Goal: Task Accomplishment & Management: Complete application form

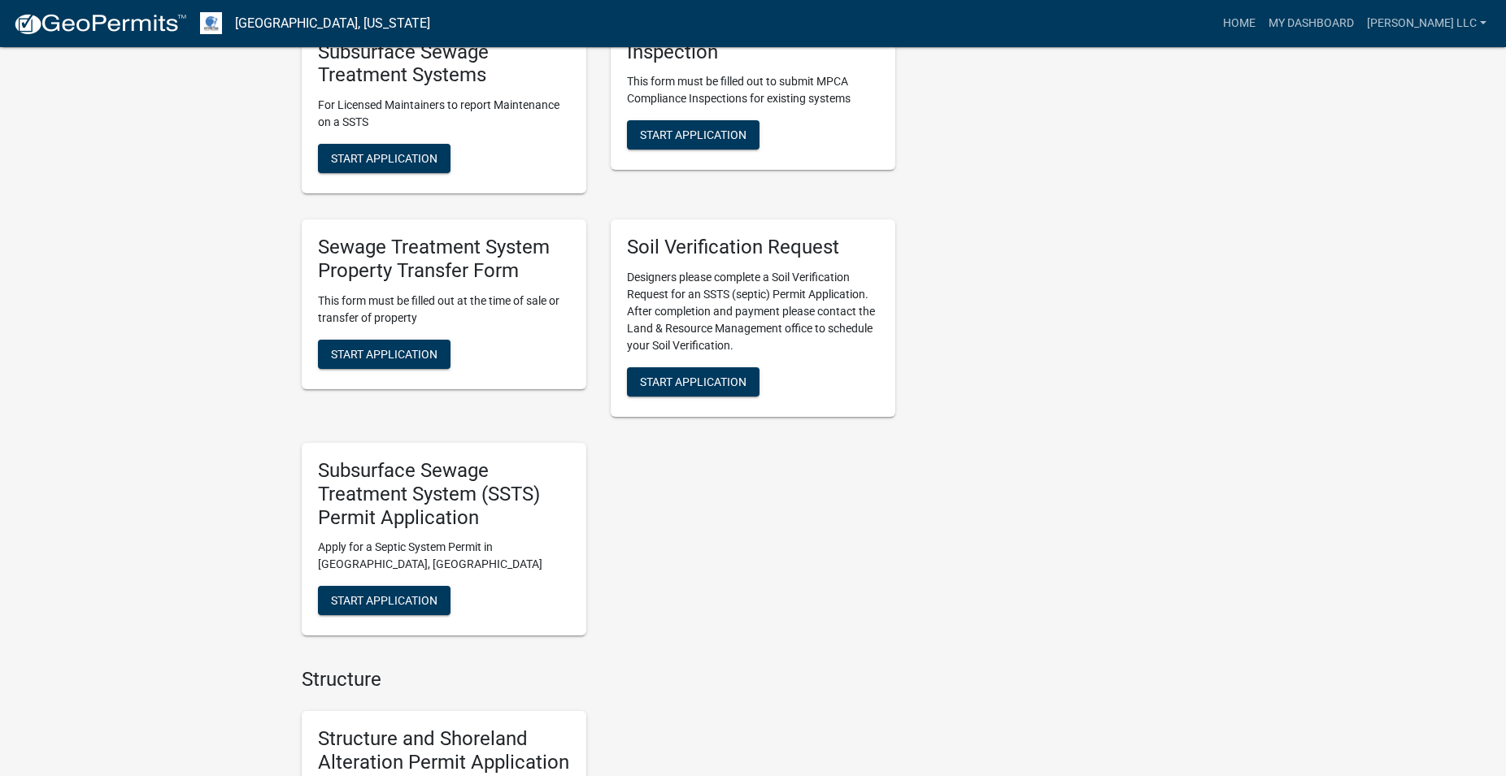
scroll to position [1410, 0]
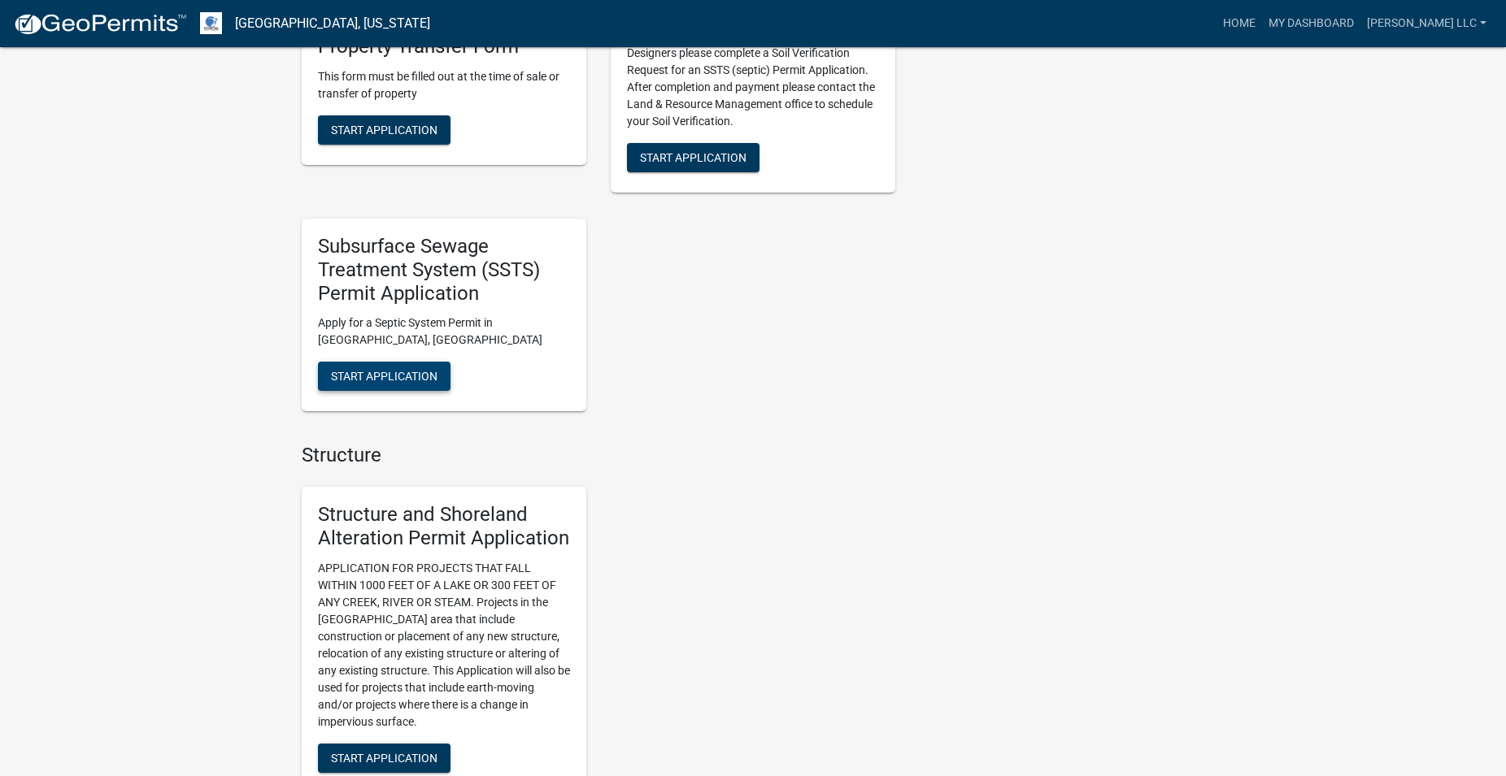
click at [411, 378] on span "Start Application" at bounding box center [384, 376] width 107 height 13
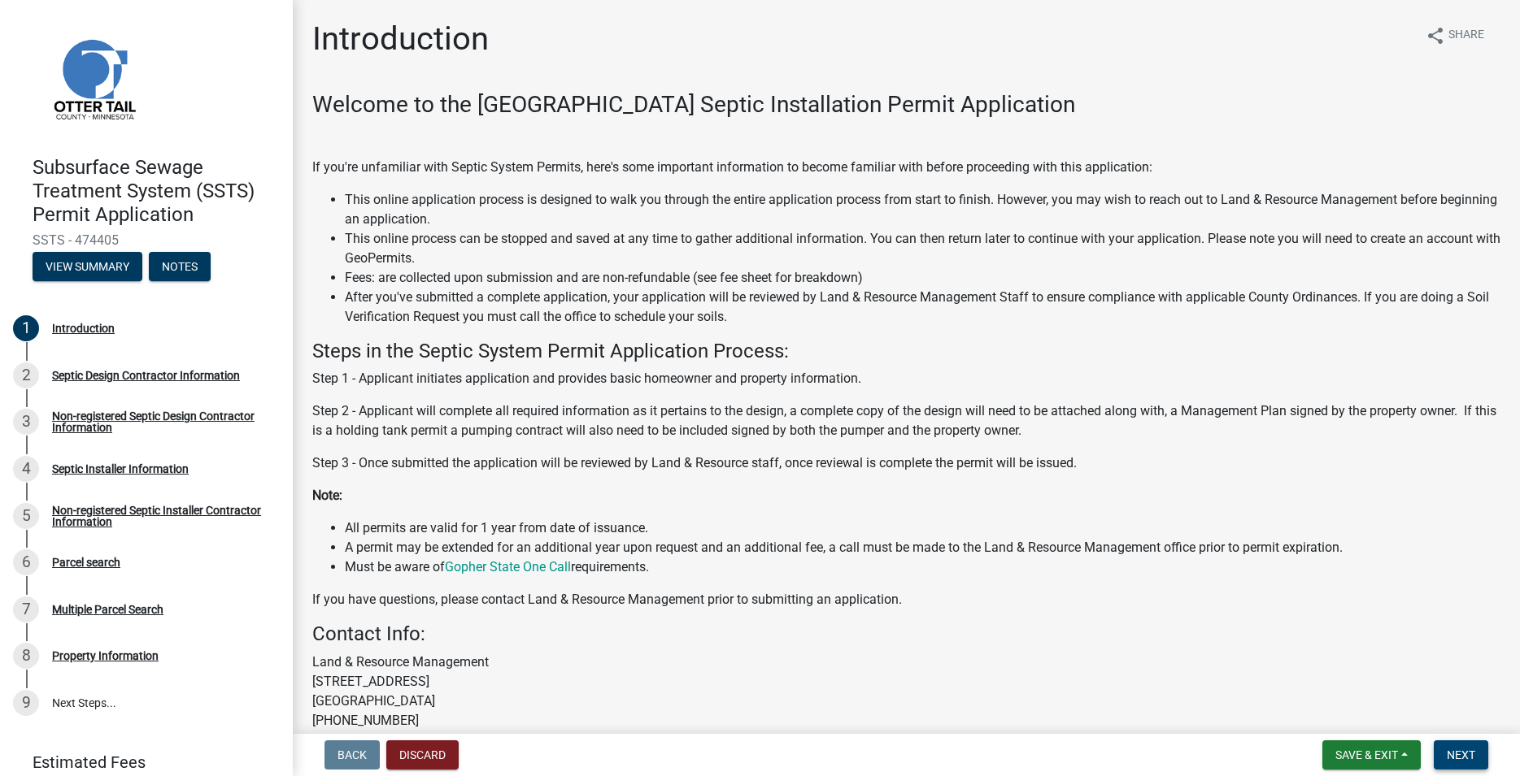
click at [1456, 757] on span "Next" at bounding box center [1460, 755] width 28 height 13
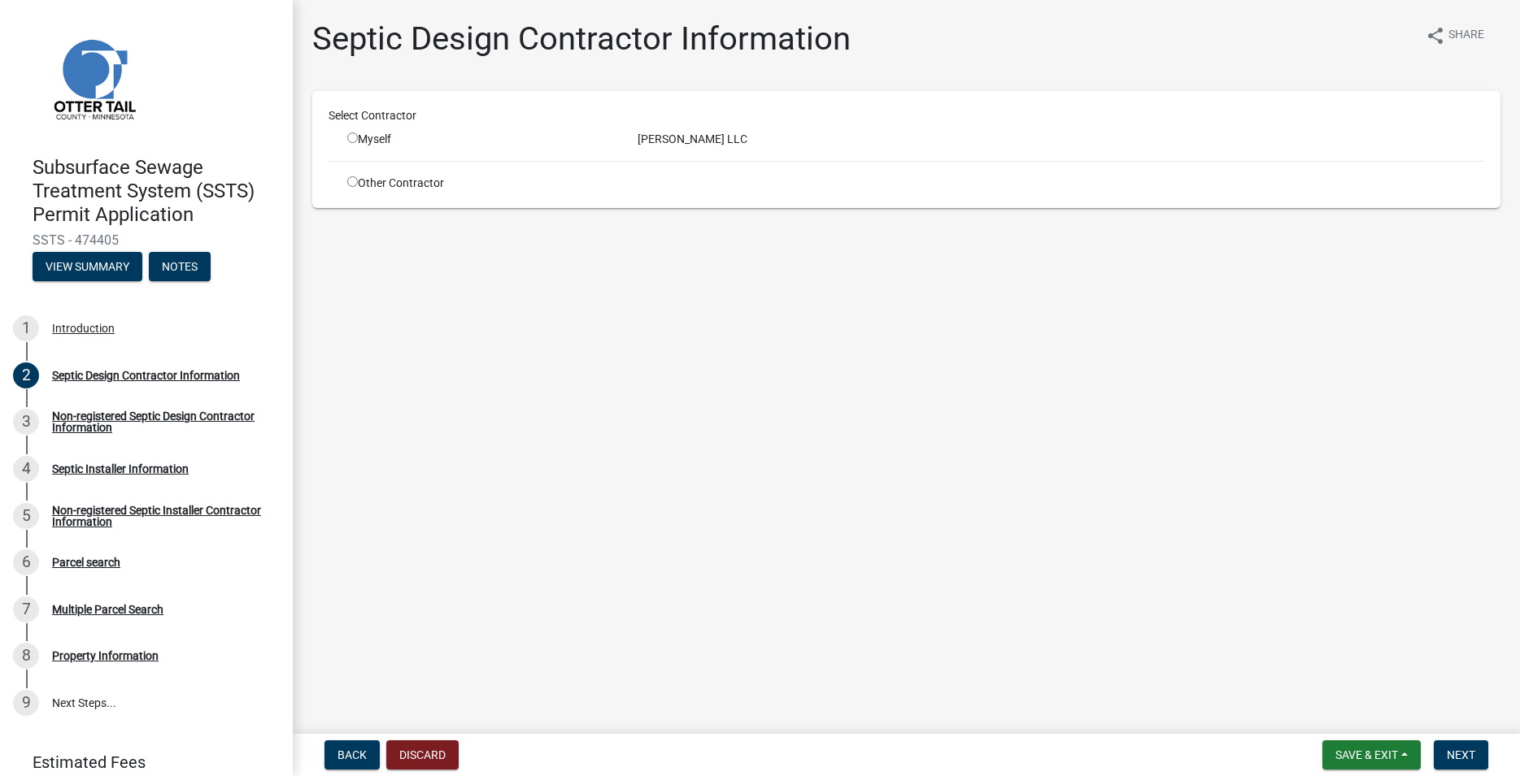
click at [351, 138] on input "radio" at bounding box center [352, 138] width 11 height 11
radio input "true"
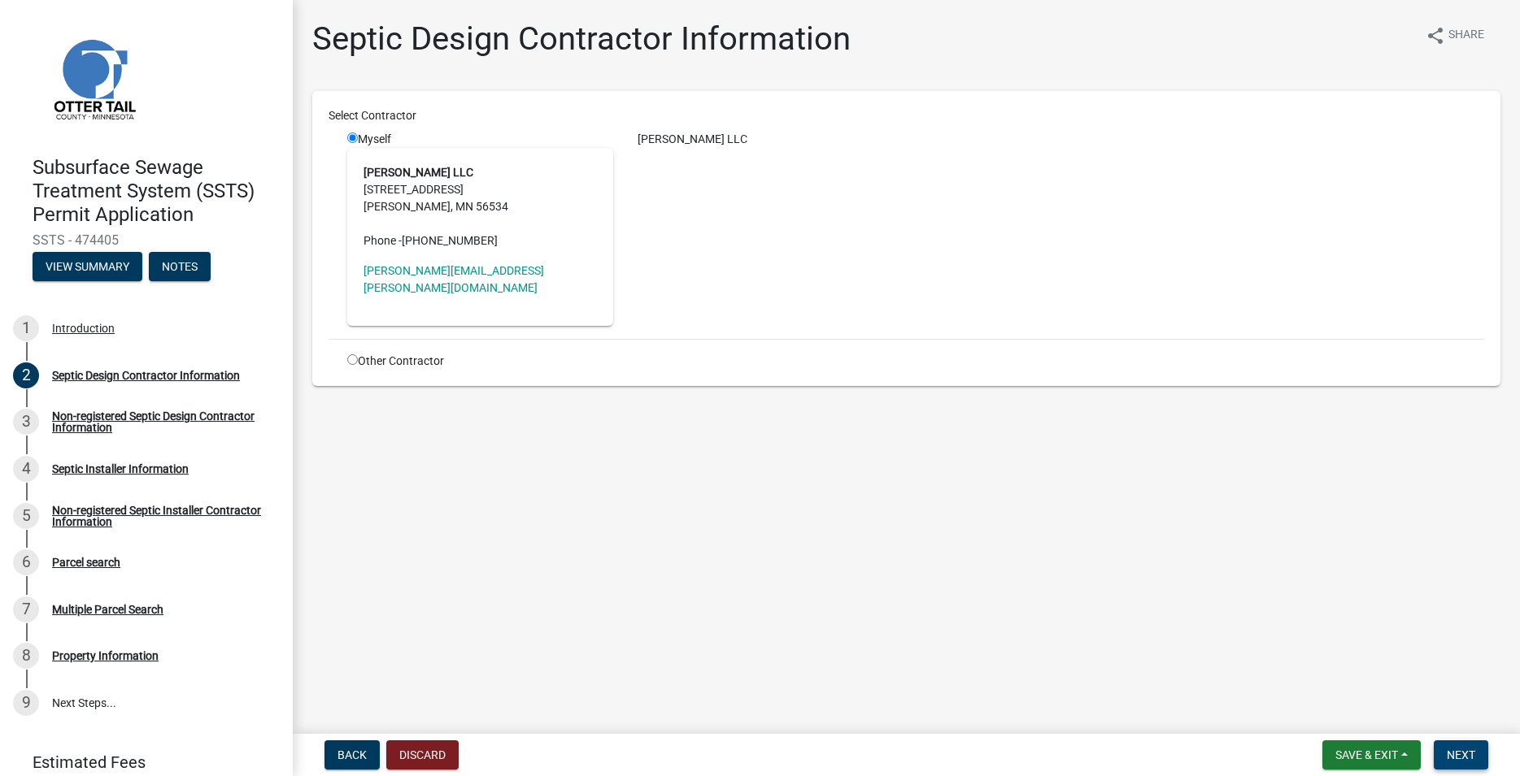
click at [1447, 747] on button "Next" at bounding box center [1460, 755] width 54 height 29
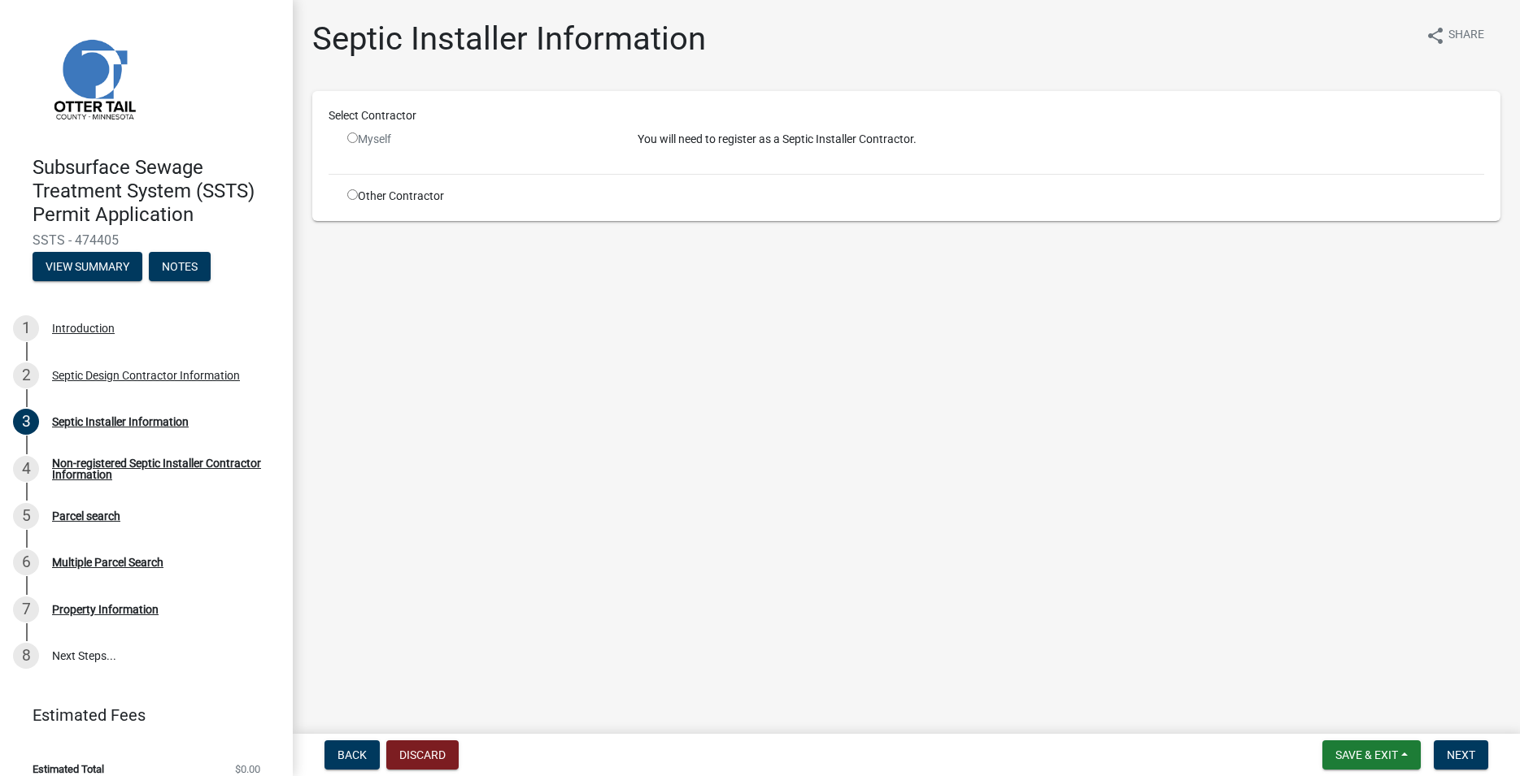
click at [358, 195] on input "radio" at bounding box center [352, 194] width 11 height 11
radio input "true"
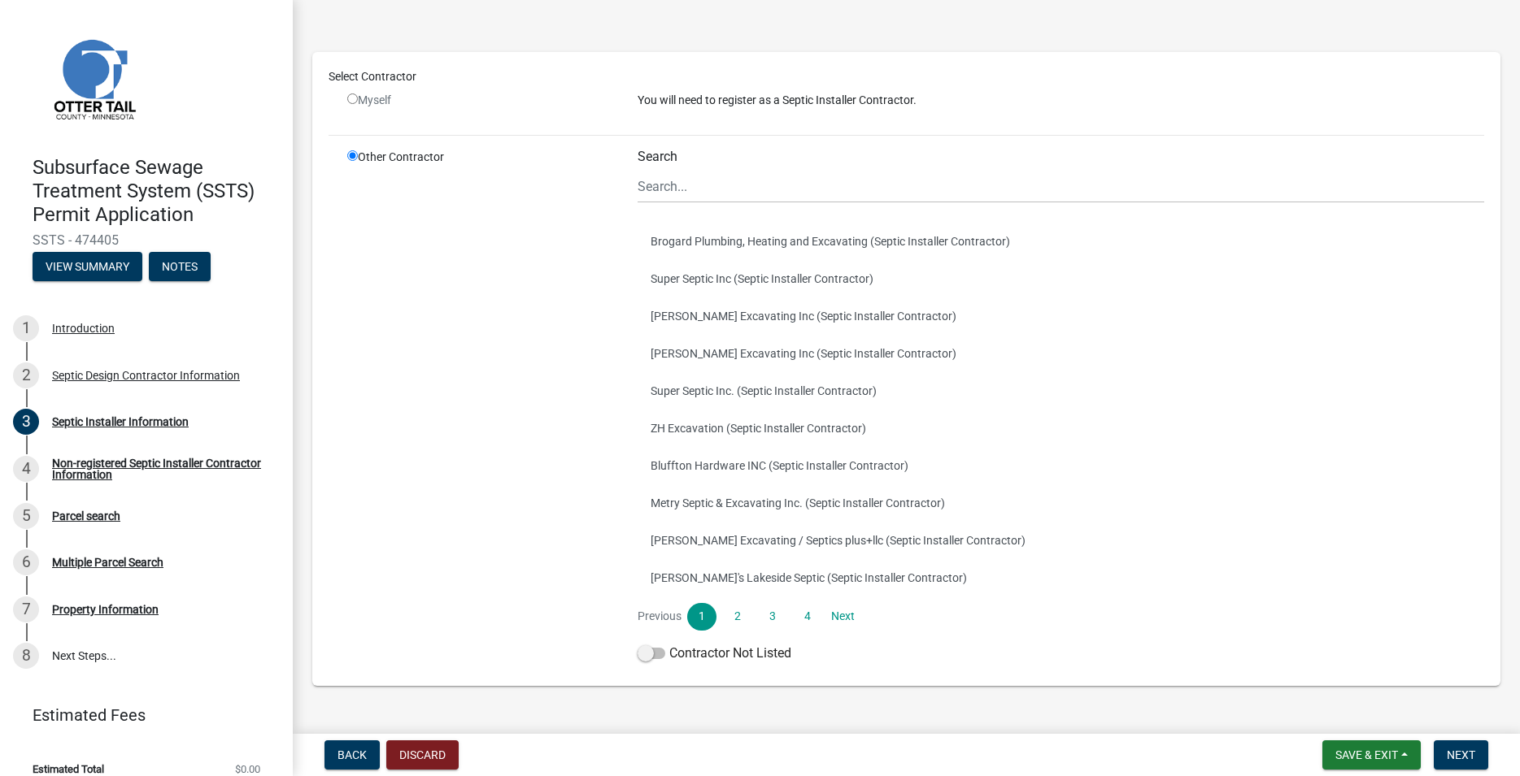
scroll to position [96, 0]
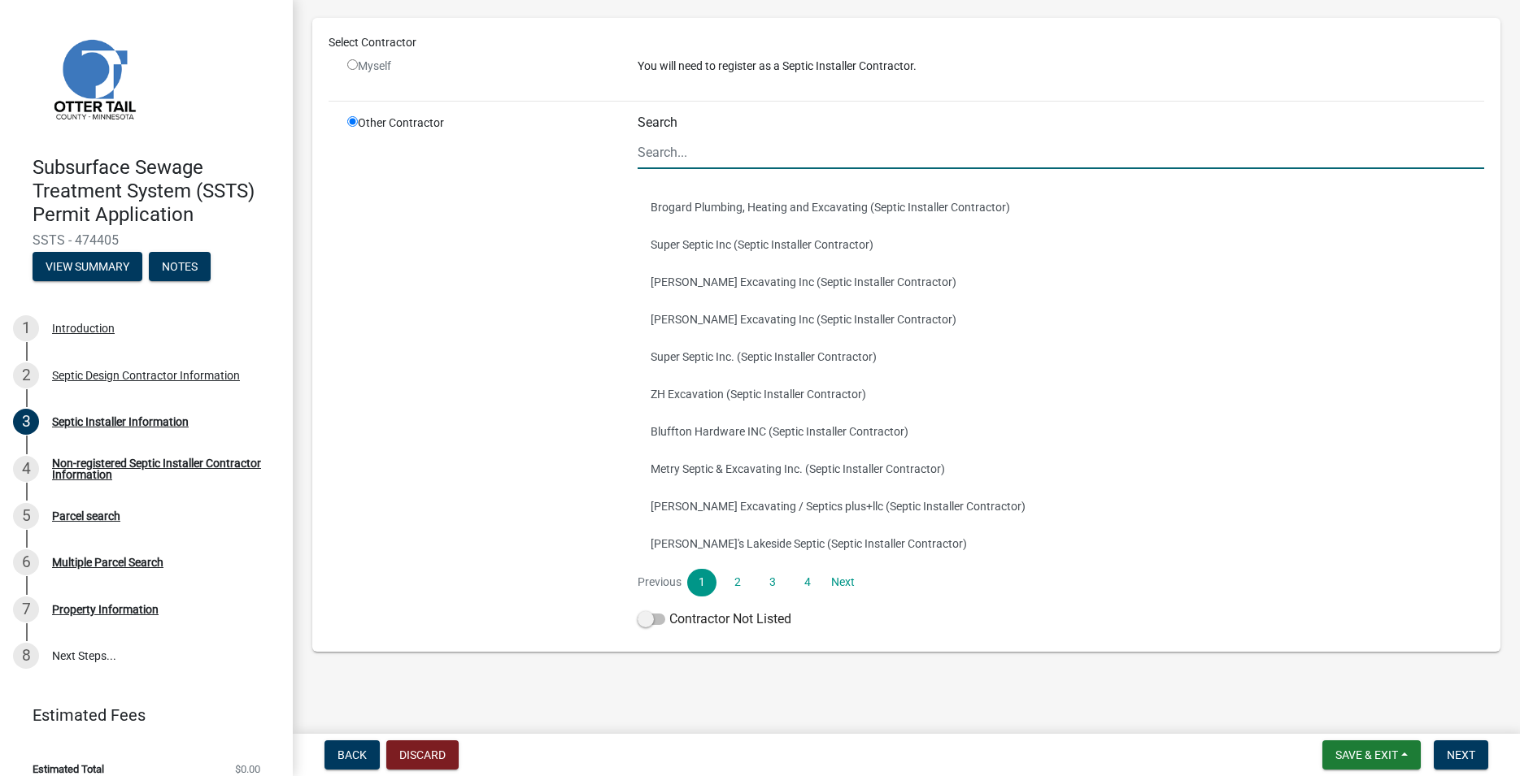
click at [668, 154] on input "Search" at bounding box center [1060, 152] width 846 height 33
type input "l"
click at [802, 558] on button "Lakes Excavating and Septic LLC (Septic Installer Contractor)" at bounding box center [1060, 543] width 846 height 37
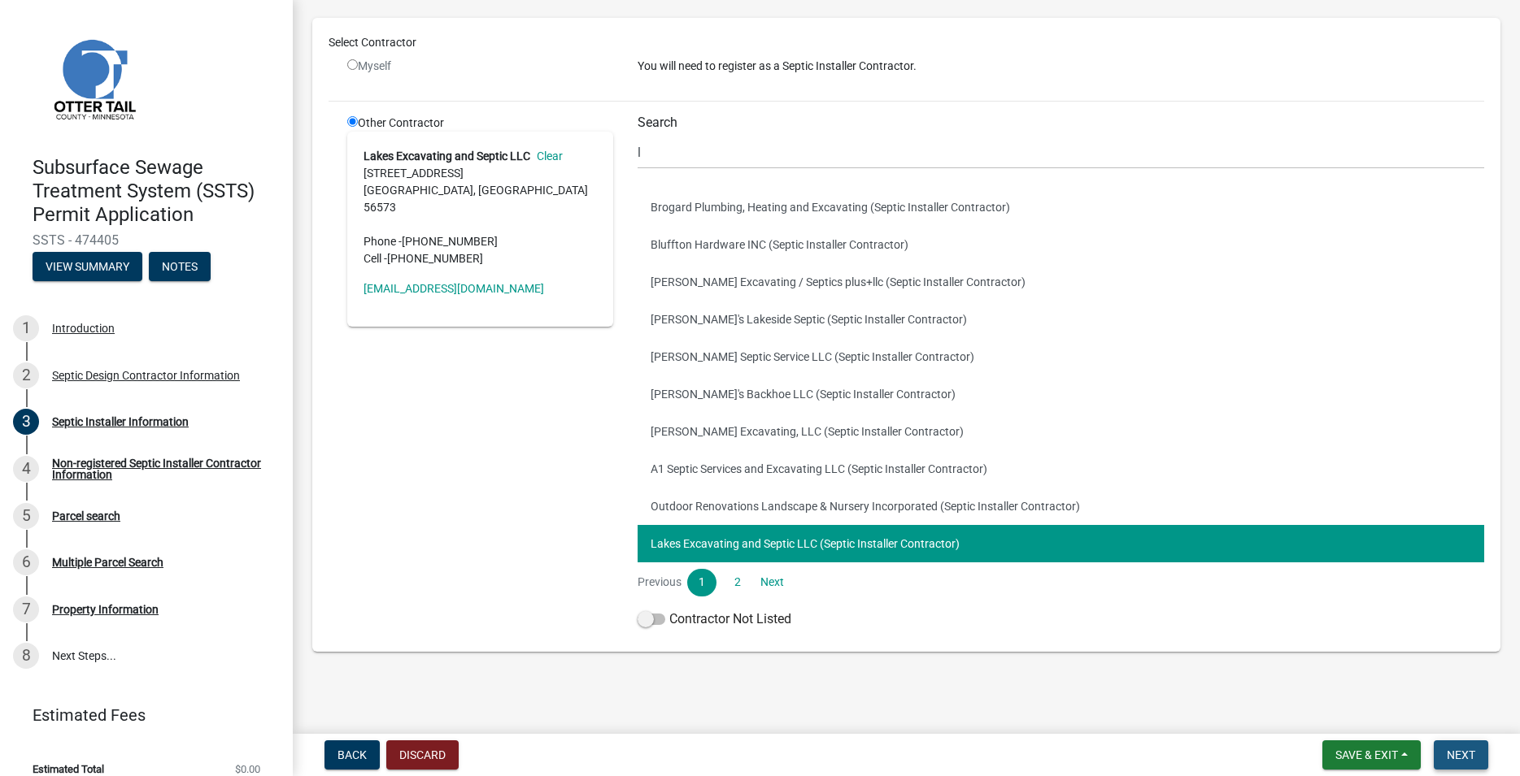
click at [1454, 762] on span "Next" at bounding box center [1460, 755] width 28 height 13
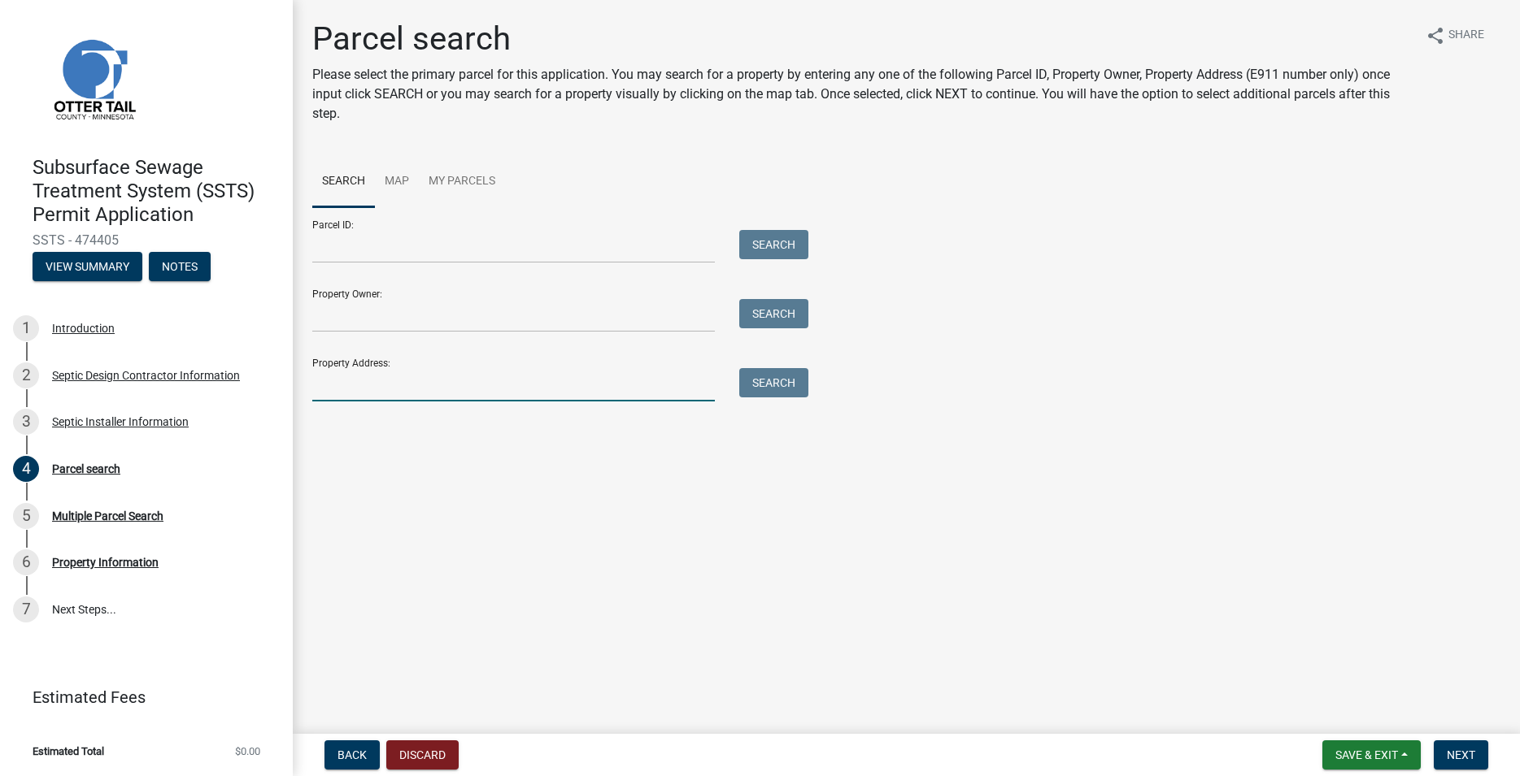
click at [535, 389] on input "Property Address:" at bounding box center [513, 384] width 402 height 33
type input "40076"
click at [772, 398] on div "Search" at bounding box center [769, 384] width 85 height 33
click at [774, 393] on button "Search" at bounding box center [773, 382] width 69 height 29
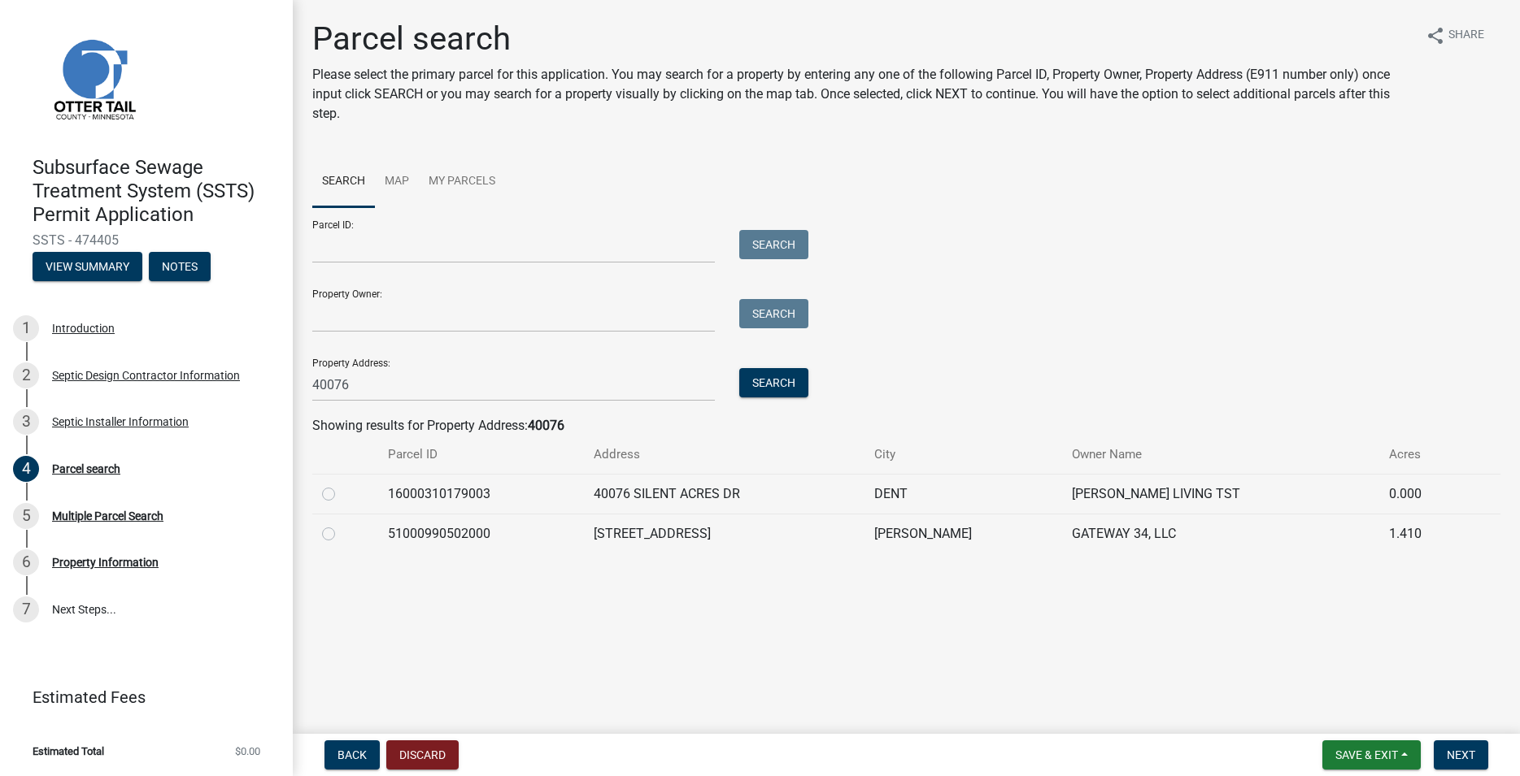
click at [341, 524] on label at bounding box center [341, 524] width 0 height 0
click at [341, 535] on input "radio" at bounding box center [346, 529] width 11 height 11
radio input "true"
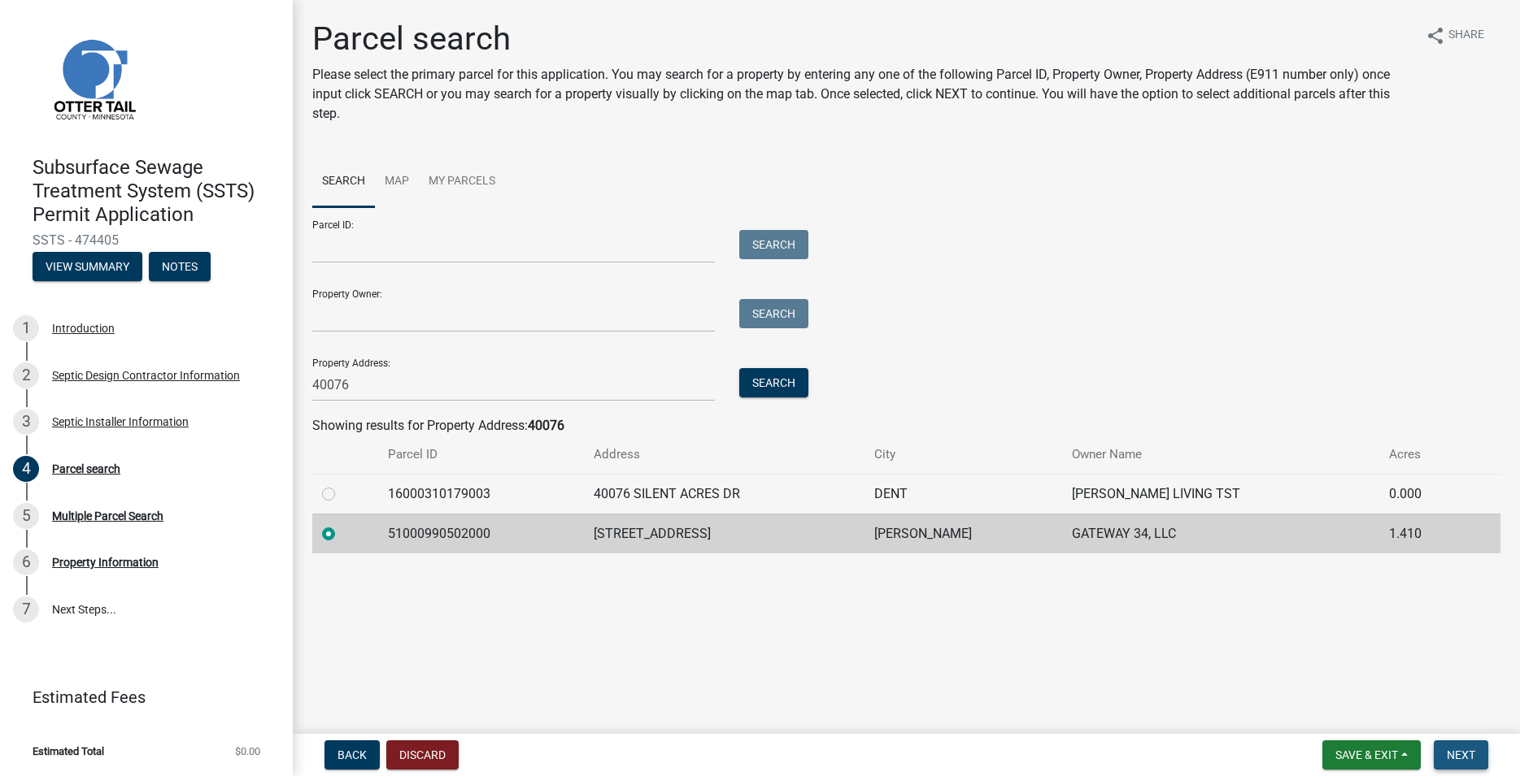
click at [1455, 756] on span "Next" at bounding box center [1460, 755] width 28 height 13
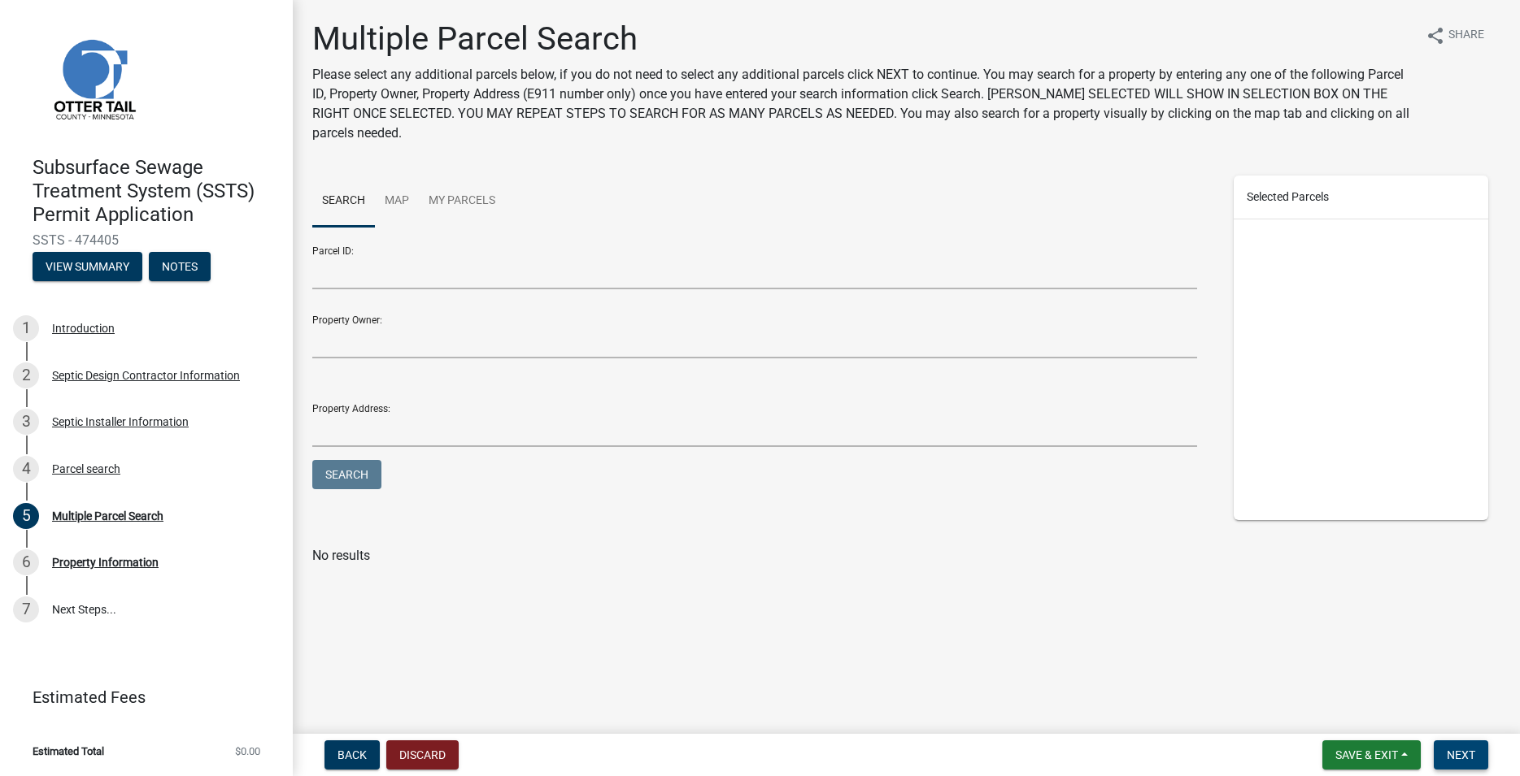
click at [1470, 758] on span "Next" at bounding box center [1460, 755] width 28 height 13
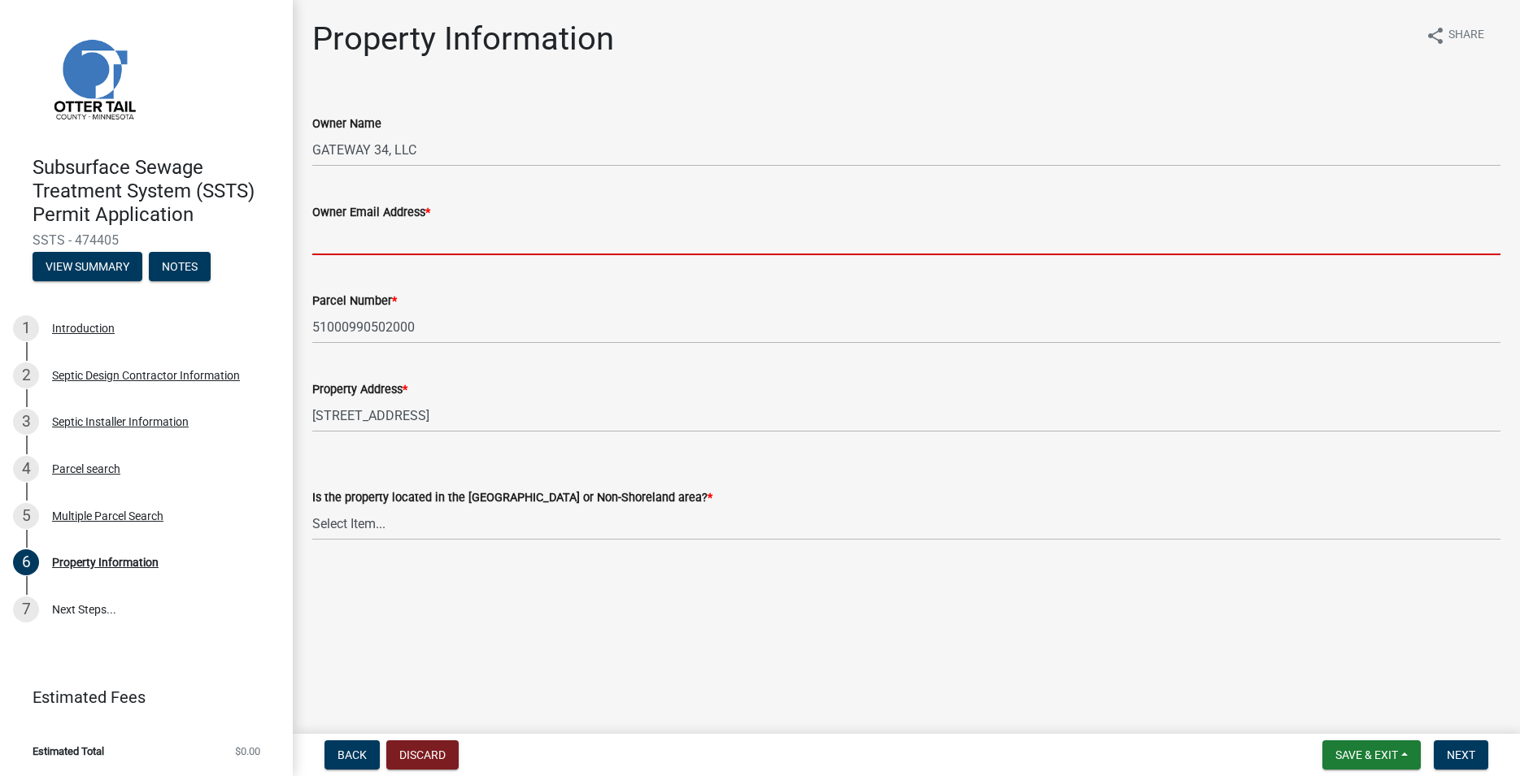
click at [318, 242] on input "Owner Email Address *" at bounding box center [906, 238] width 1188 height 33
paste input "[PERSON_NAME][EMAIL_ADDRESS][DOMAIN_NAME]"
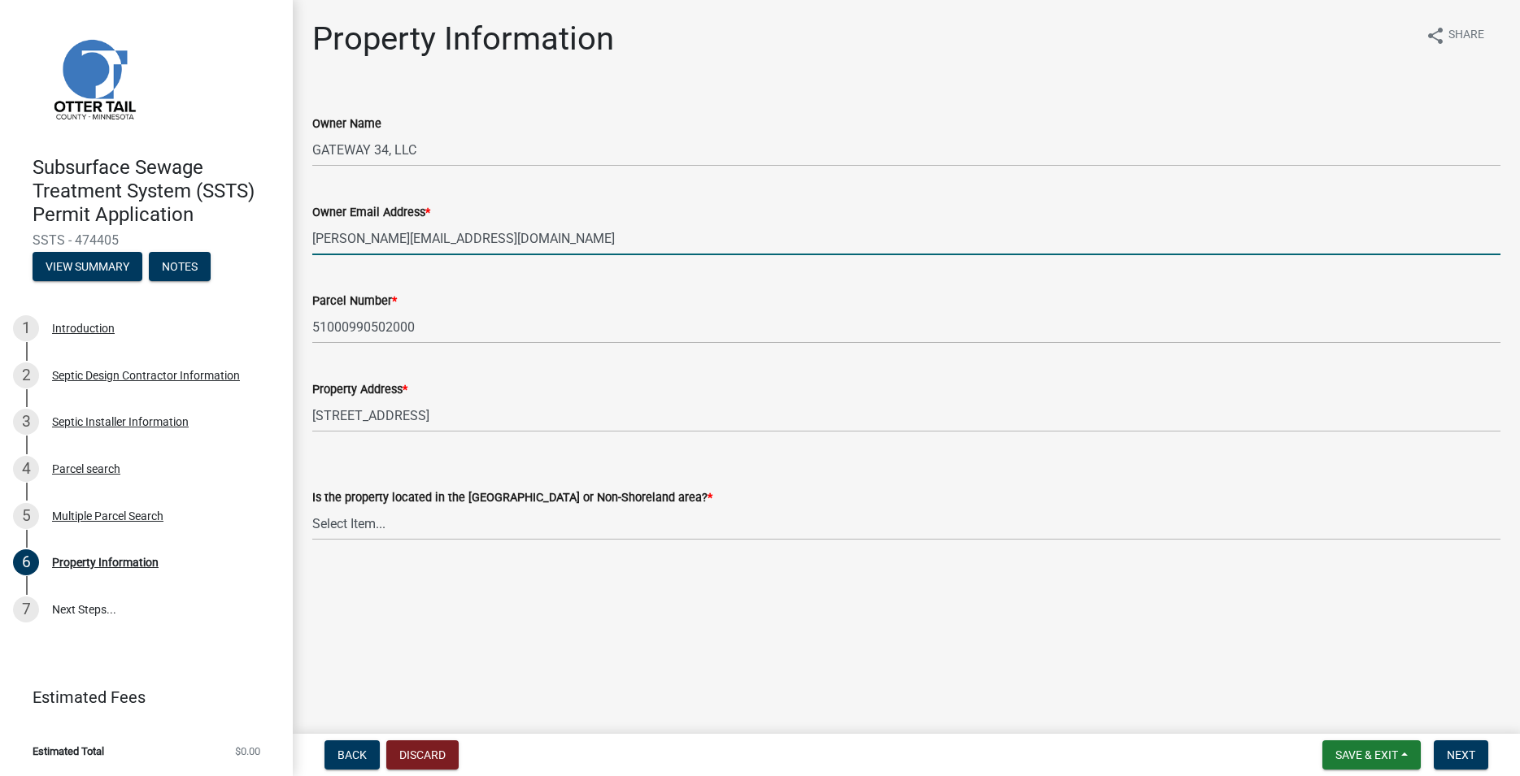
type input "[PERSON_NAME][EMAIL_ADDRESS][DOMAIN_NAME]"
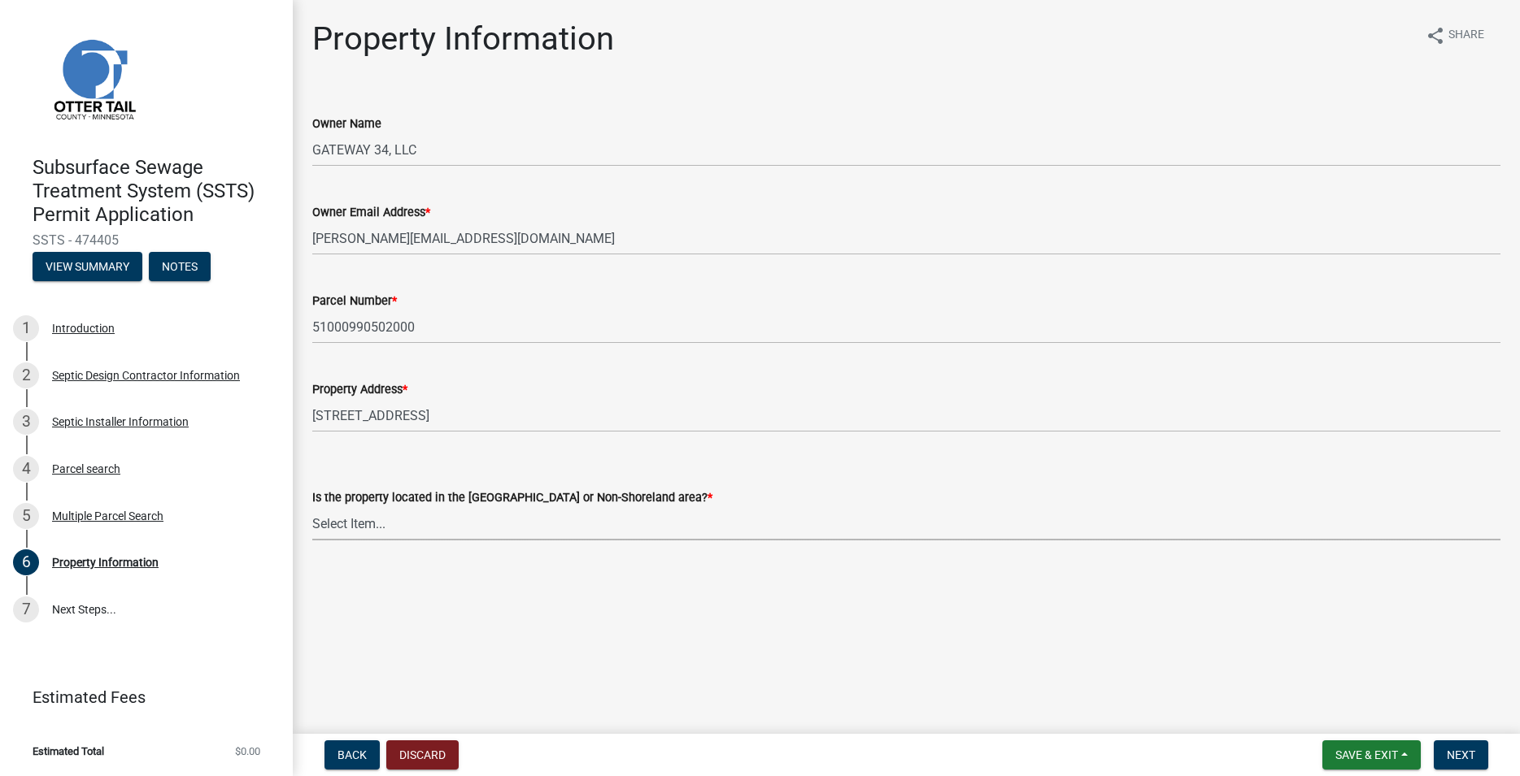
click at [312, 507] on select "Select Item... Shoreland Non-Shoreland" at bounding box center [906, 523] width 1188 height 33
click option "Non-Shoreland" at bounding box center [0, 0] width 0 height 0
select select "5ed11e82-653f-4fcc-a472-8d95af57556c"
click at [1459, 754] on span "Next" at bounding box center [1460, 755] width 28 height 13
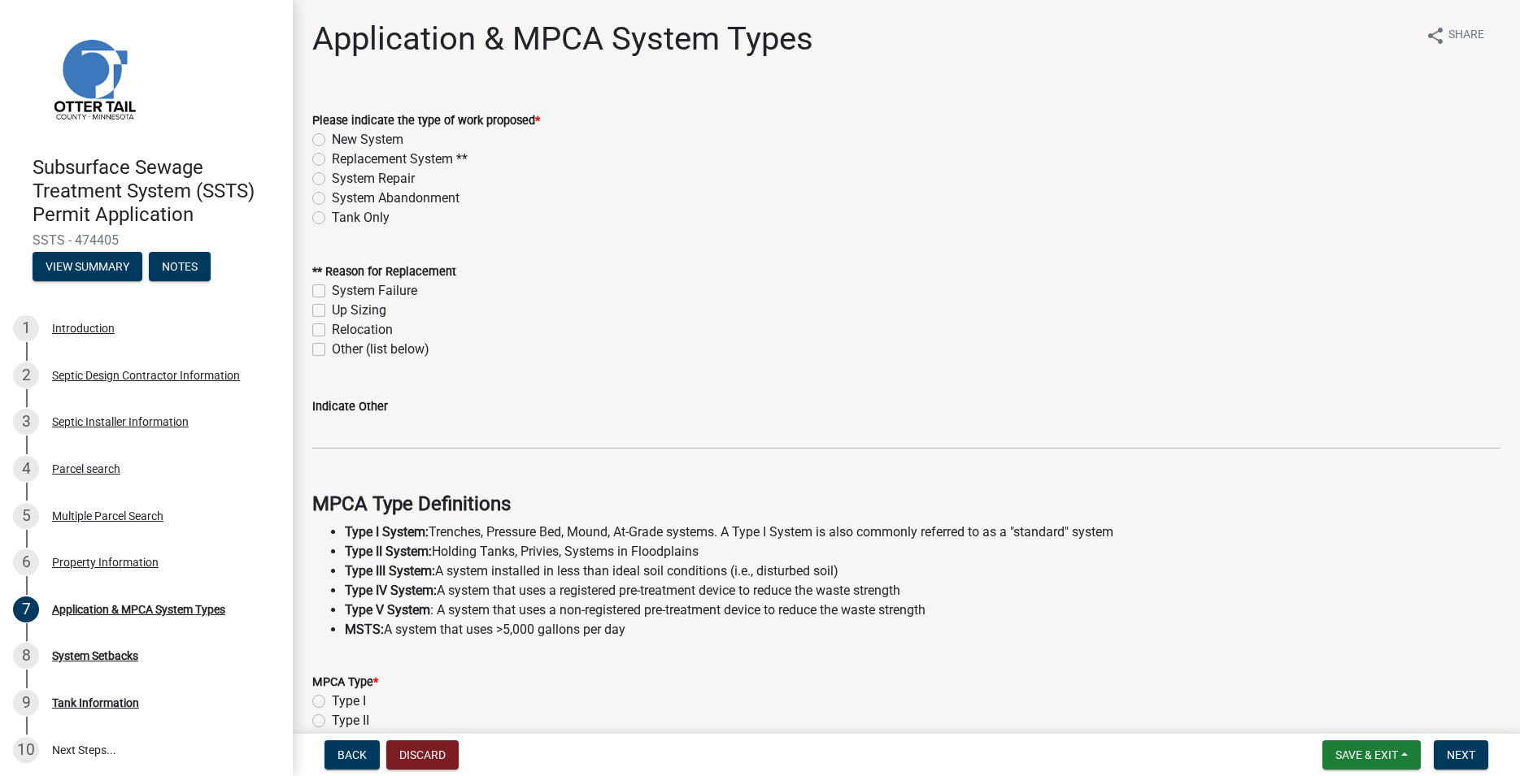
click at [332, 145] on label "New System" at bounding box center [368, 140] width 72 height 20
click at [332, 141] on input "New System" at bounding box center [337, 135] width 11 height 11
radio input "true"
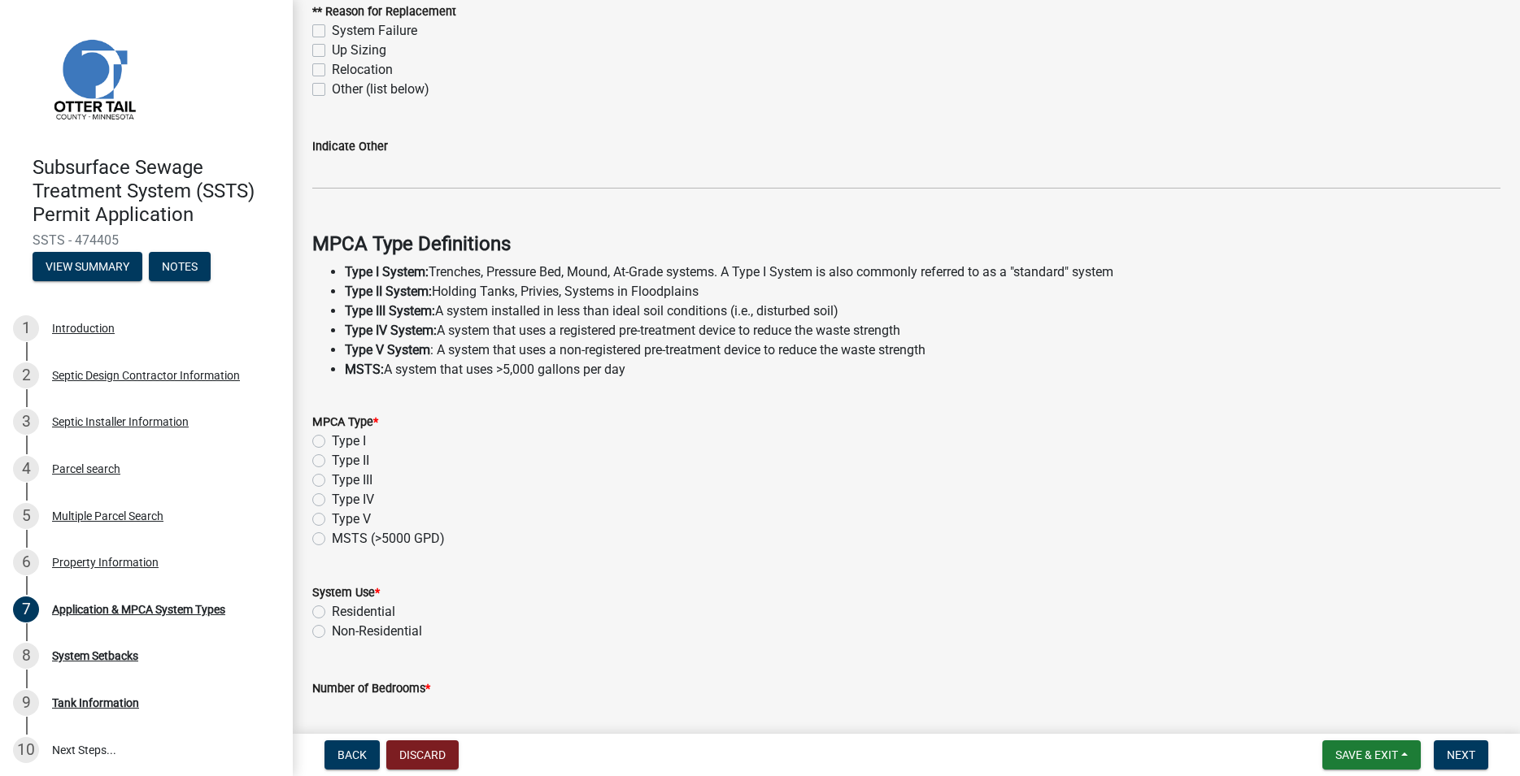
scroll to position [278, 0]
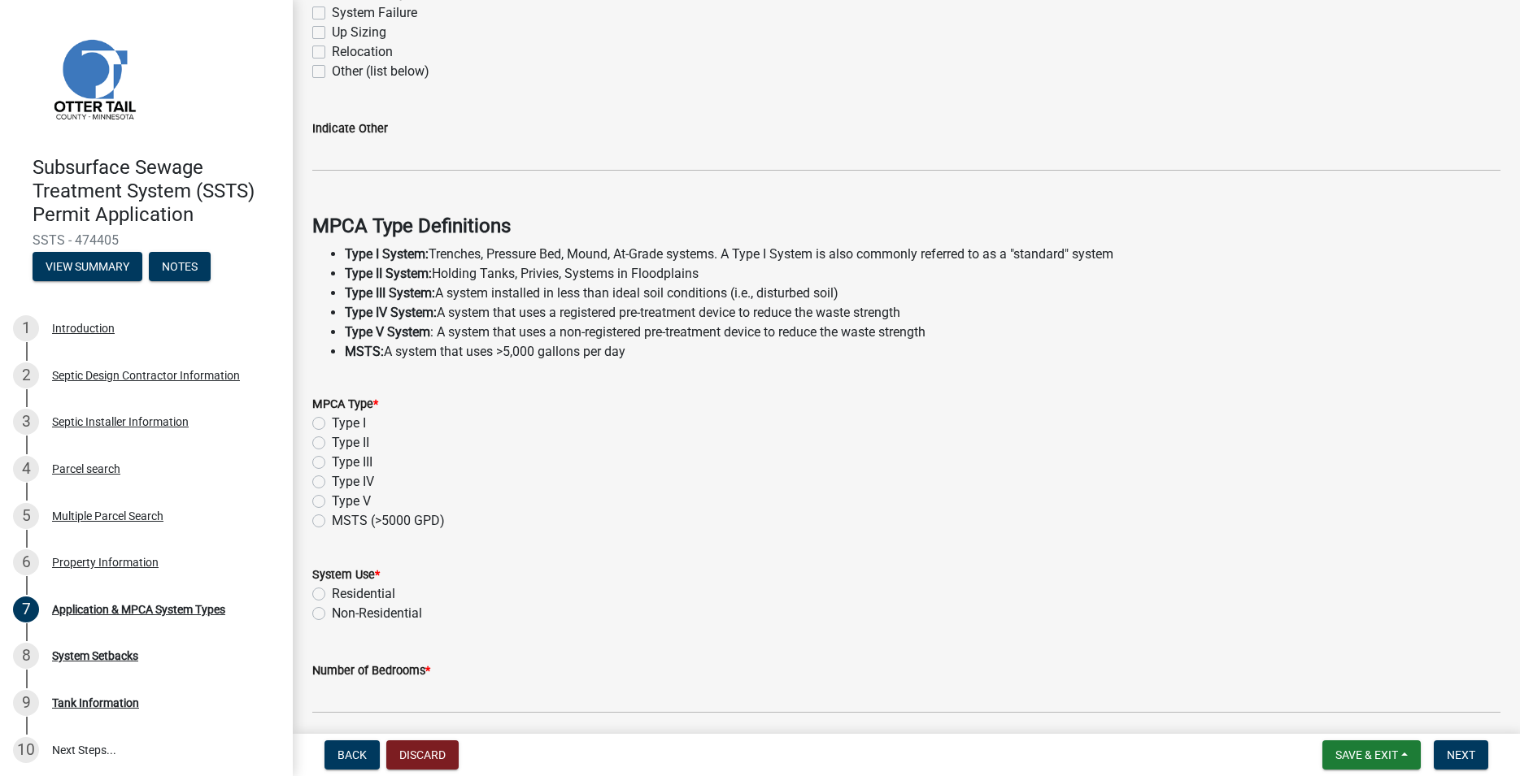
click at [332, 429] on label "Type I" at bounding box center [349, 424] width 34 height 20
click at [332, 424] on input "Type I" at bounding box center [337, 419] width 11 height 11
radio input "true"
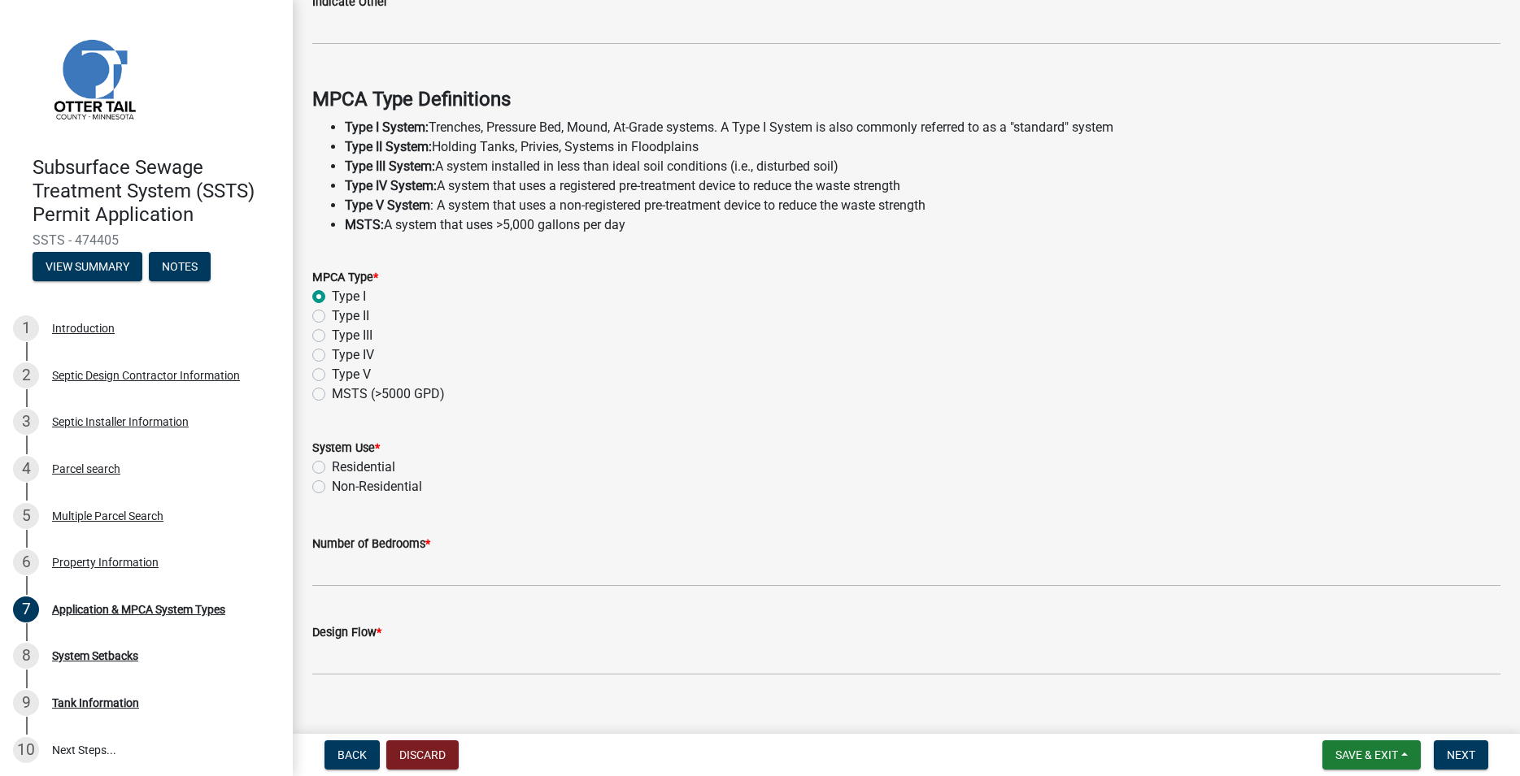
scroll to position [432, 0]
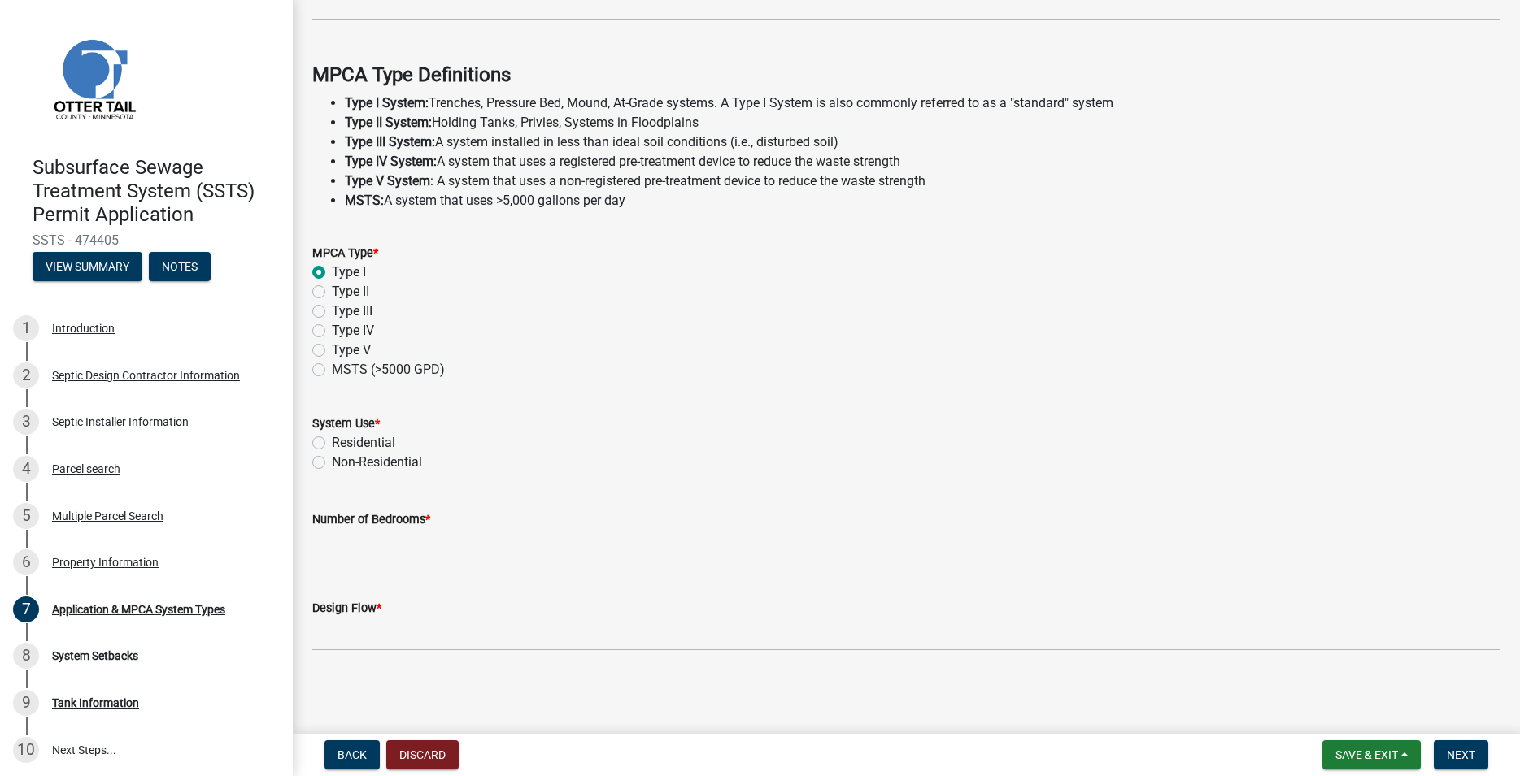
click at [332, 441] on label "Residential" at bounding box center [363, 443] width 63 height 20
click at [332, 441] on input "Residential" at bounding box center [337, 438] width 11 height 11
radio input "true"
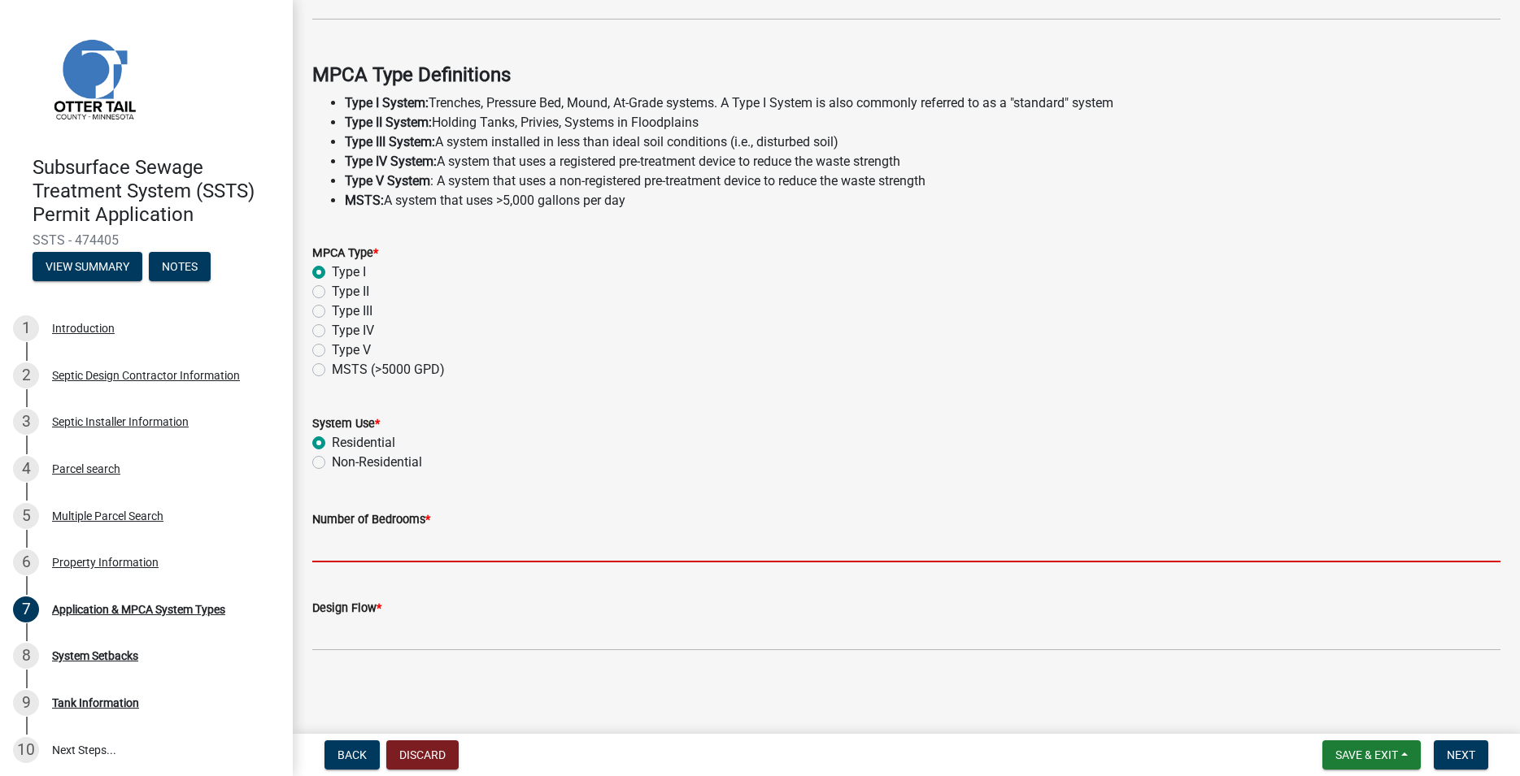
click at [337, 544] on input "Number of Bedrooms *" at bounding box center [906, 545] width 1188 height 33
type input "3"
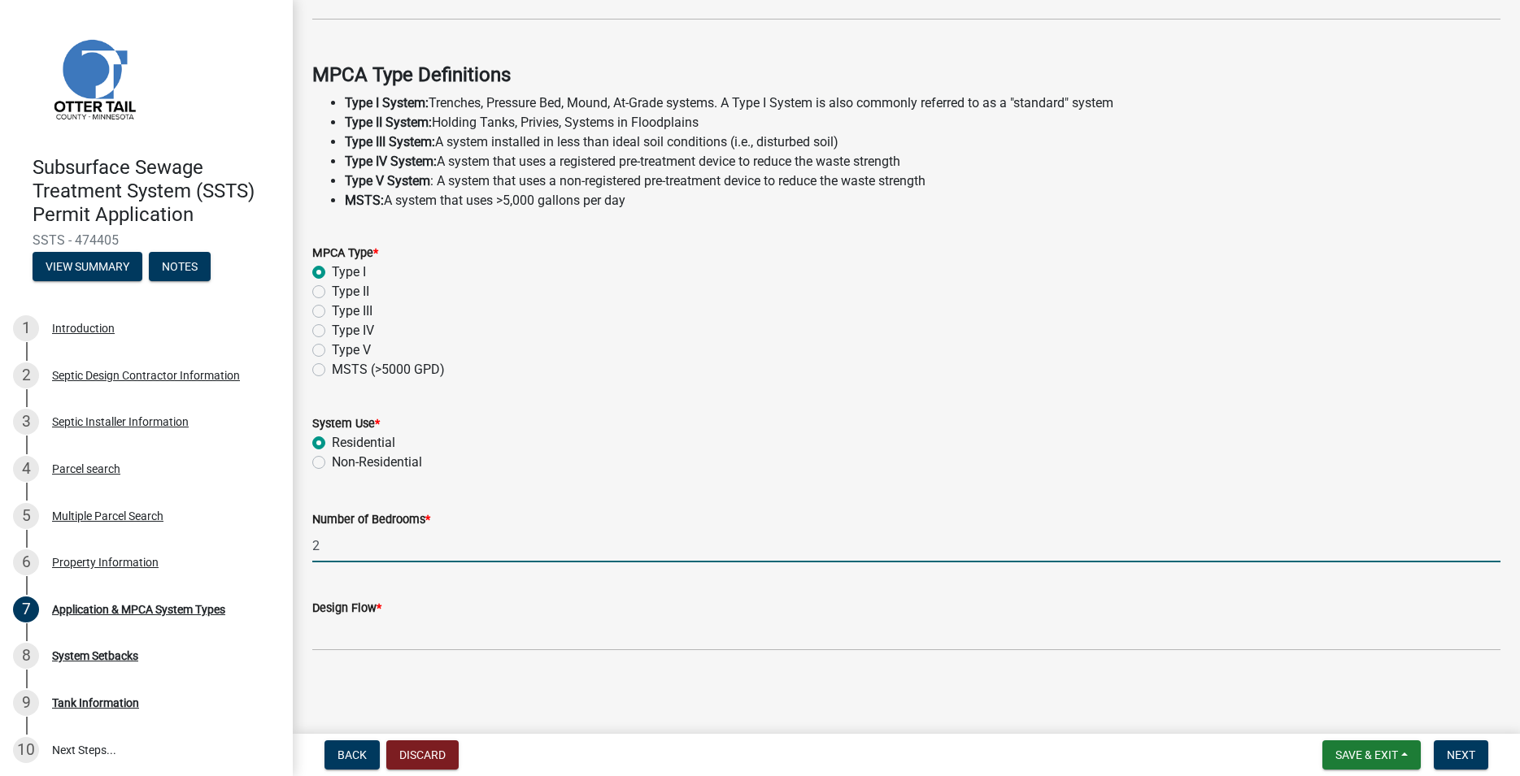
type input "2"
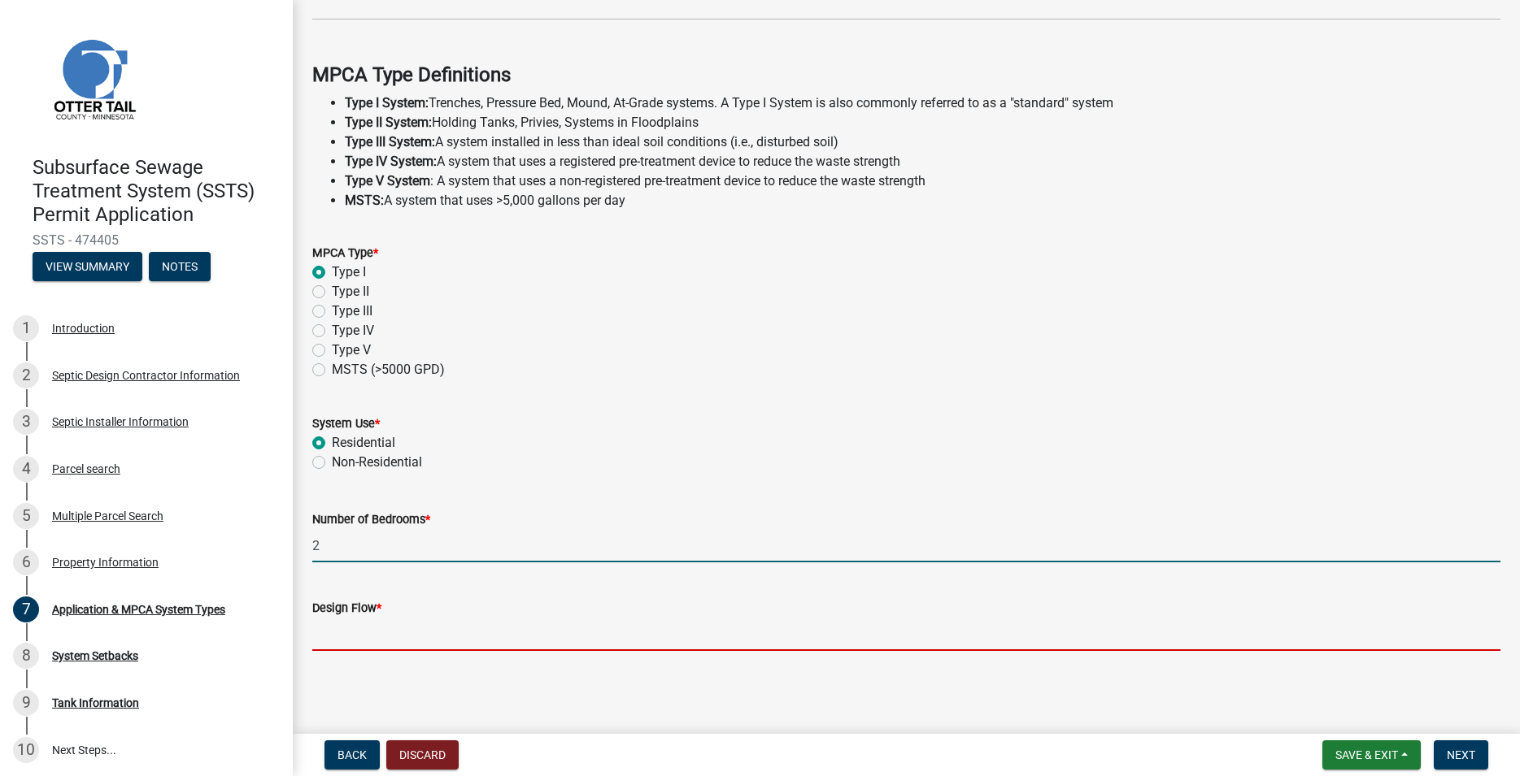
click at [354, 625] on input "Design Flow *" at bounding box center [906, 634] width 1188 height 33
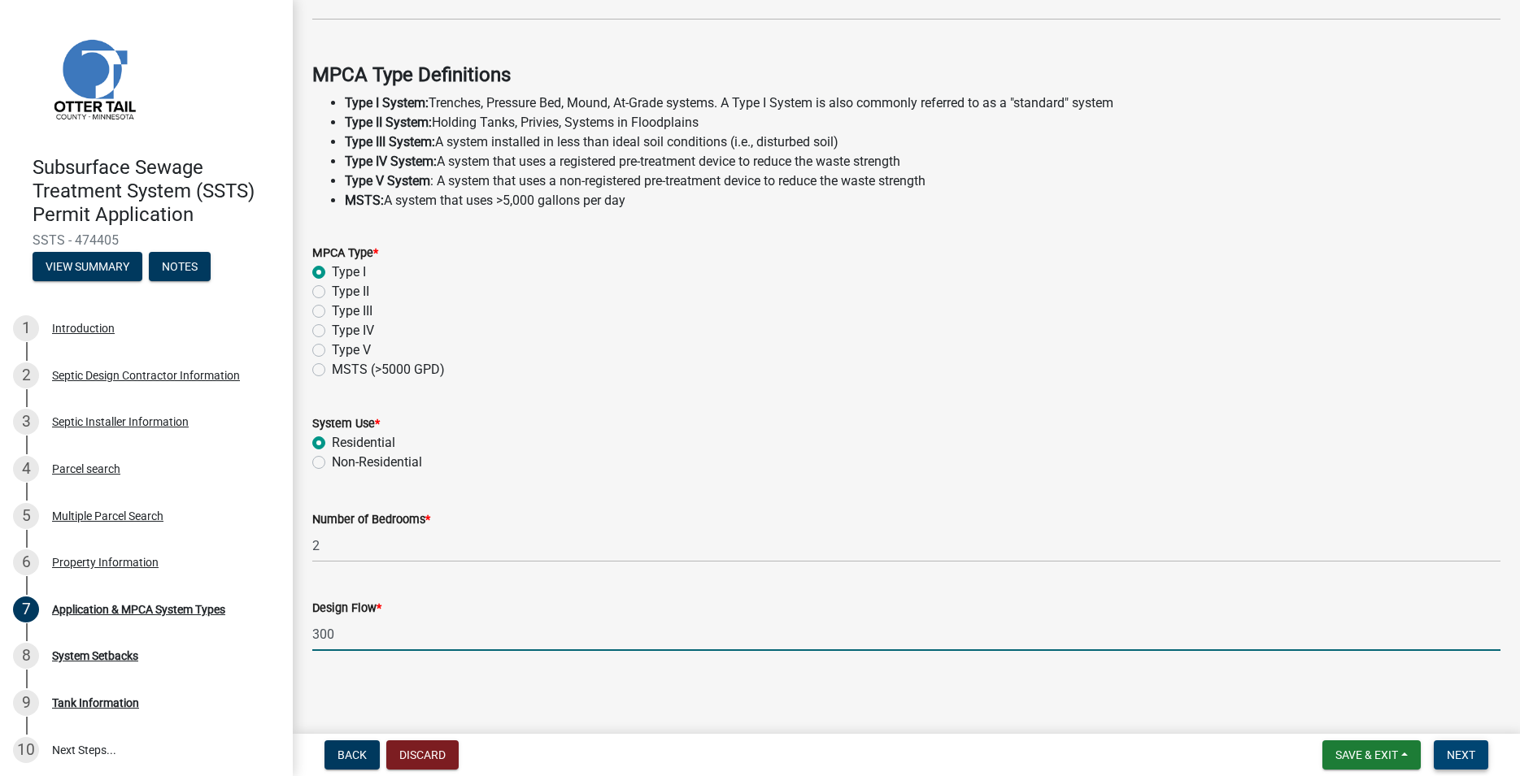
type input "300"
click at [1471, 763] on button "Next" at bounding box center [1460, 755] width 54 height 29
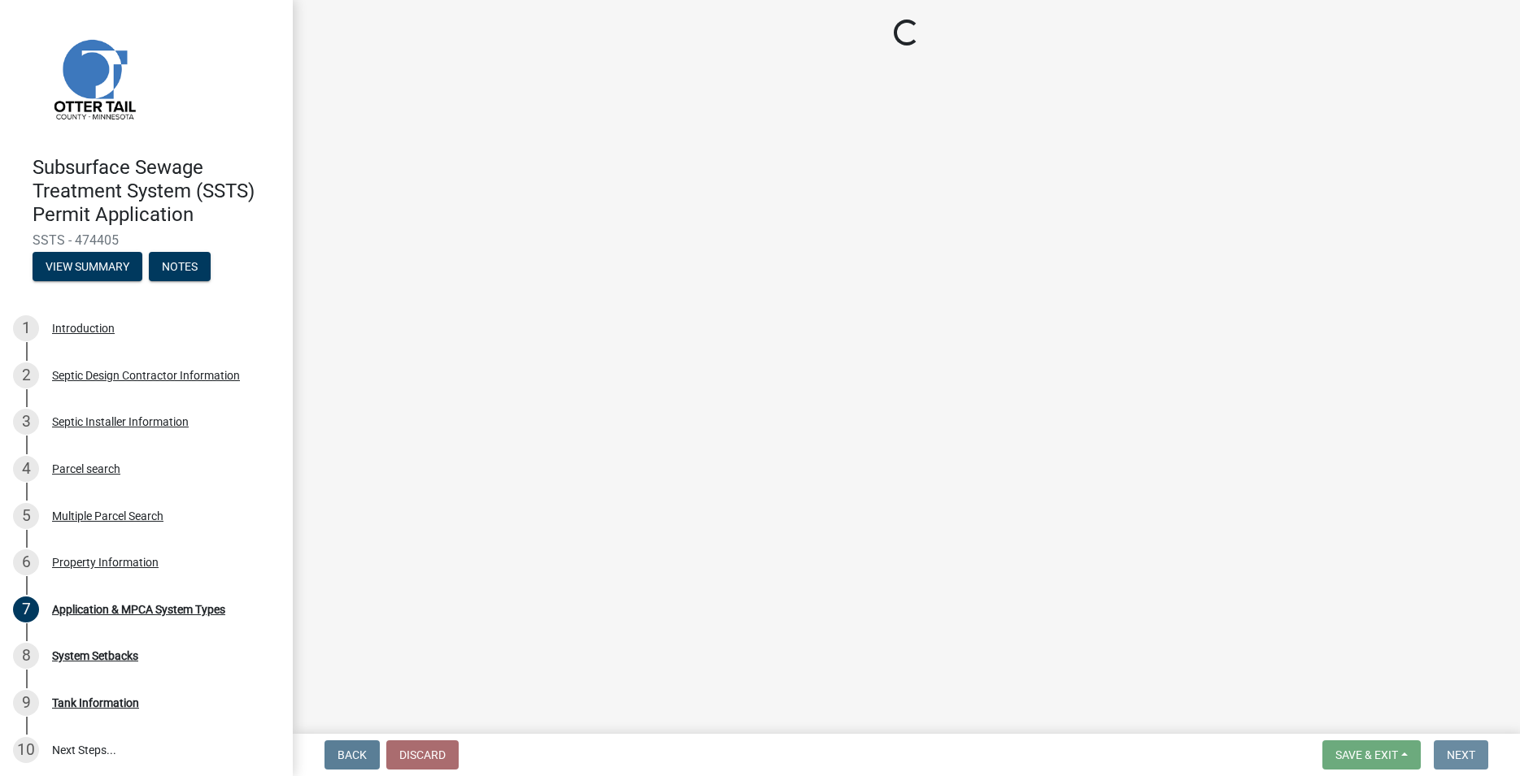
scroll to position [0, 0]
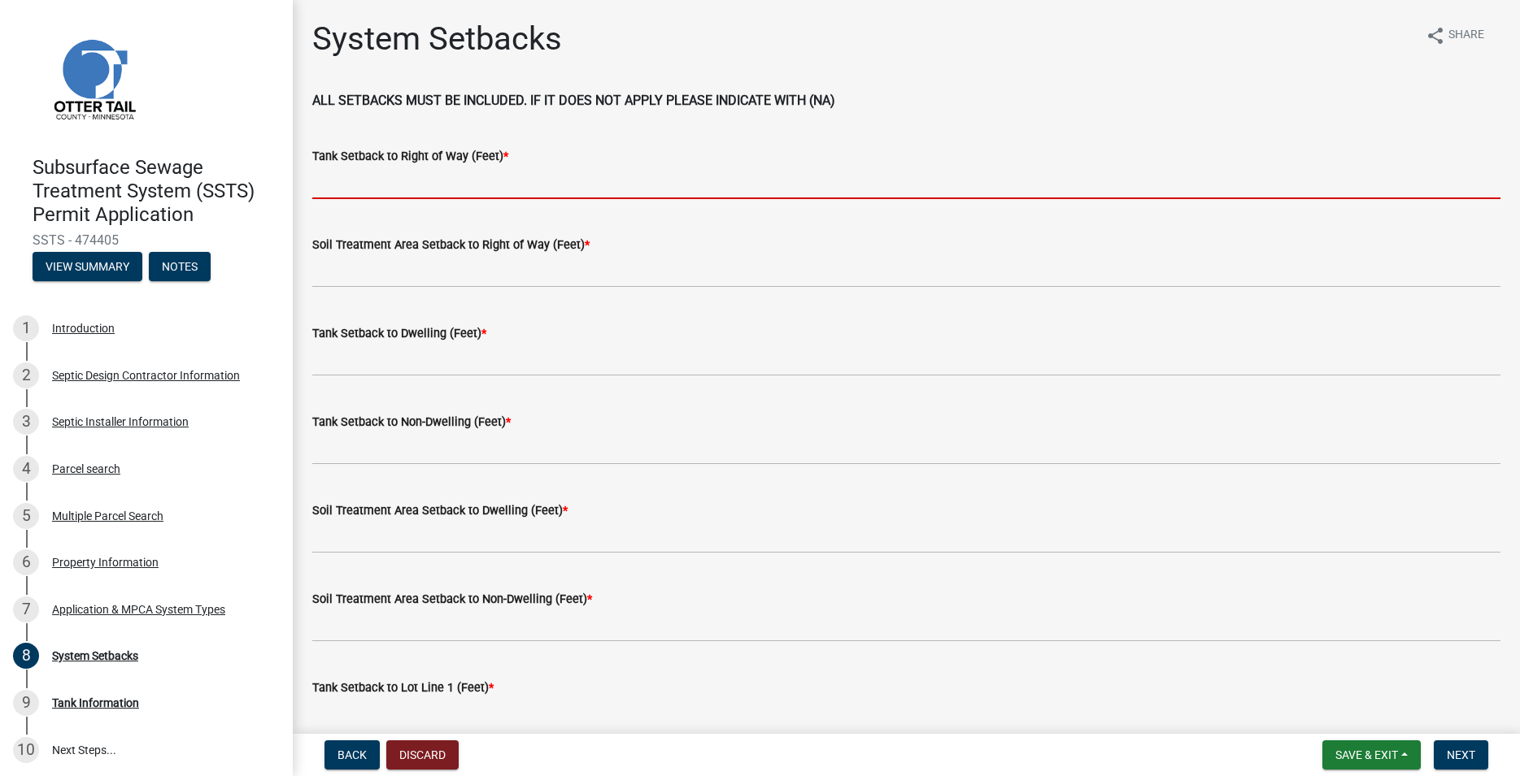
click at [416, 185] on input "Tank Setback to Right of Way (Feet) *" at bounding box center [906, 182] width 1188 height 33
click at [333, 191] on input "Tank Setback to Right of Way (Feet) *" at bounding box center [906, 182] width 1188 height 33
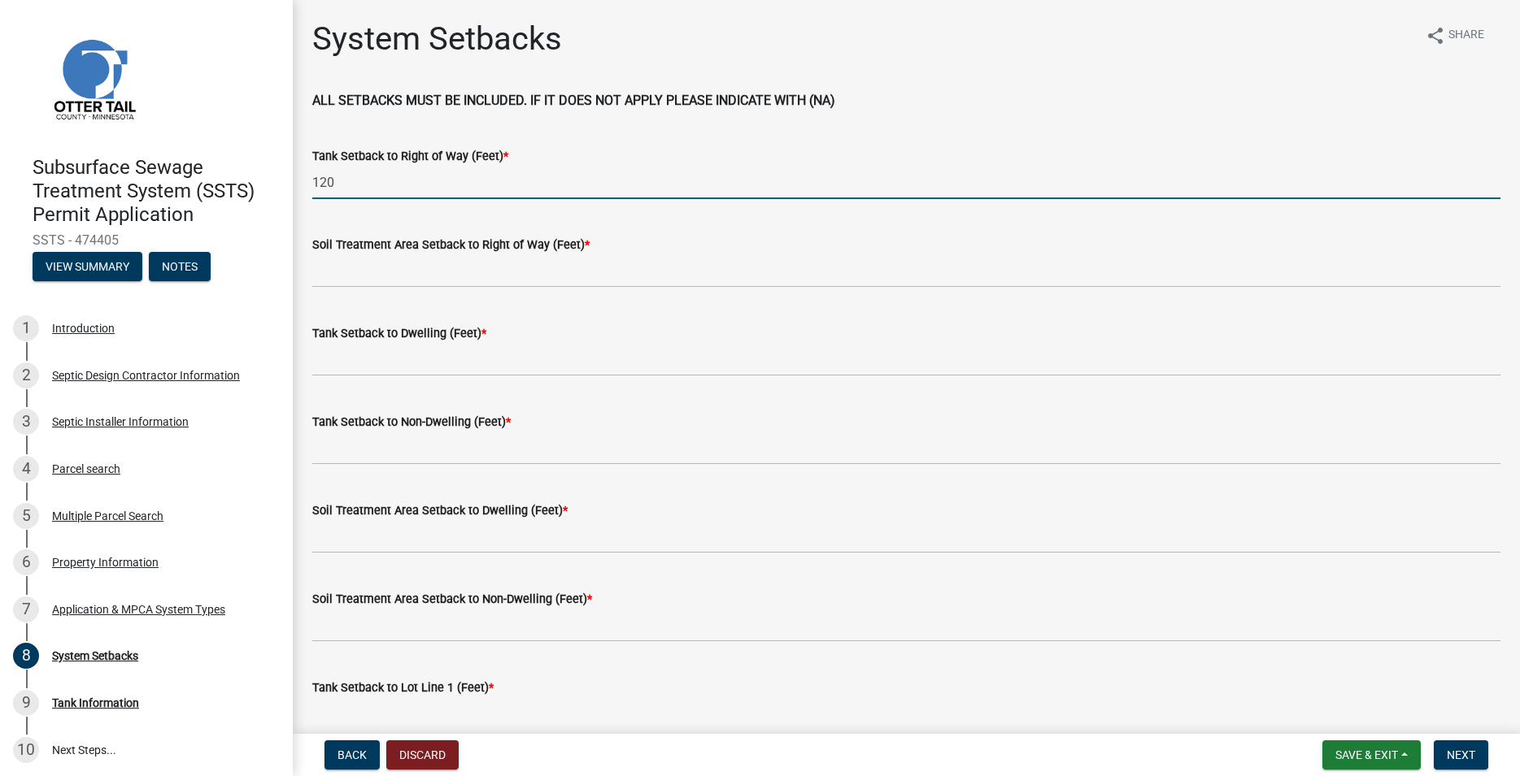
type input "120"
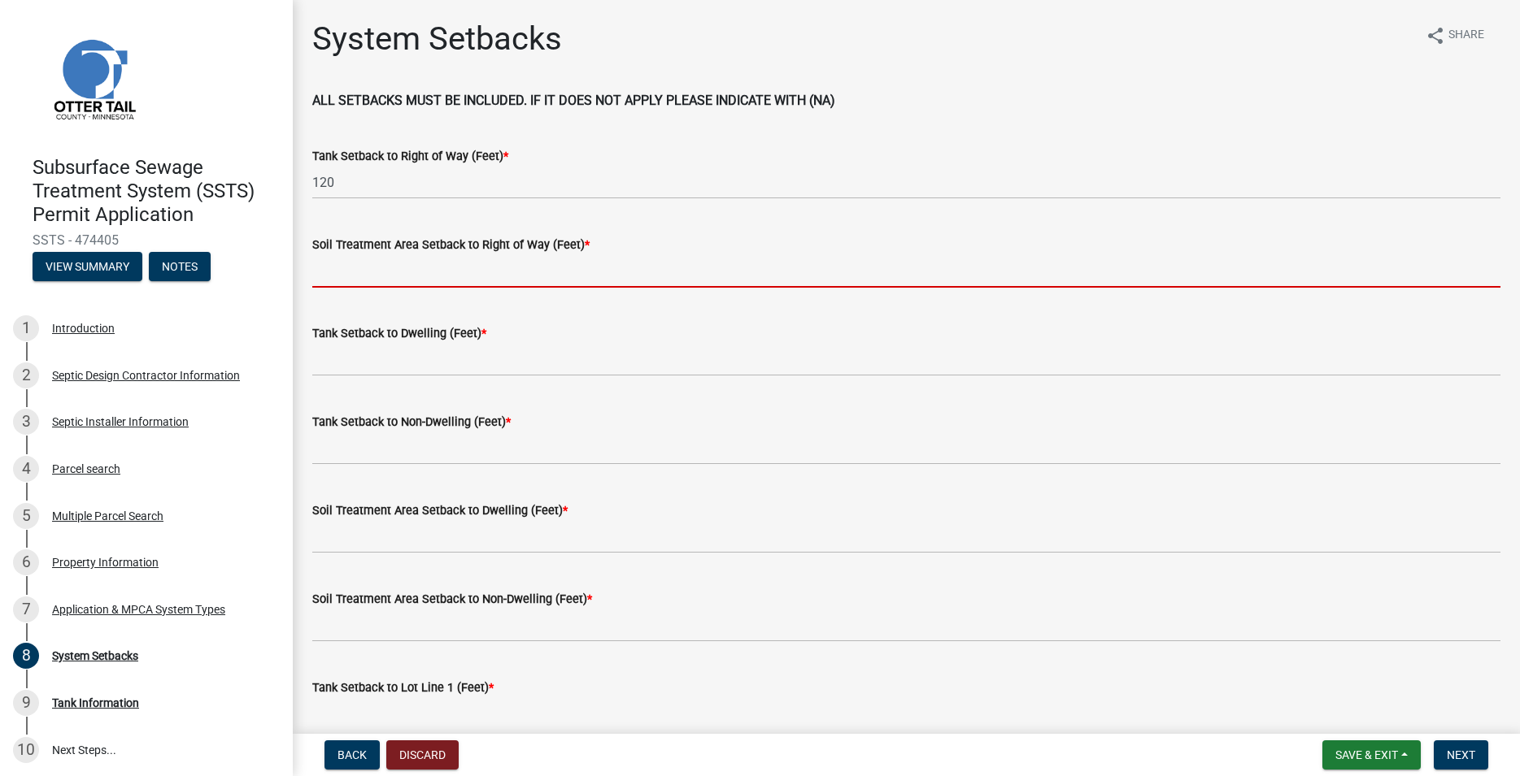
click at [347, 266] on input "Soil Treatment Area Setback to Right of Way (Feet) *" at bounding box center [906, 270] width 1188 height 33
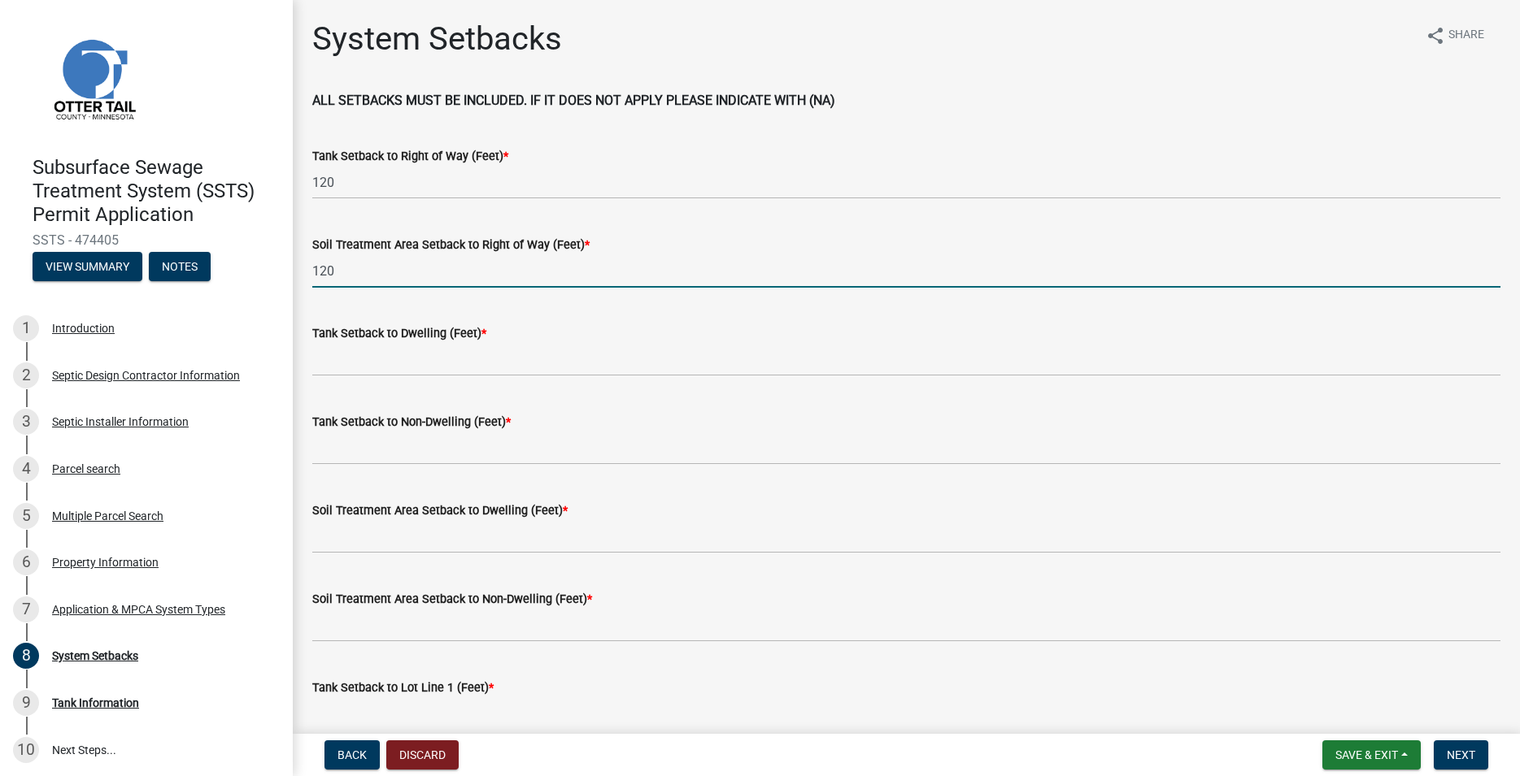
type input "120"
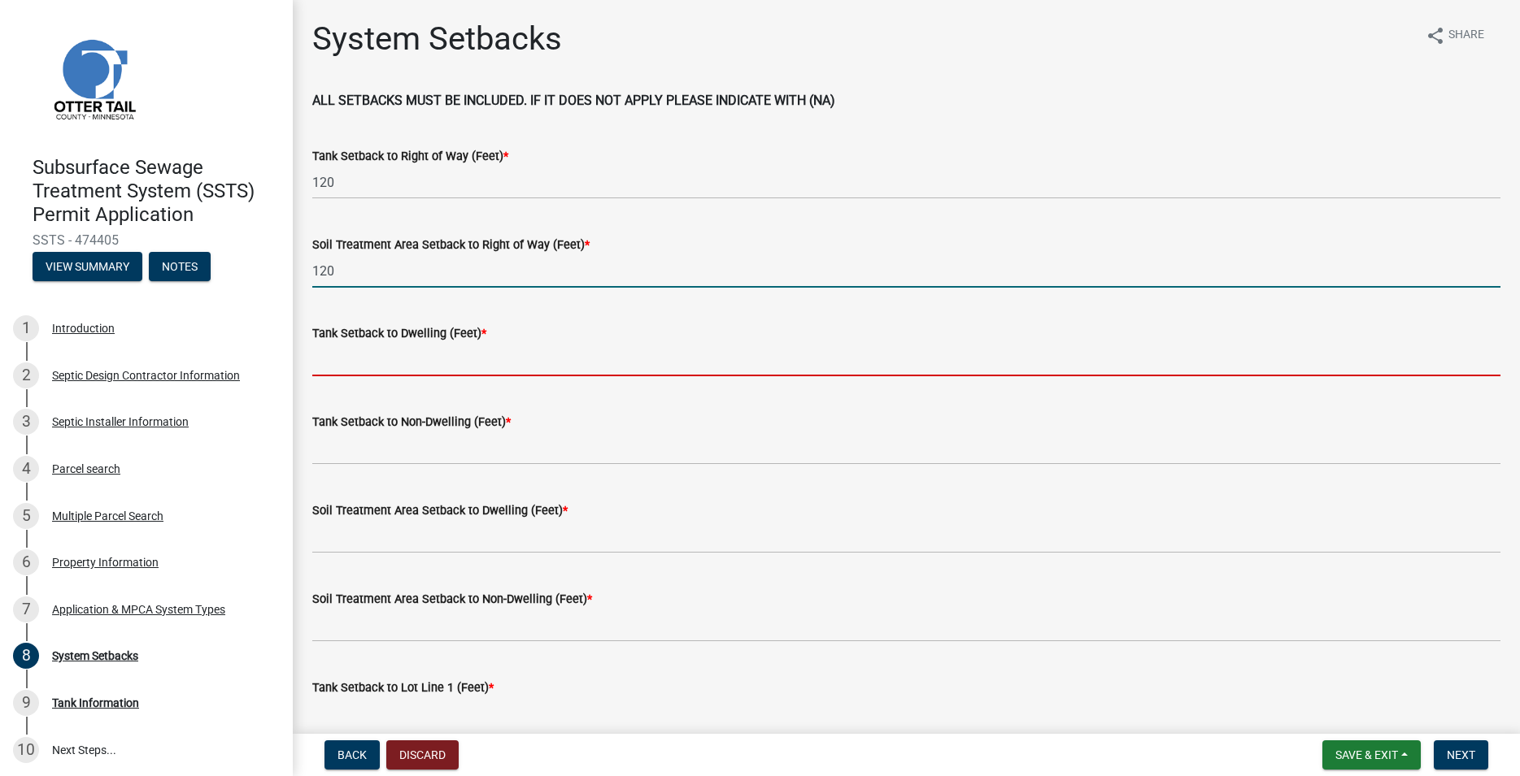
click at [382, 356] on input "Tank Setback to Dwelling (Feet) *" at bounding box center [906, 359] width 1188 height 33
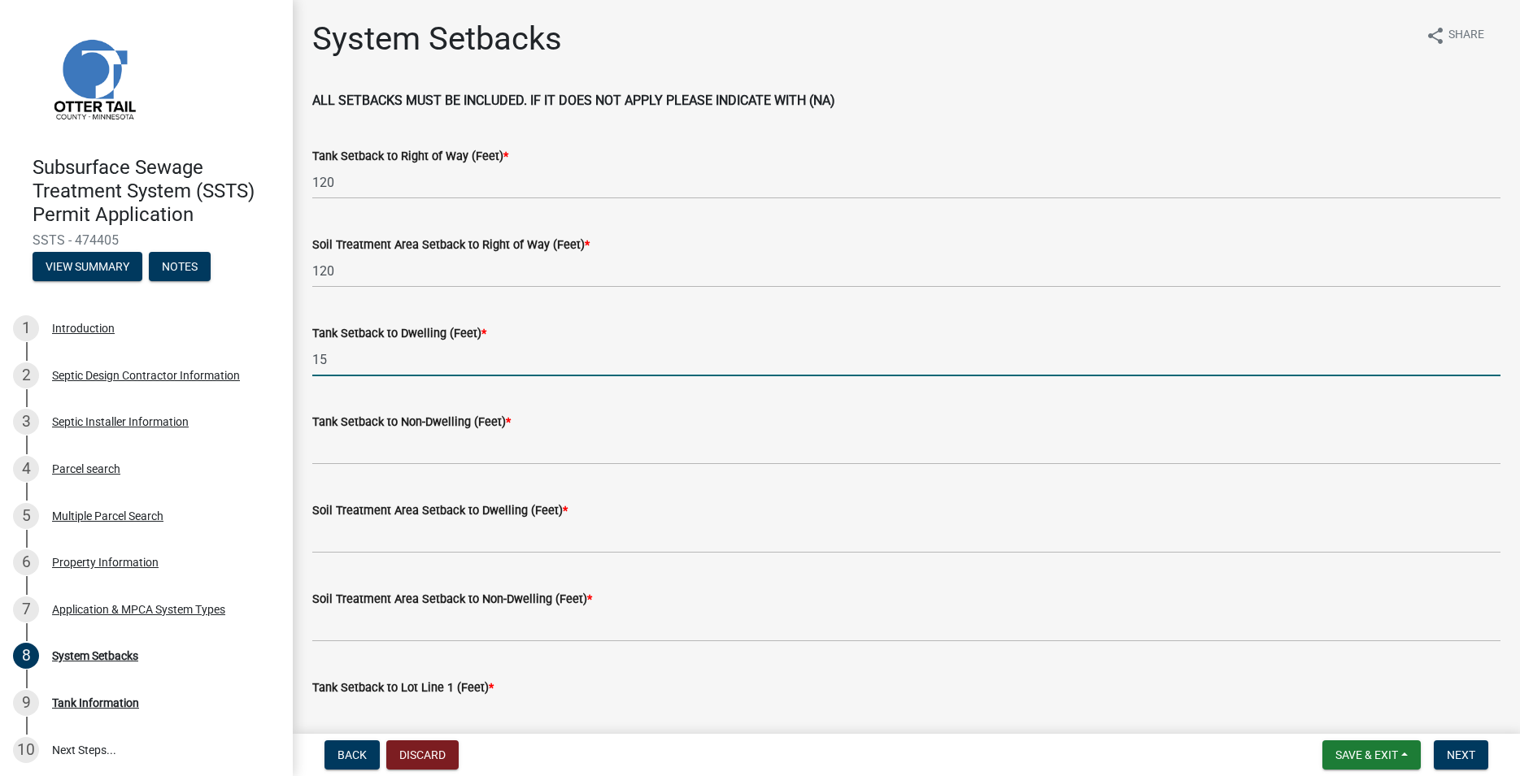
type input "15"
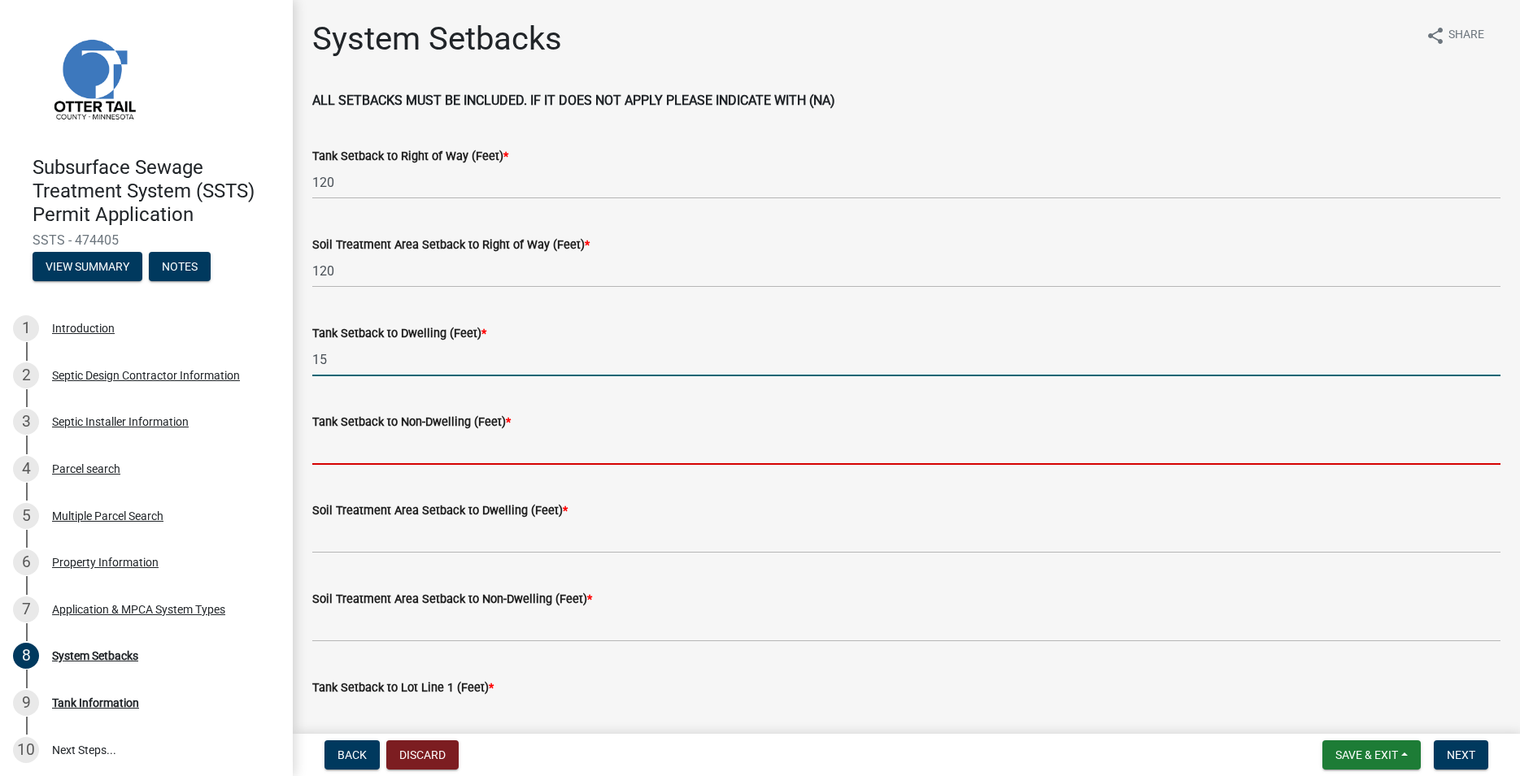
click at [400, 446] on input "Tank Setback to Non-Dwelling (Feet) *" at bounding box center [906, 448] width 1188 height 33
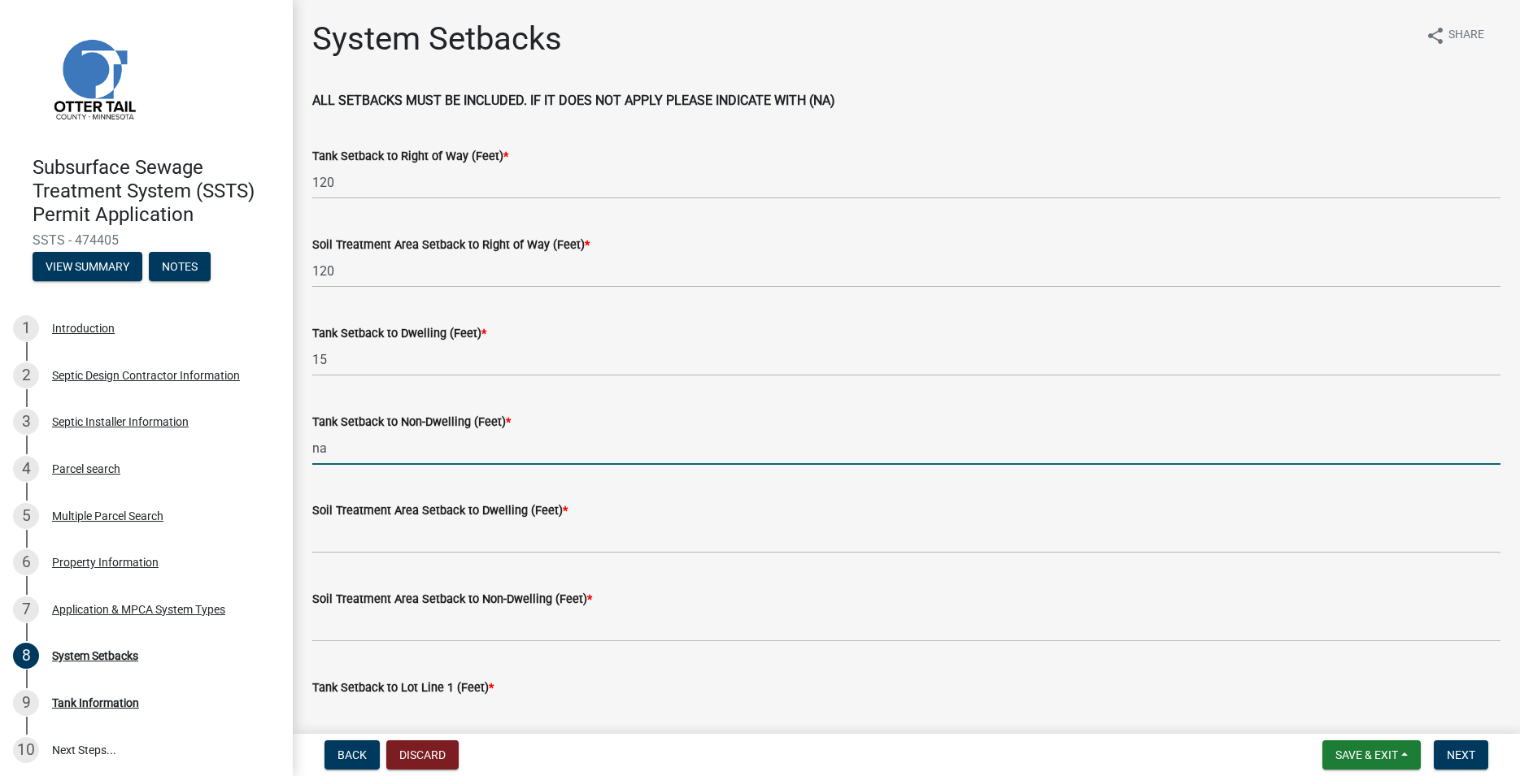
type input "na"
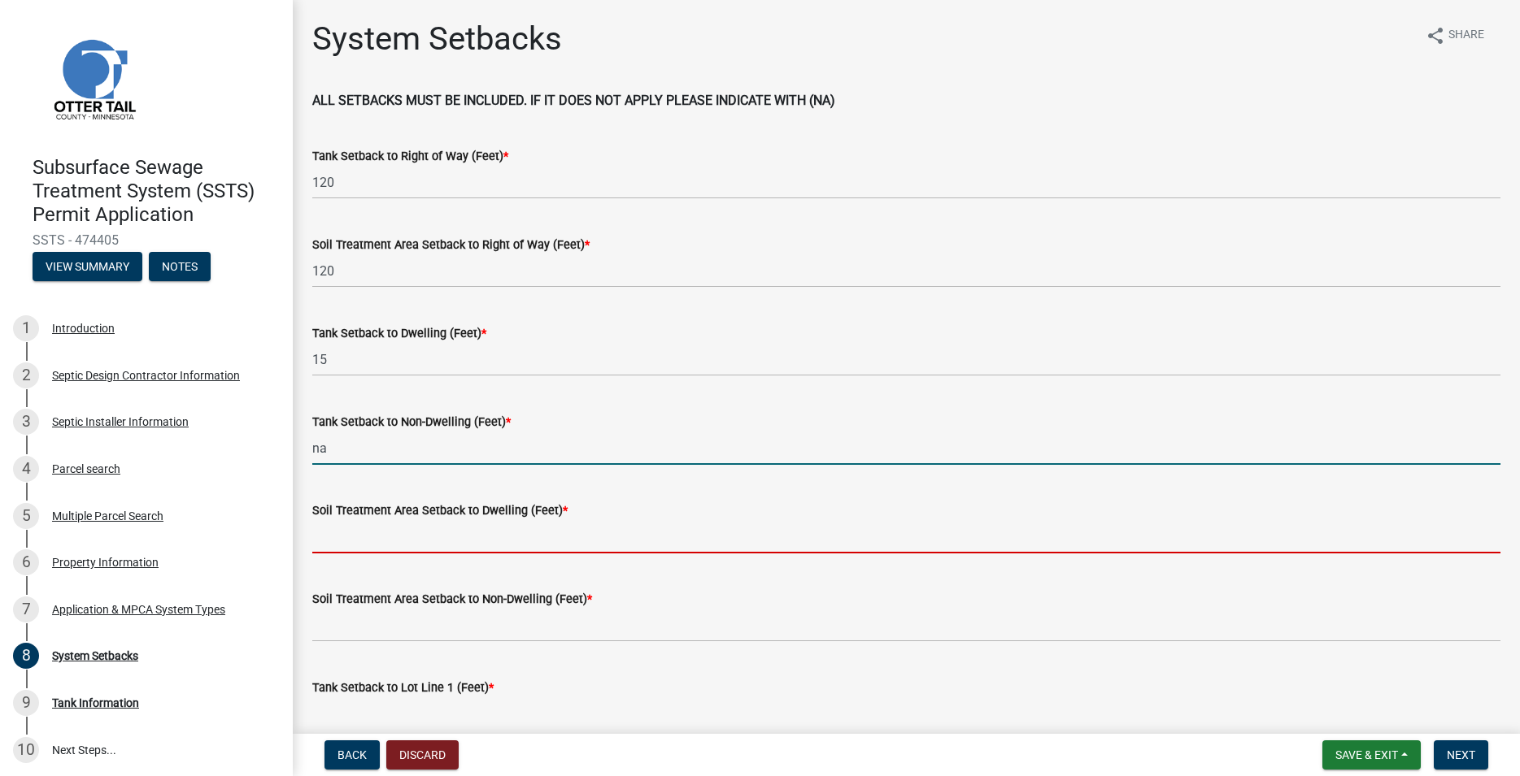
click at [346, 533] on input "Soil Treatment Area Setback to Dwelling (Feet) *" at bounding box center [906, 536] width 1188 height 33
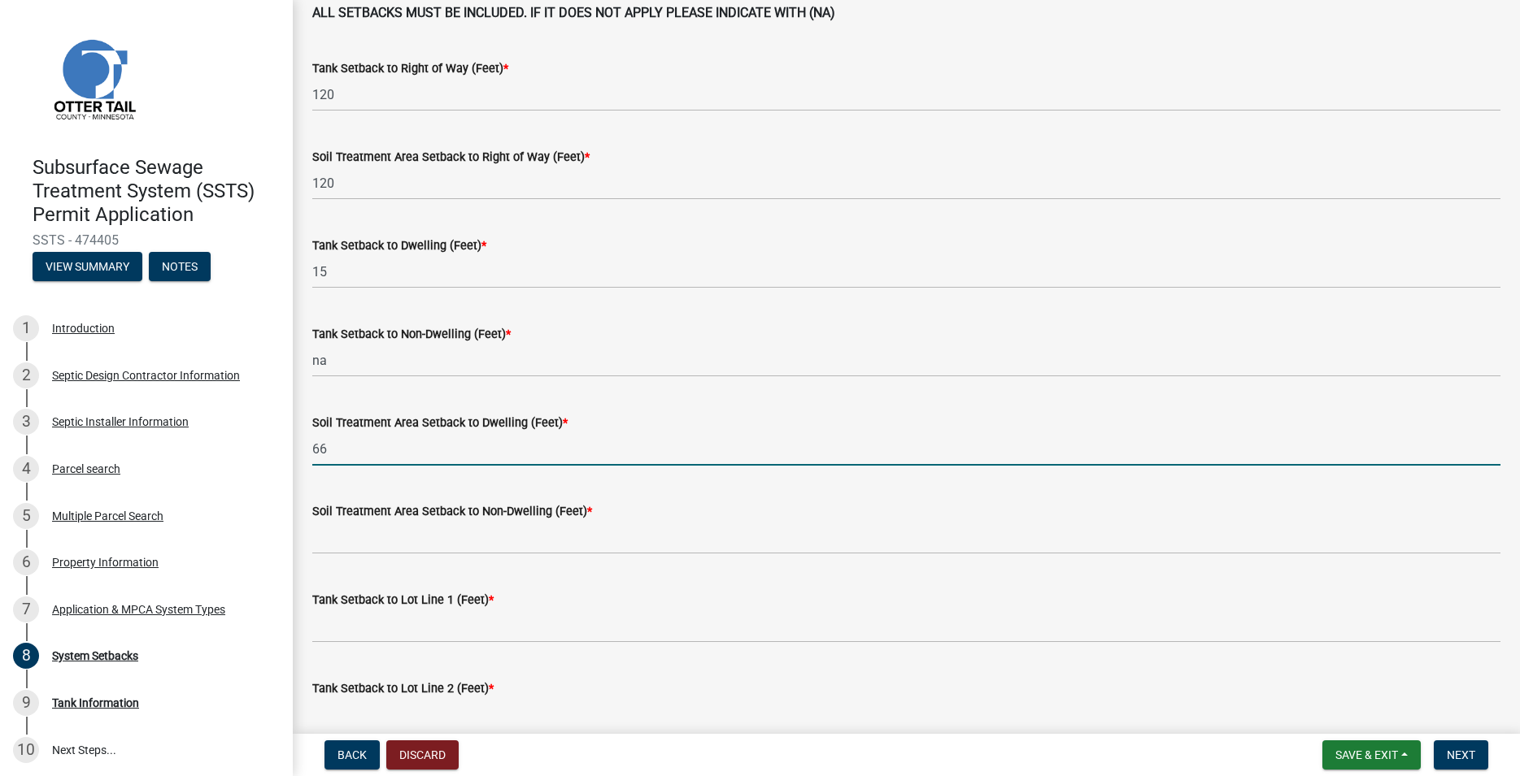
scroll to position [185, 0]
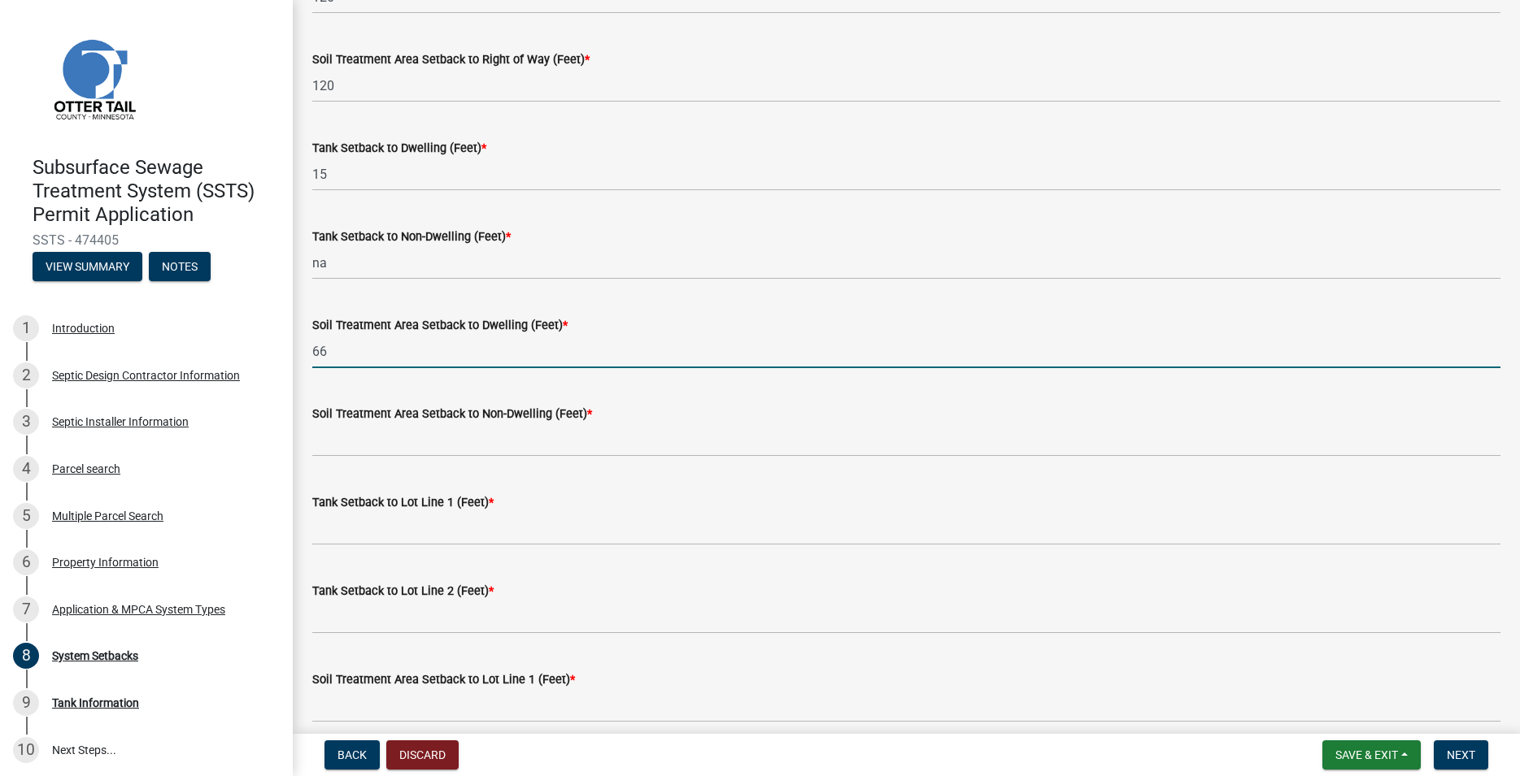
type input "66"
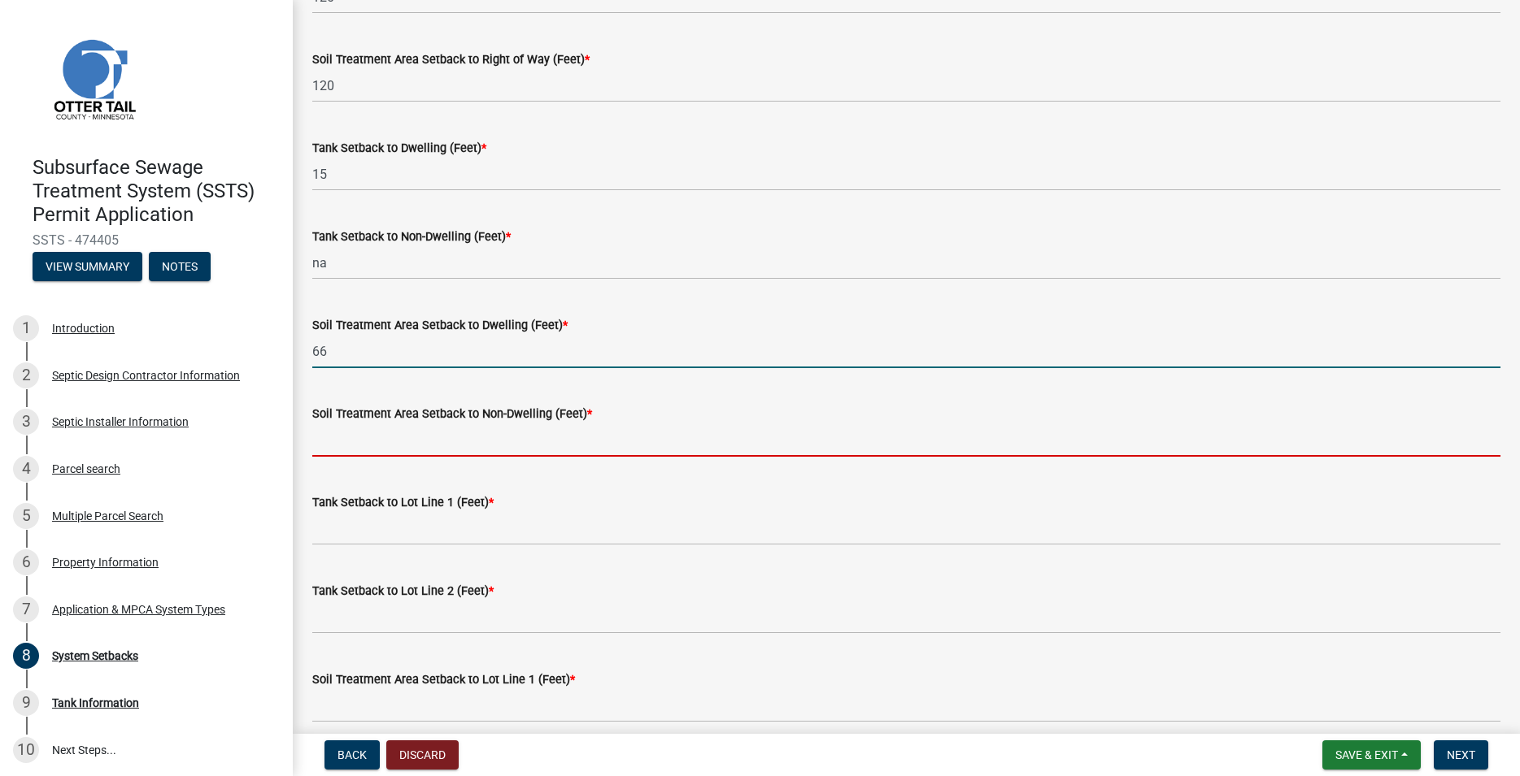
click at [372, 446] on input "Soil Treatment Area Setback to Non-Dwelling (Feet) *" at bounding box center [906, 440] width 1188 height 33
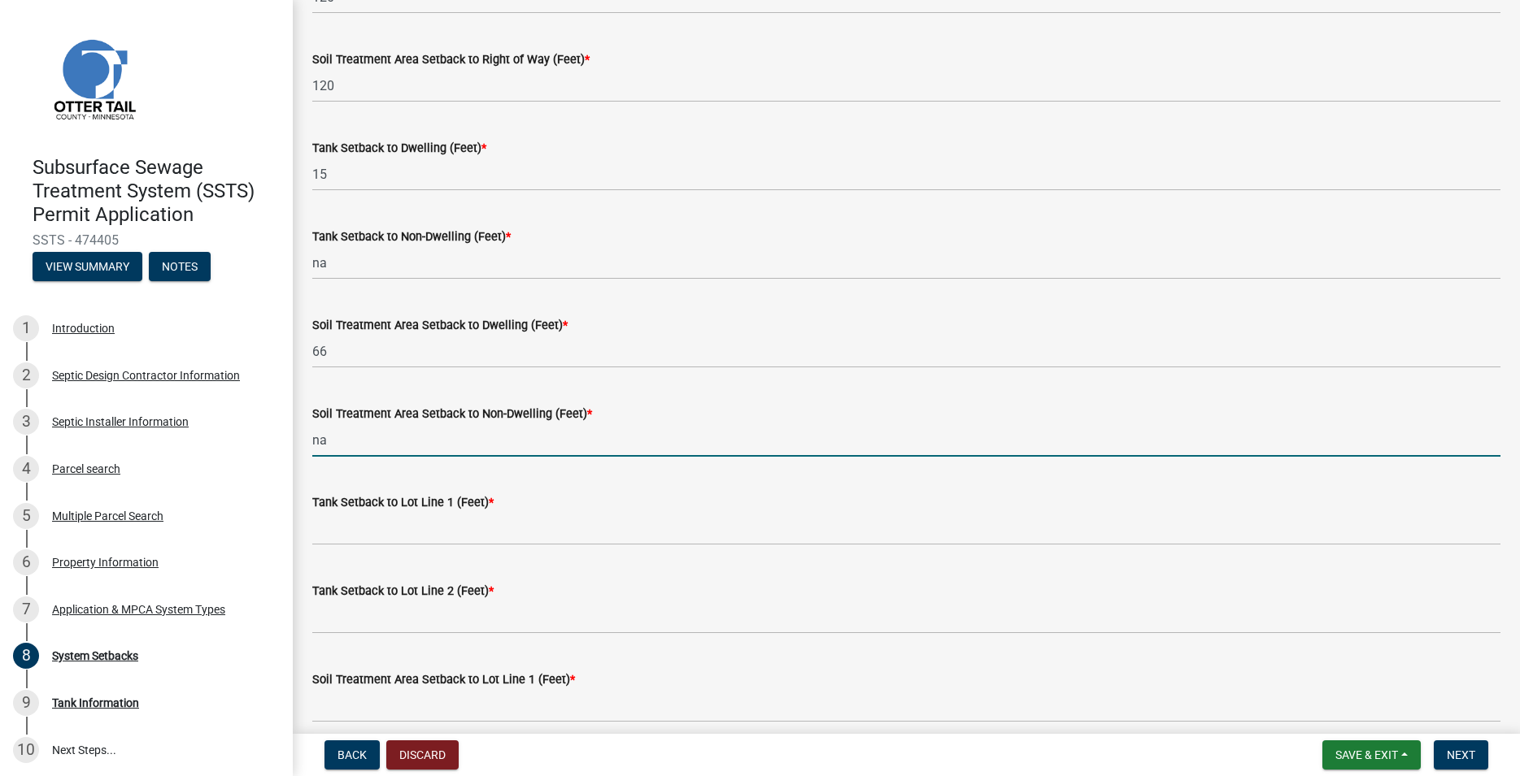
type input "na"
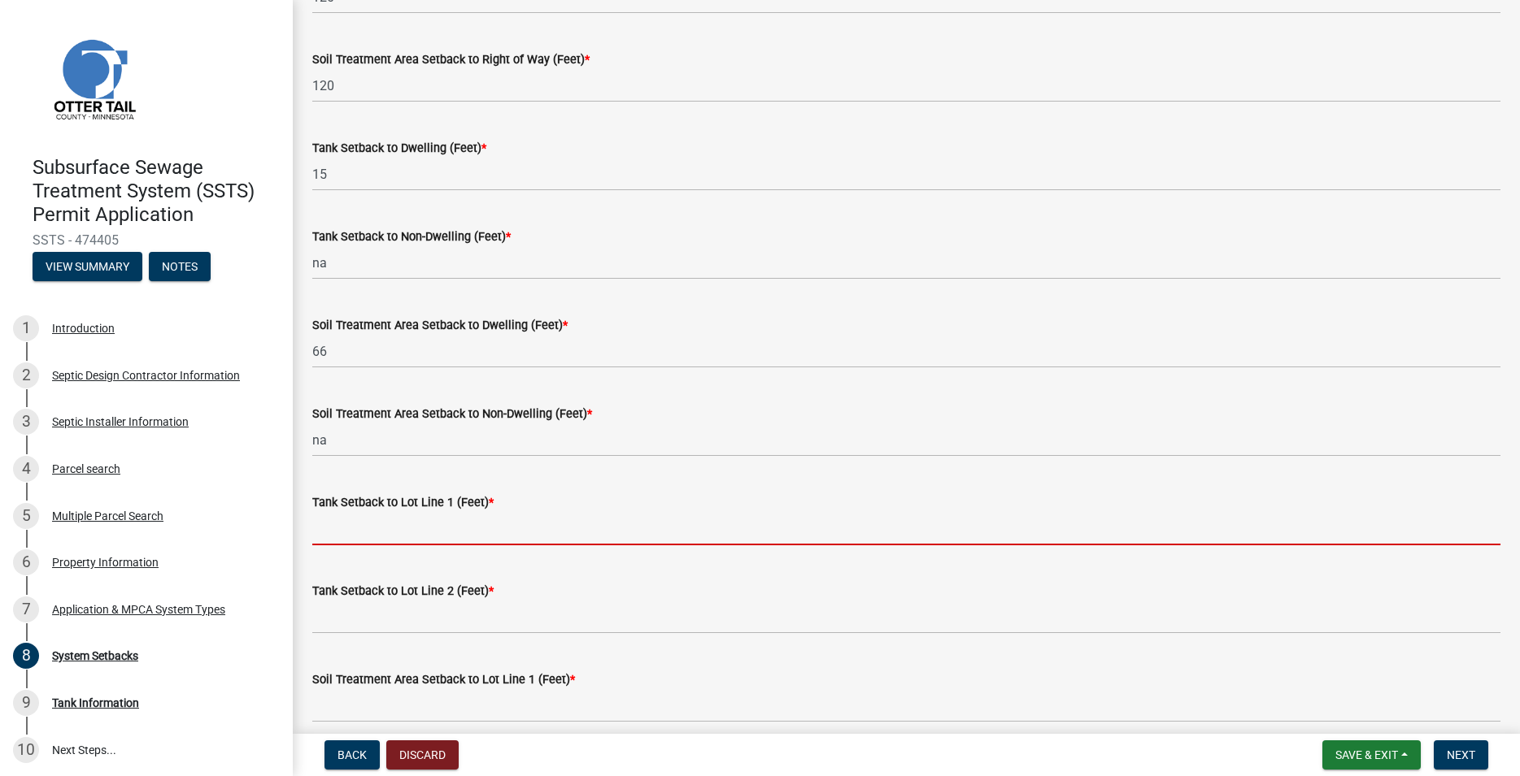
click at [376, 525] on input "Tank Setback to Lot Line 1 (Feet) *" at bounding box center [906, 528] width 1188 height 33
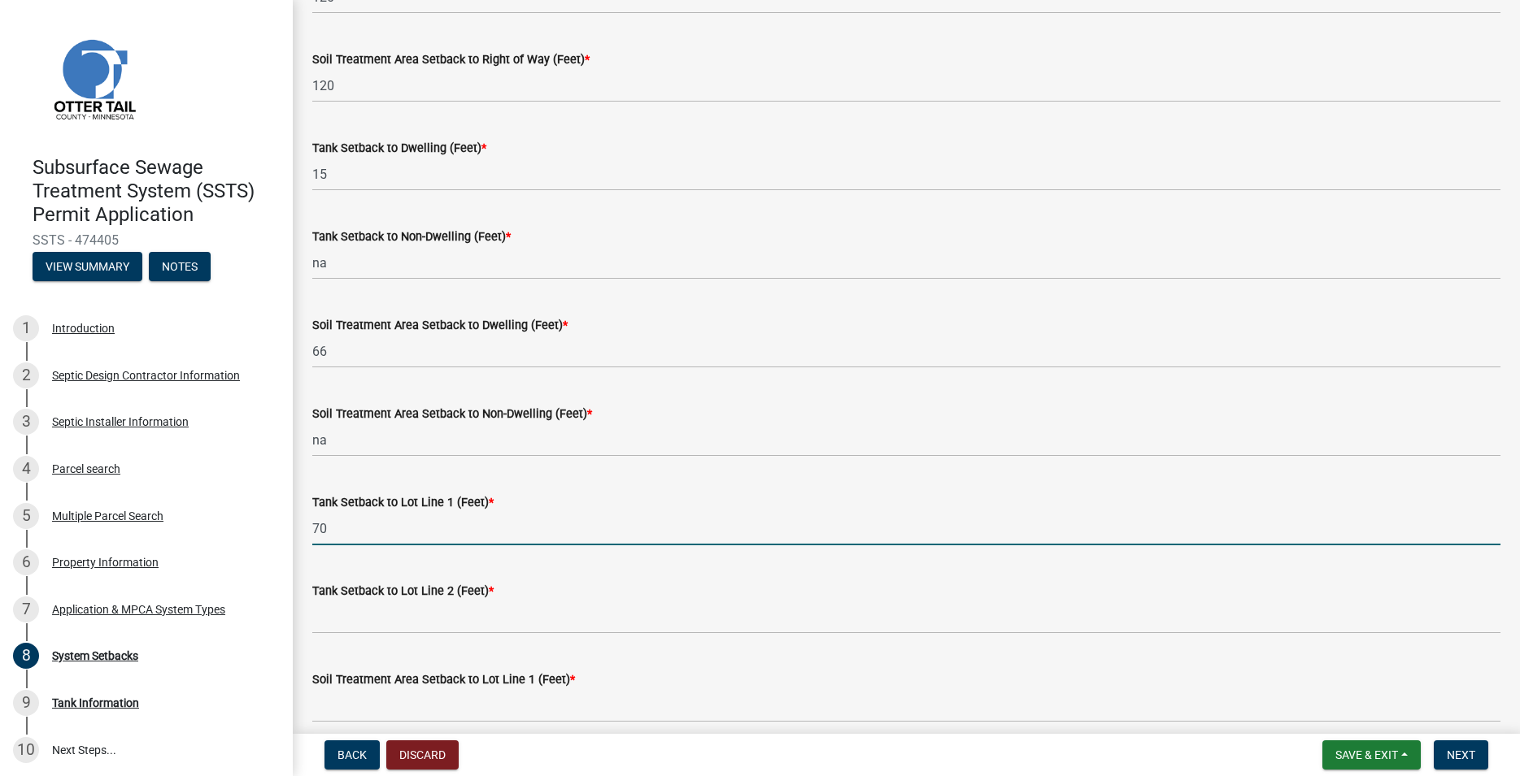
type input "70"
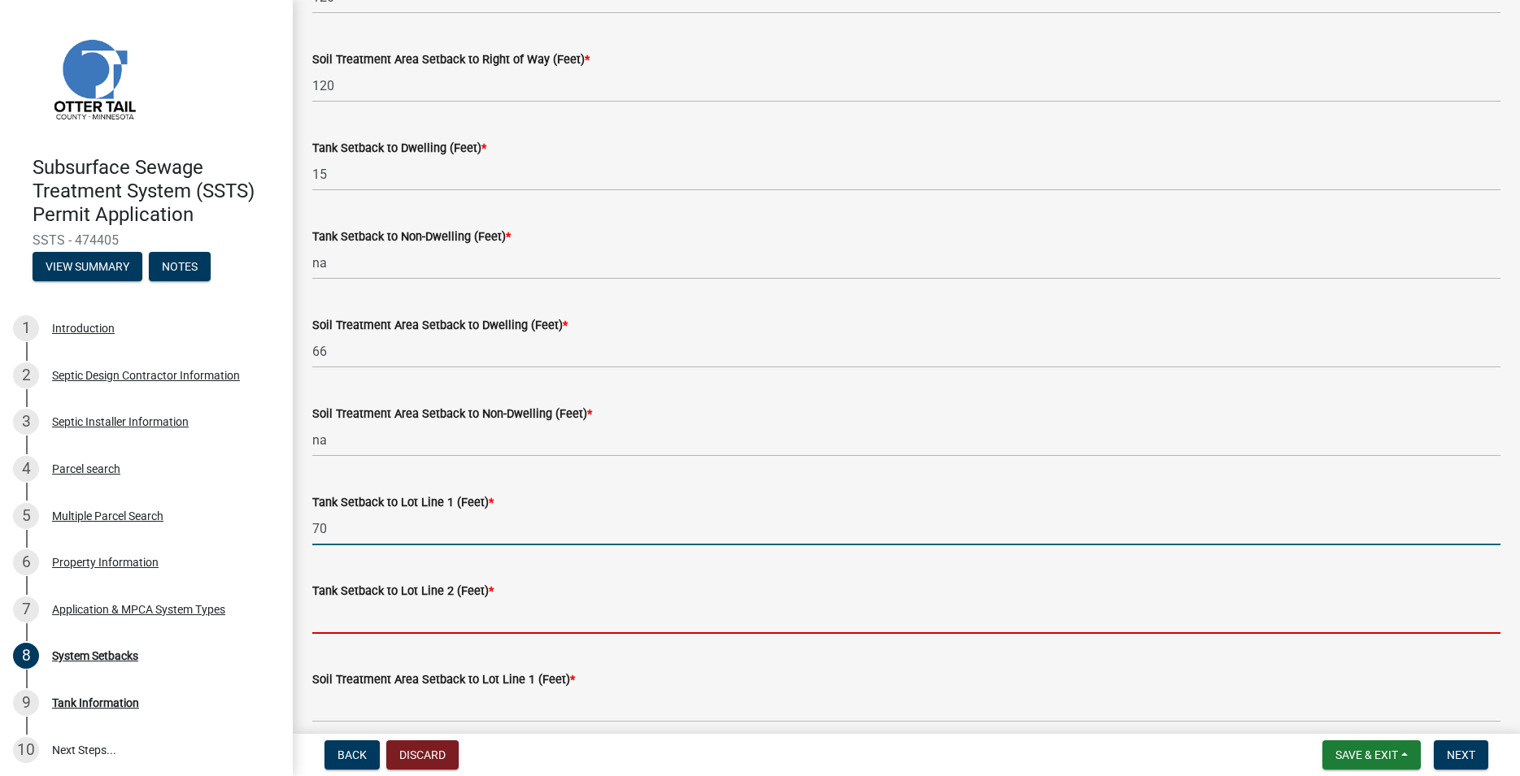
click at [399, 625] on input "Tank Setback to Lot Line 2 (Feet) *" at bounding box center [906, 617] width 1188 height 33
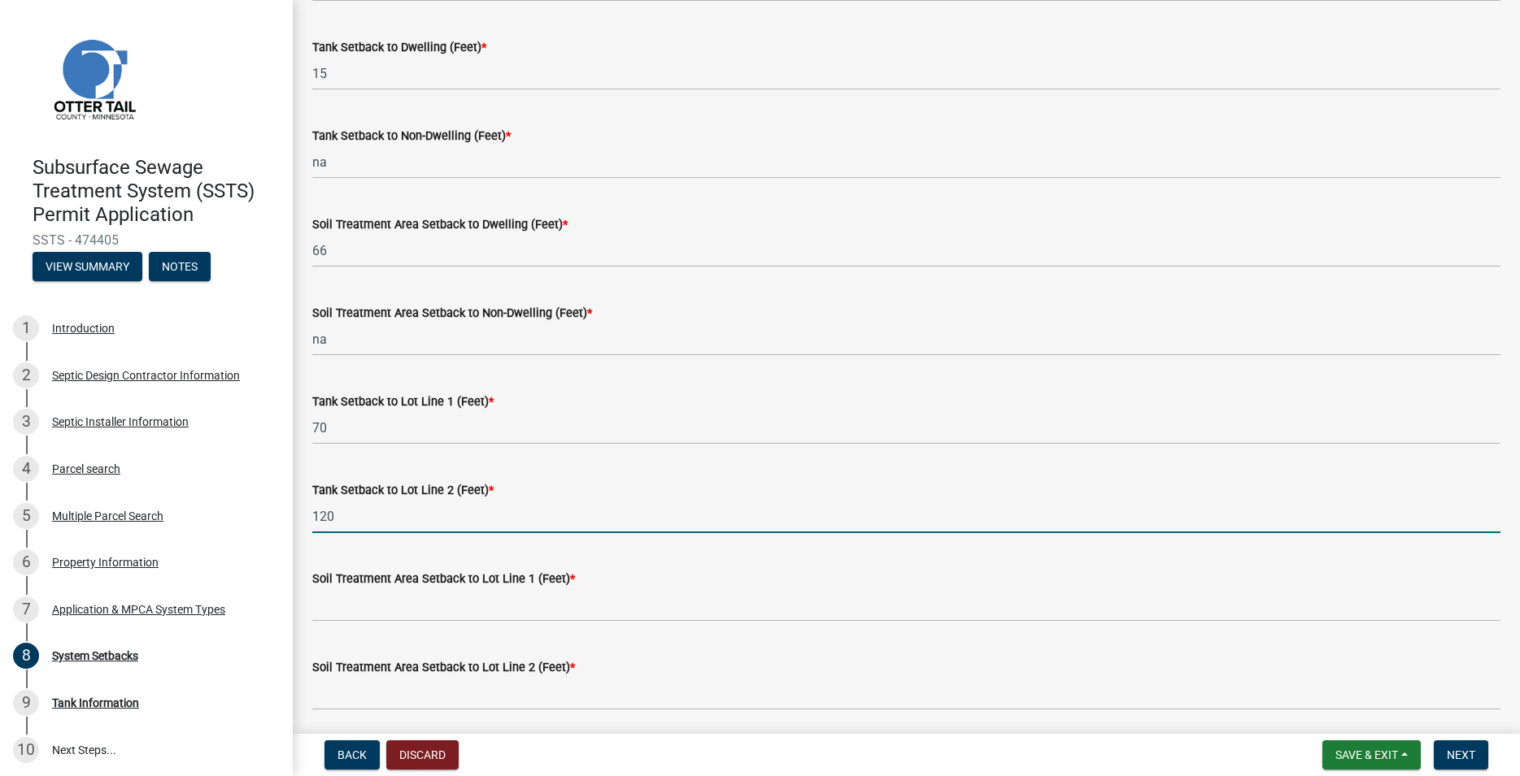
scroll to position [463, 0]
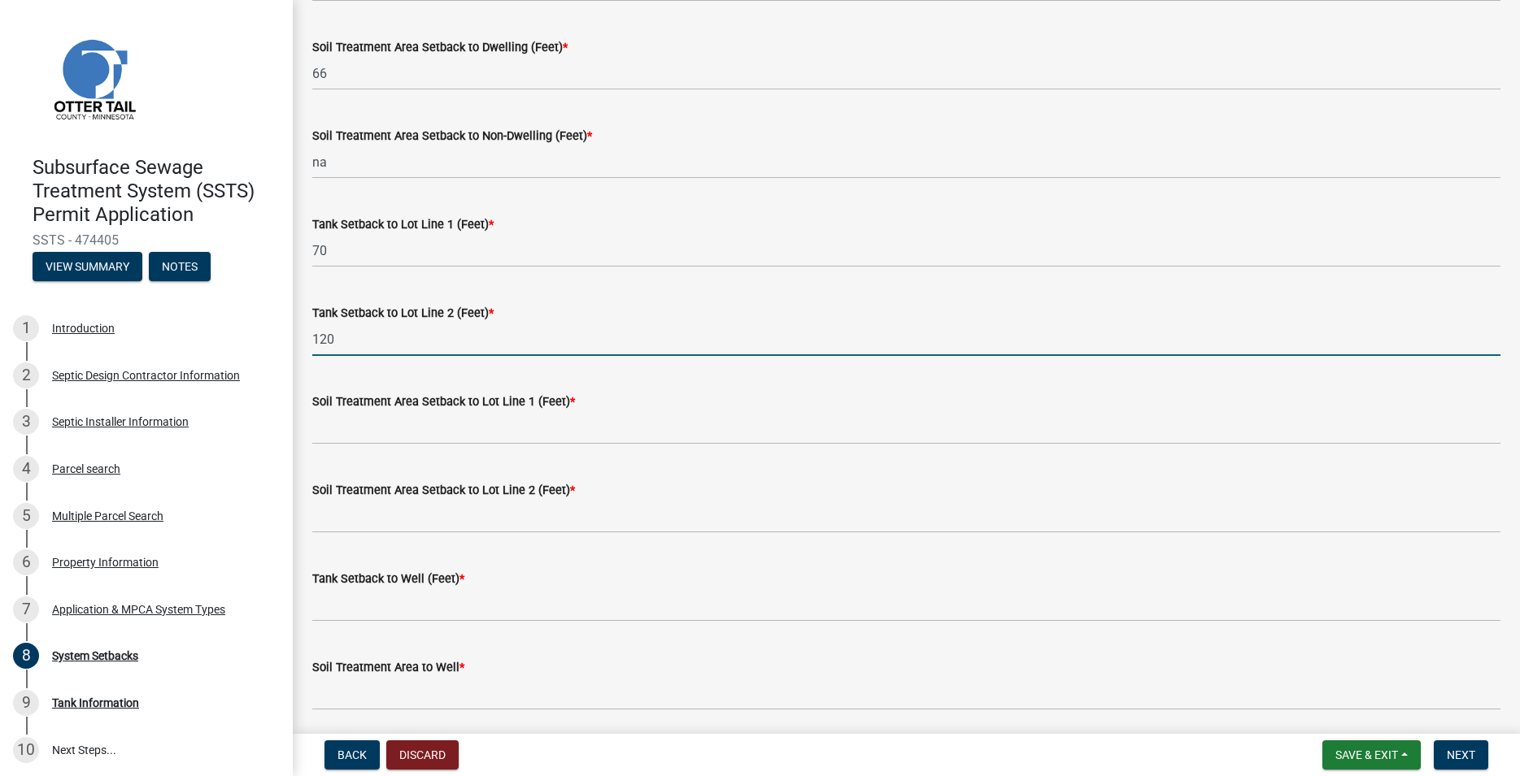
type input "120"
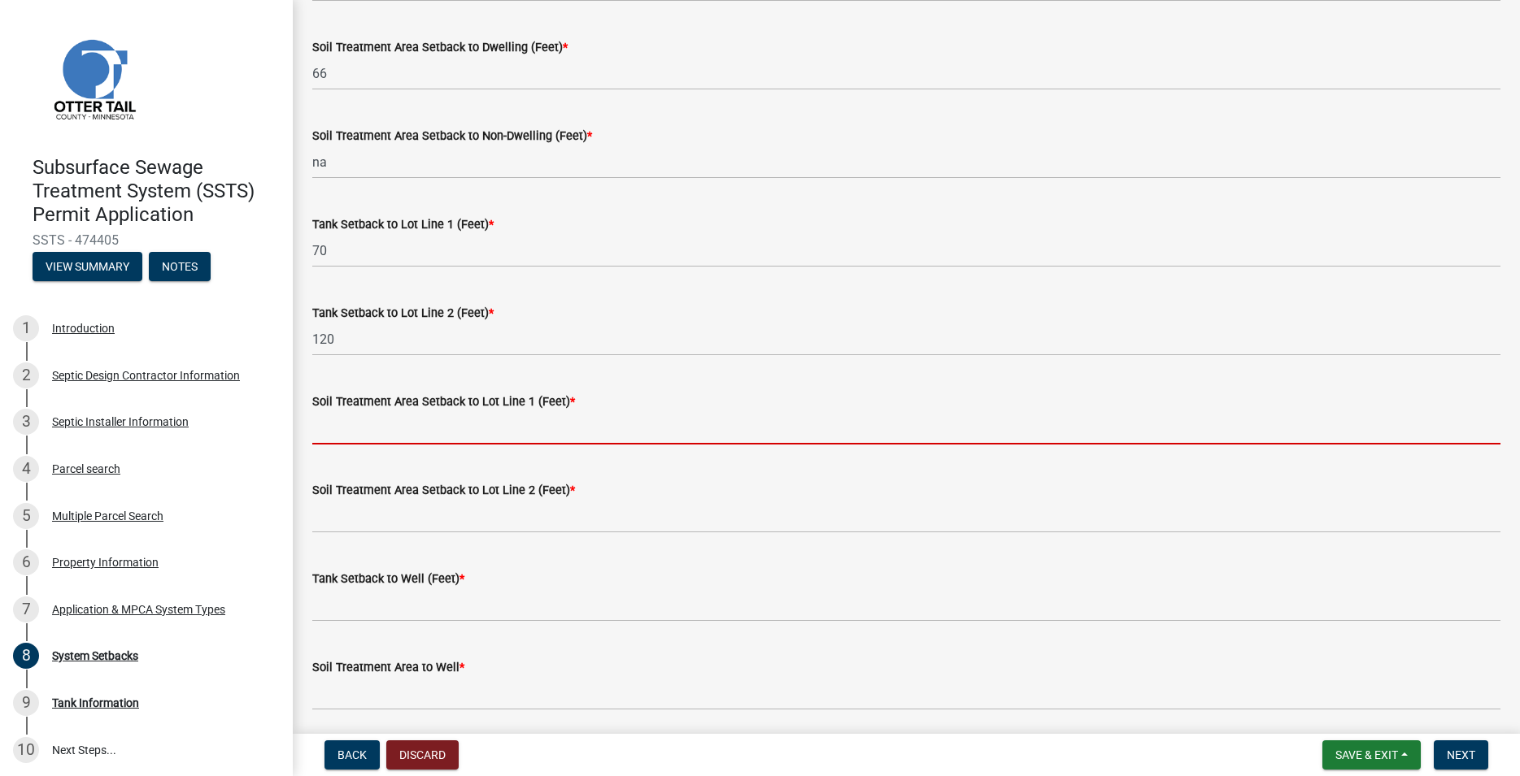
click at [360, 424] on input "Soil Treatment Area Setback to Lot Line 1 (Feet) *" at bounding box center [906, 427] width 1188 height 33
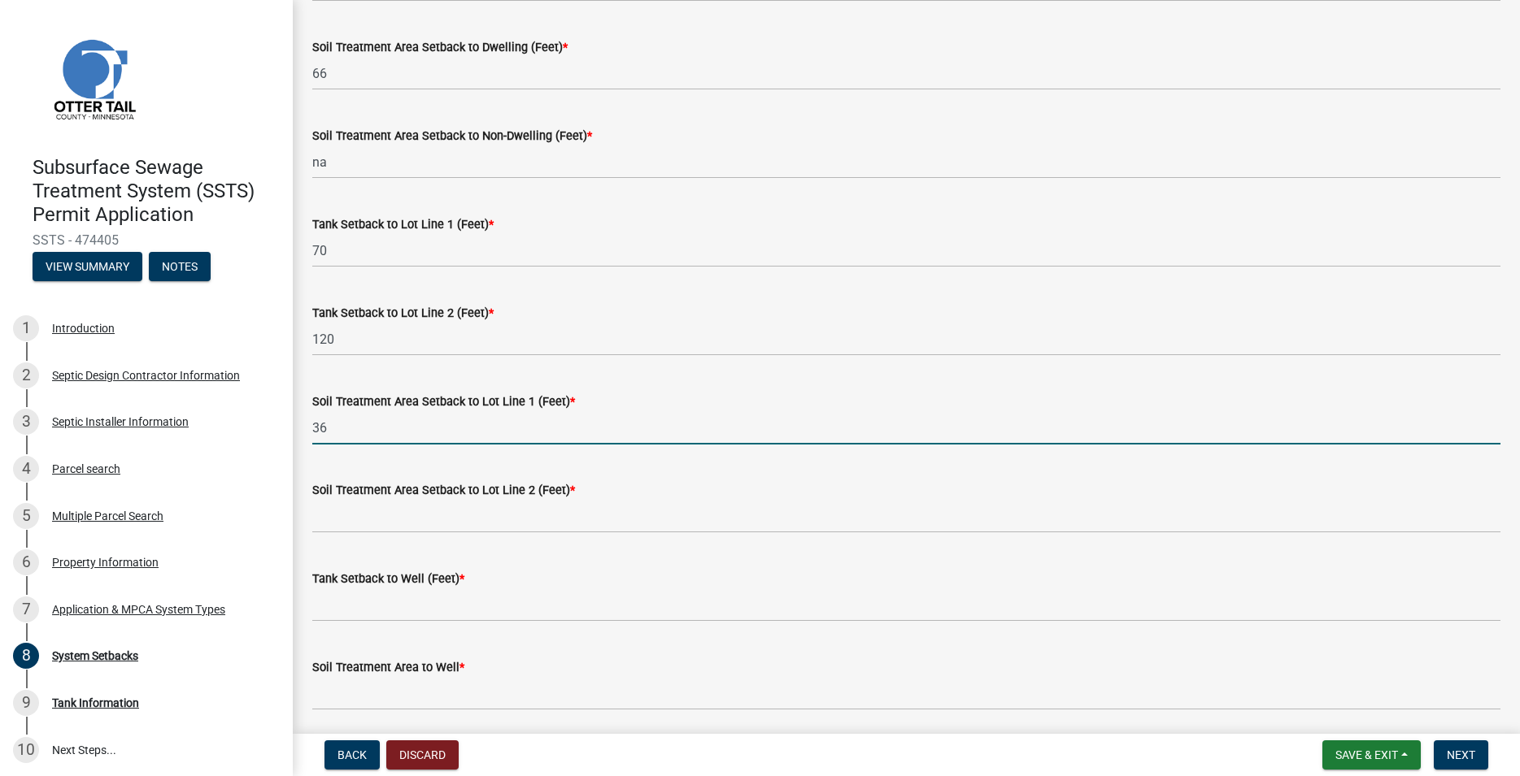
type input "36"
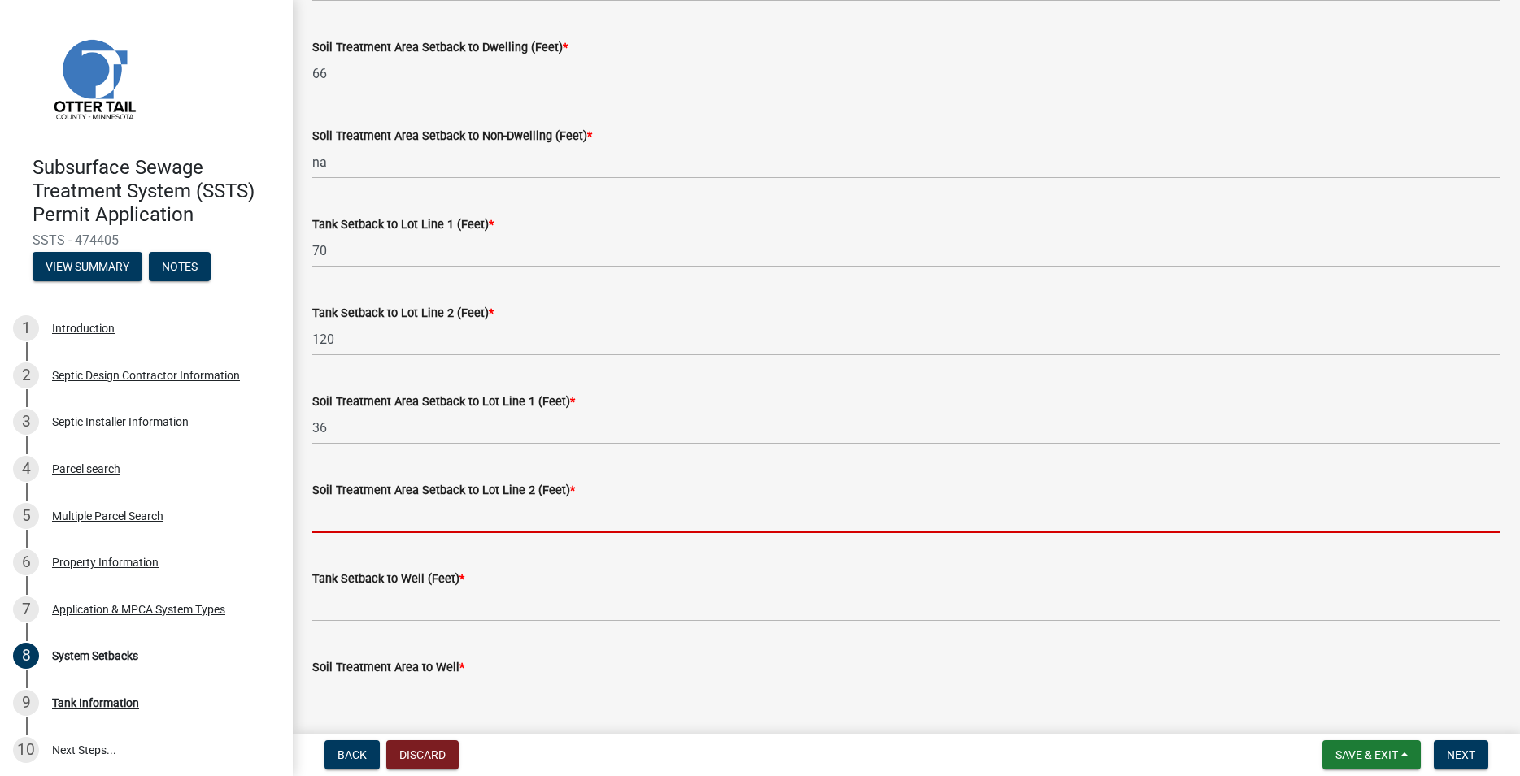
click at [363, 514] on input "Soil Treatment Area Setback to Lot Line 2 (Feet) *" at bounding box center [906, 516] width 1188 height 33
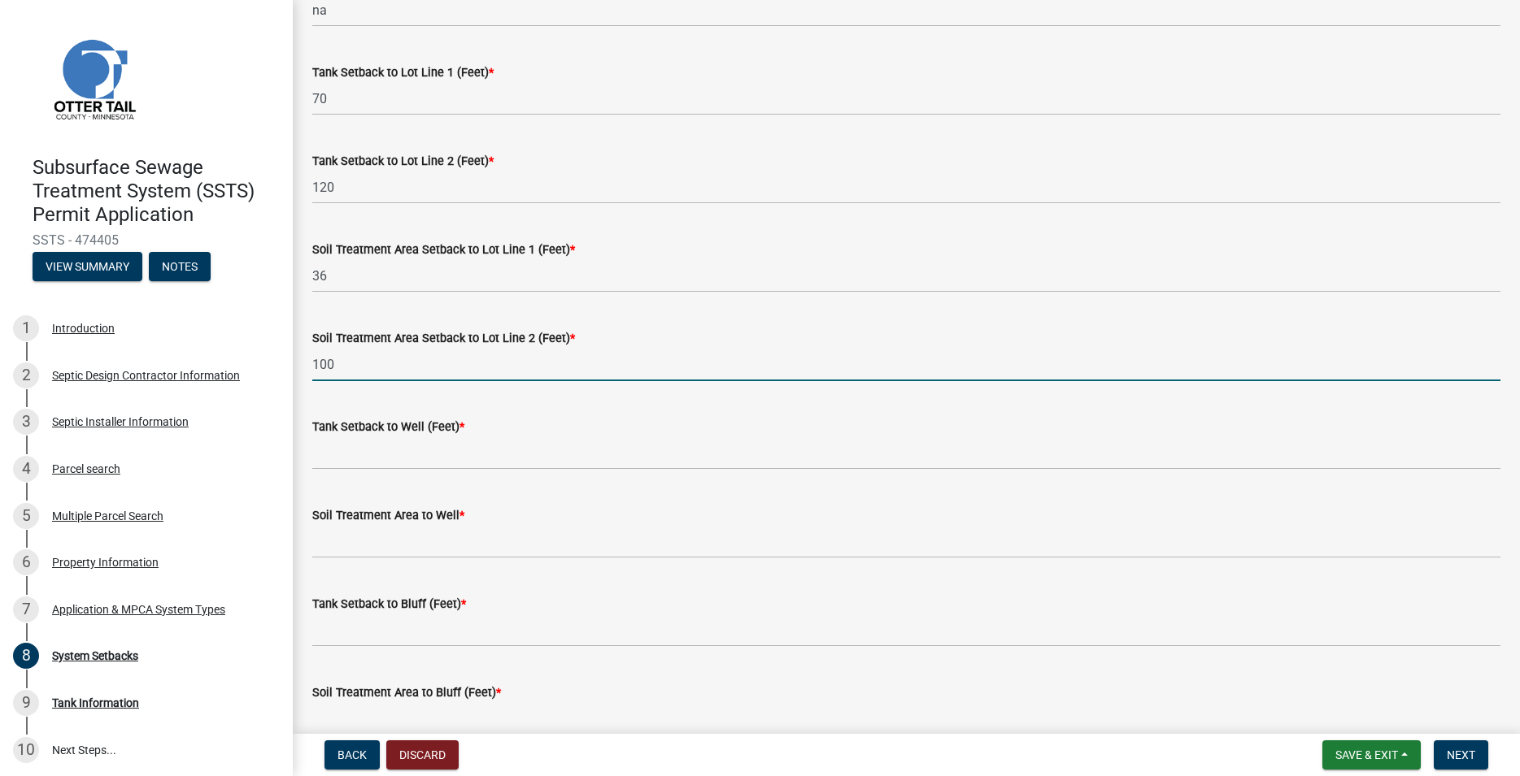
scroll to position [649, 0]
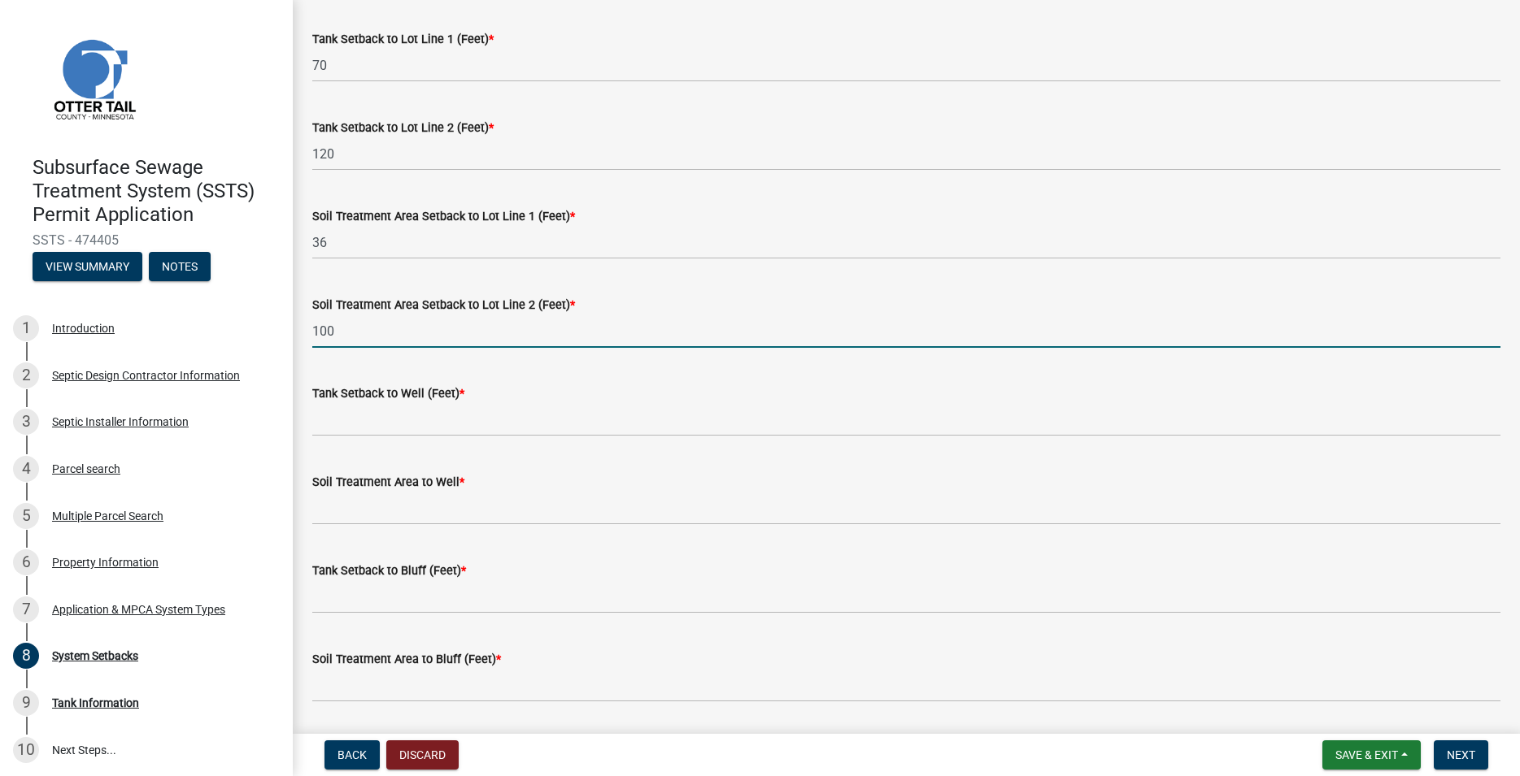
type input "100"
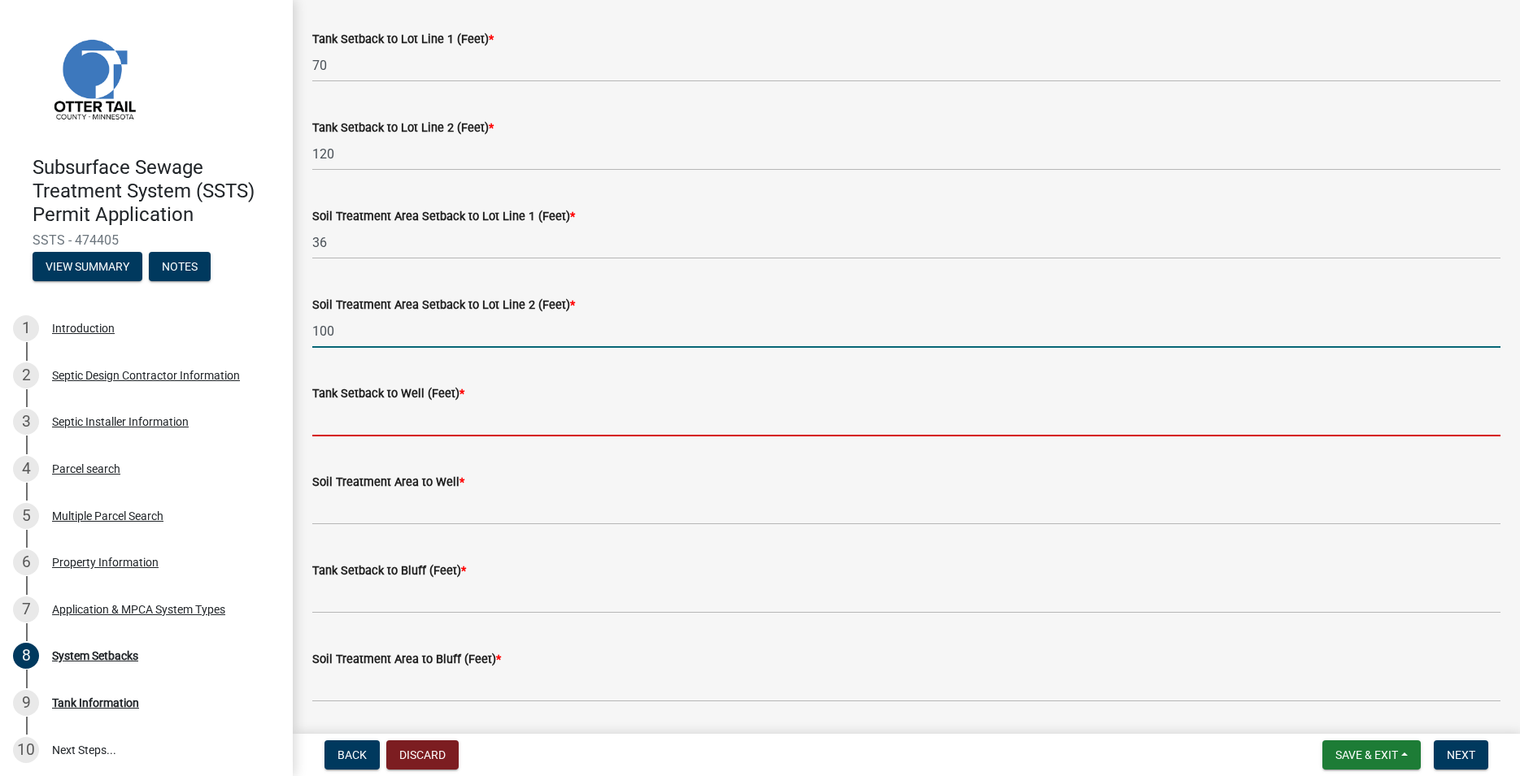
click at [367, 422] on input "Tank Setback to Well (Feet) *" at bounding box center [906, 419] width 1188 height 33
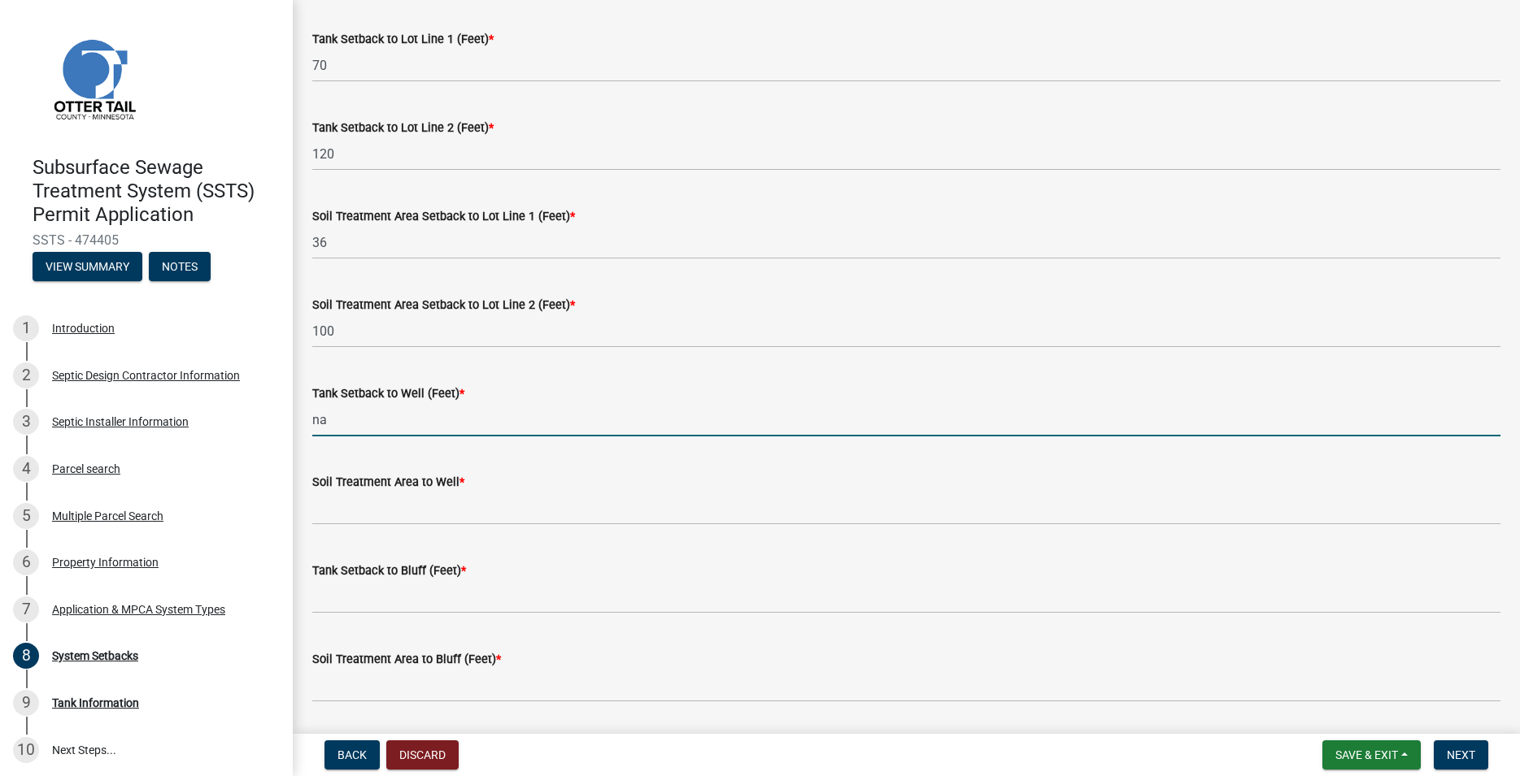
type input "na"
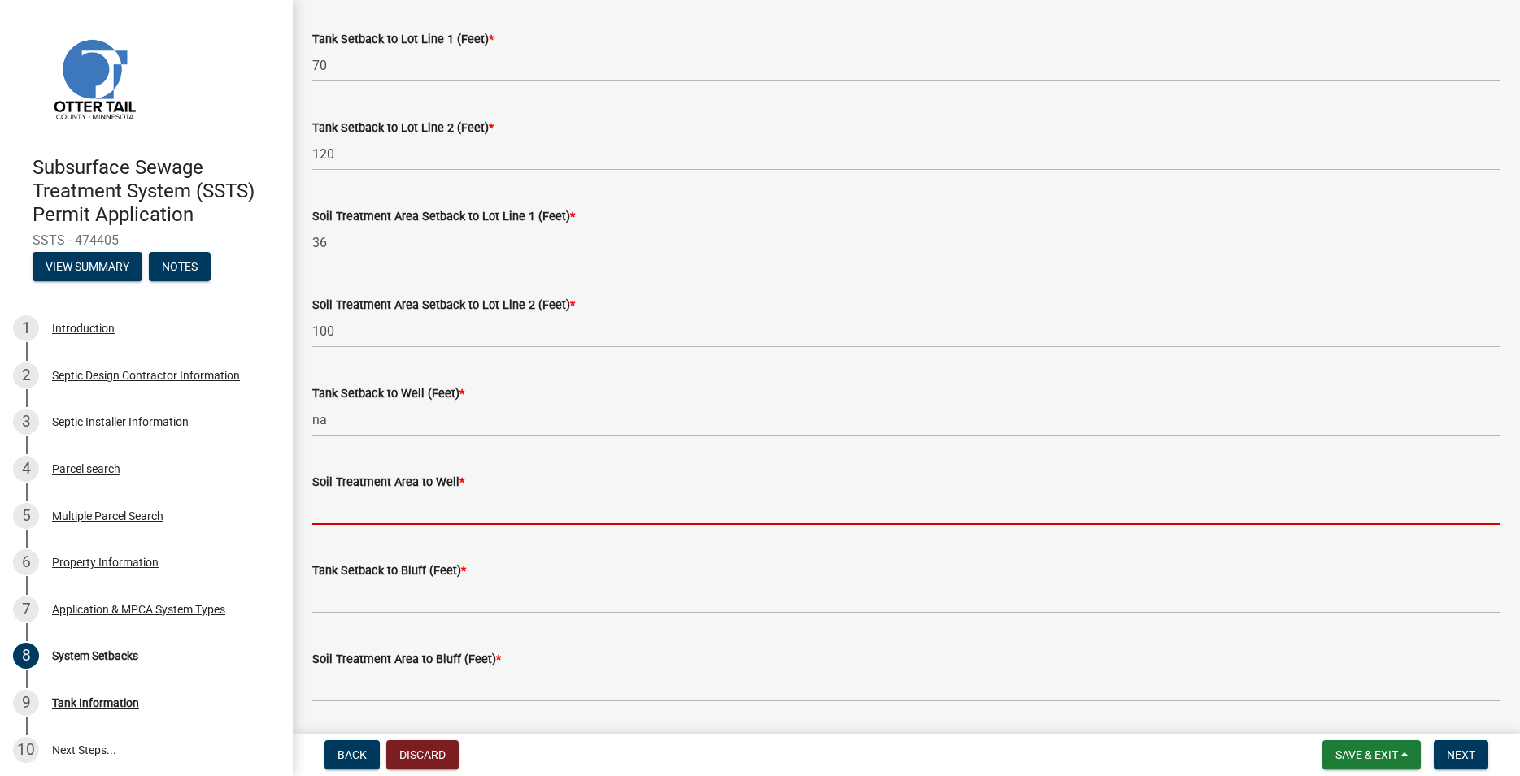
click at [361, 510] on input "Soil Treatment Area to Well *" at bounding box center [906, 508] width 1188 height 33
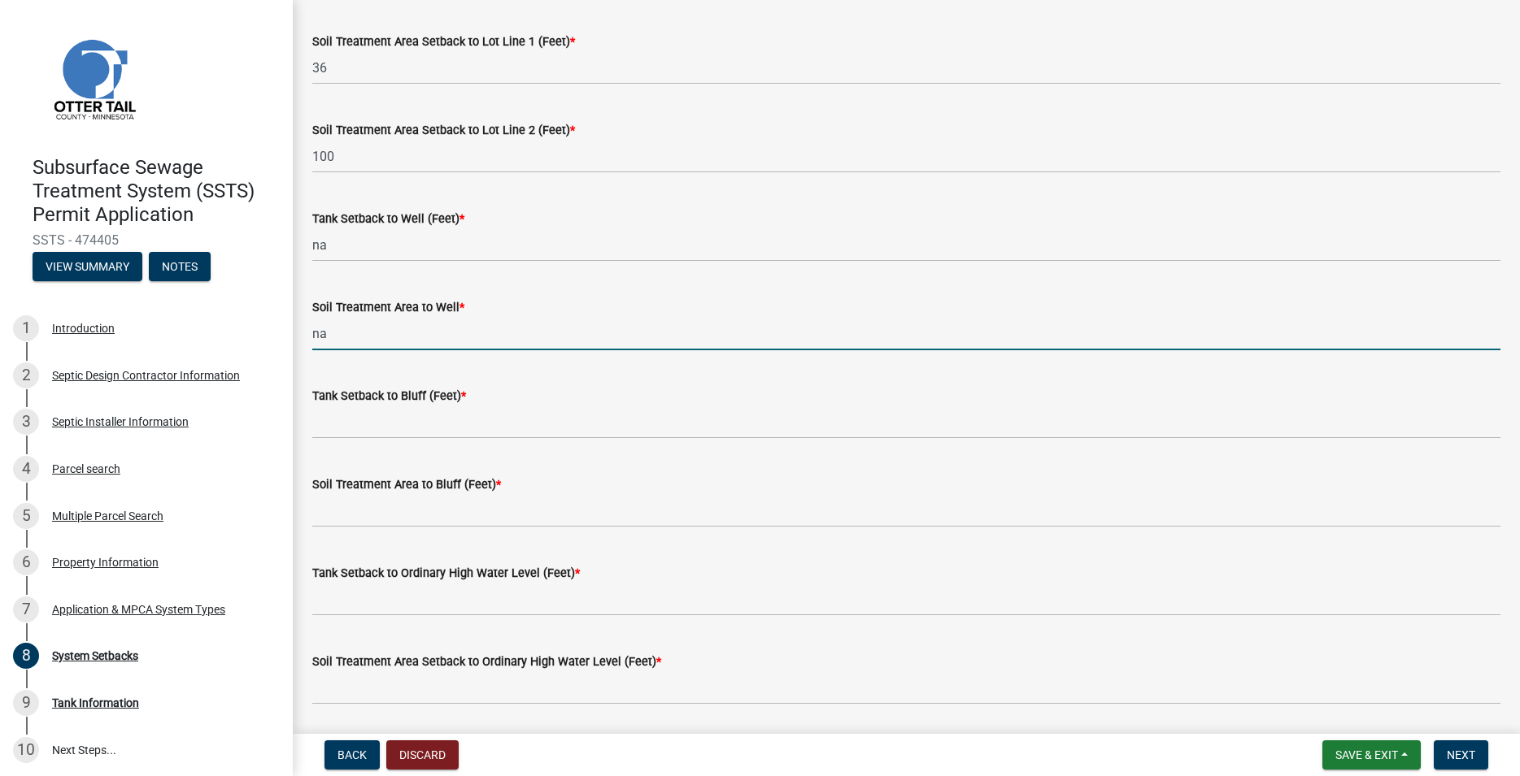
scroll to position [834, 0]
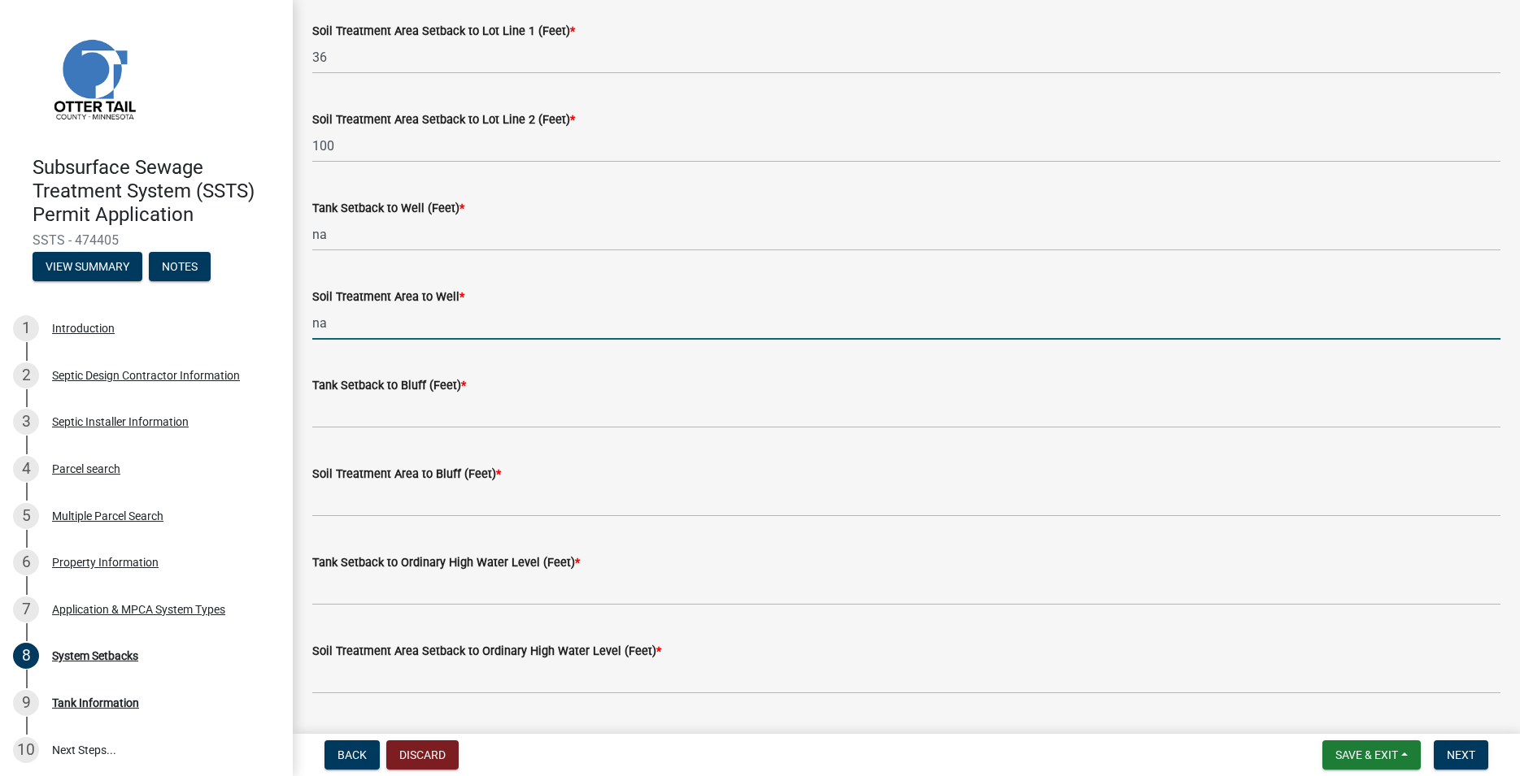
type input "na"
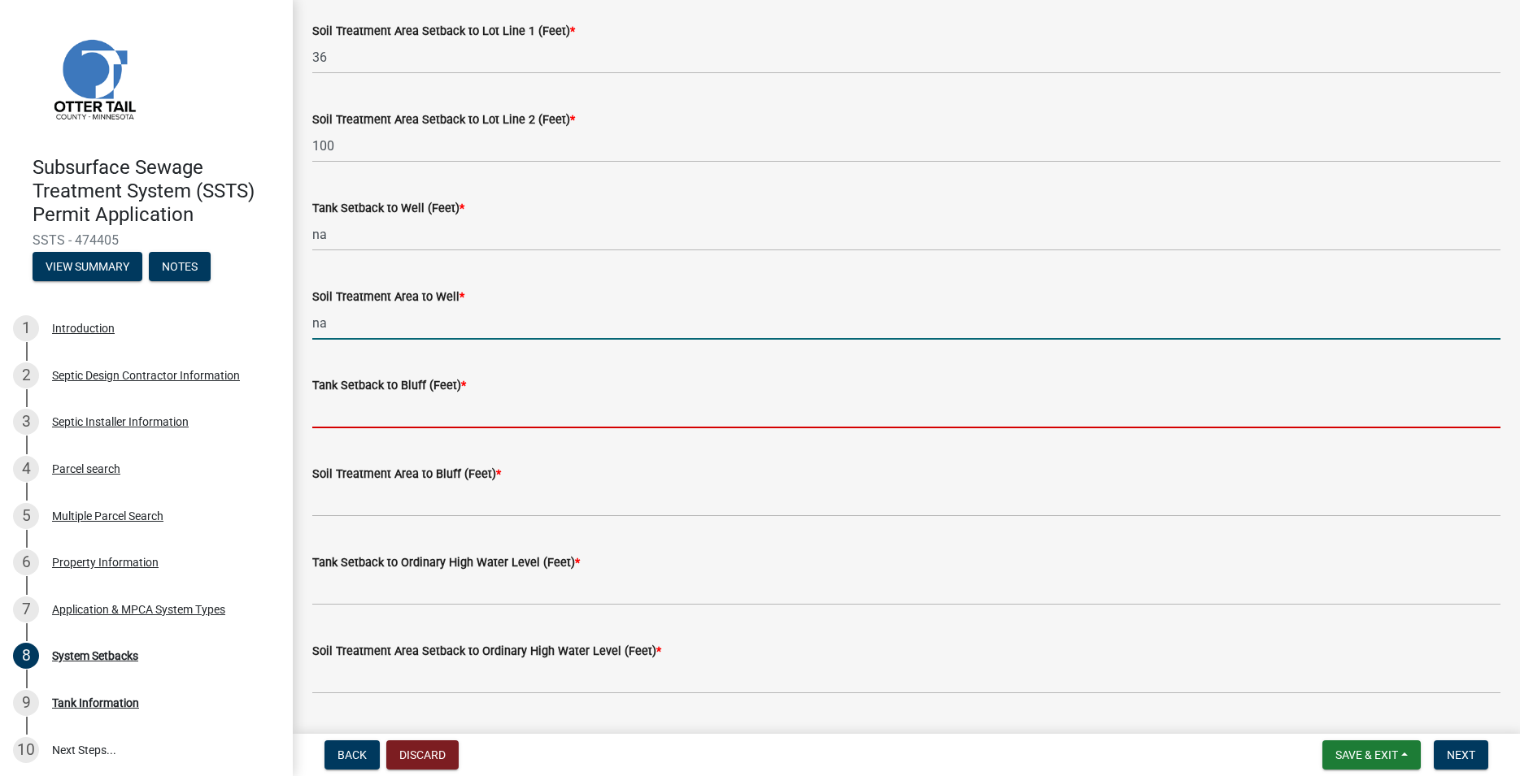
click at [356, 408] on input "Tank Setback to Bluff (Feet) *" at bounding box center [906, 411] width 1188 height 33
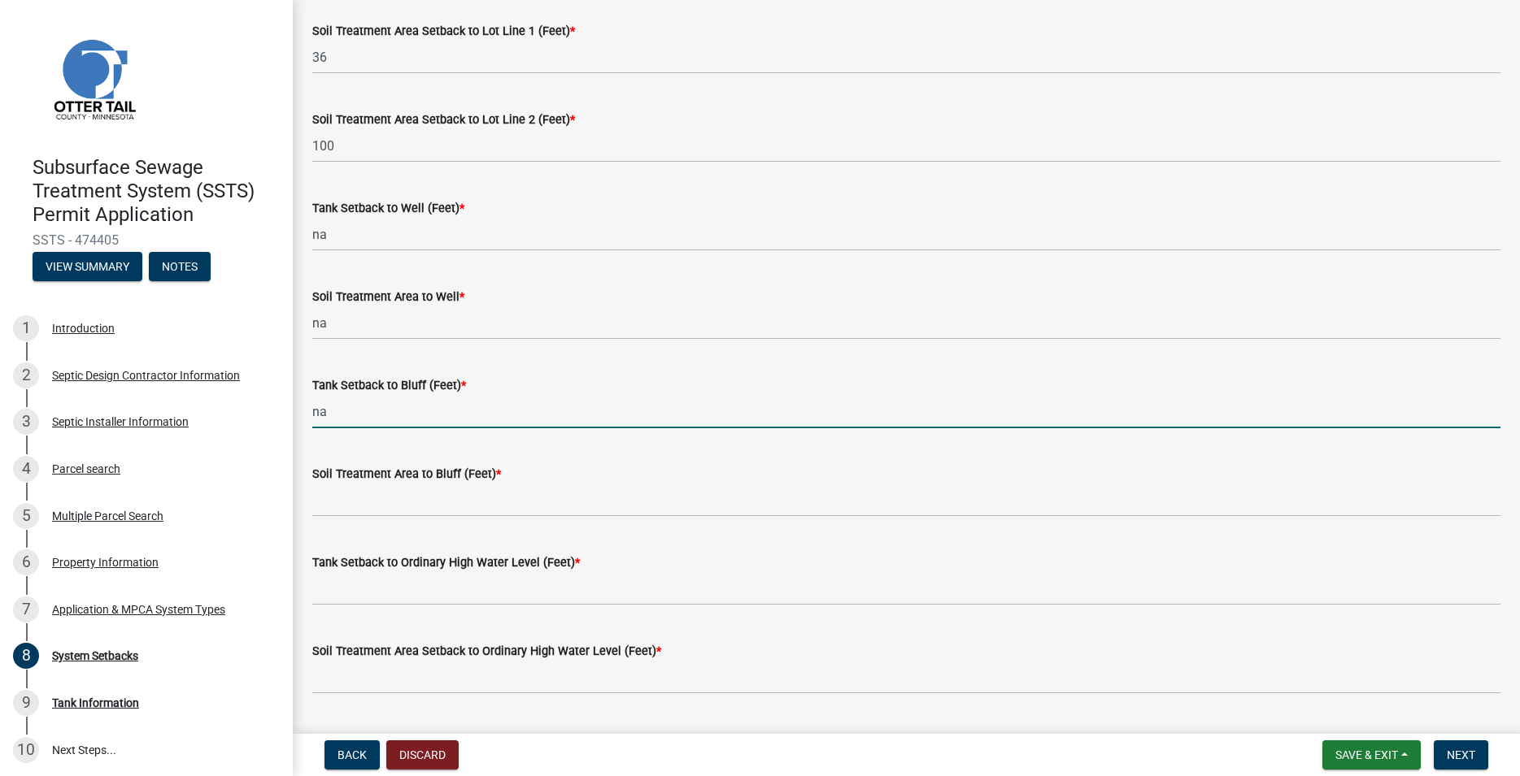
type input "na"
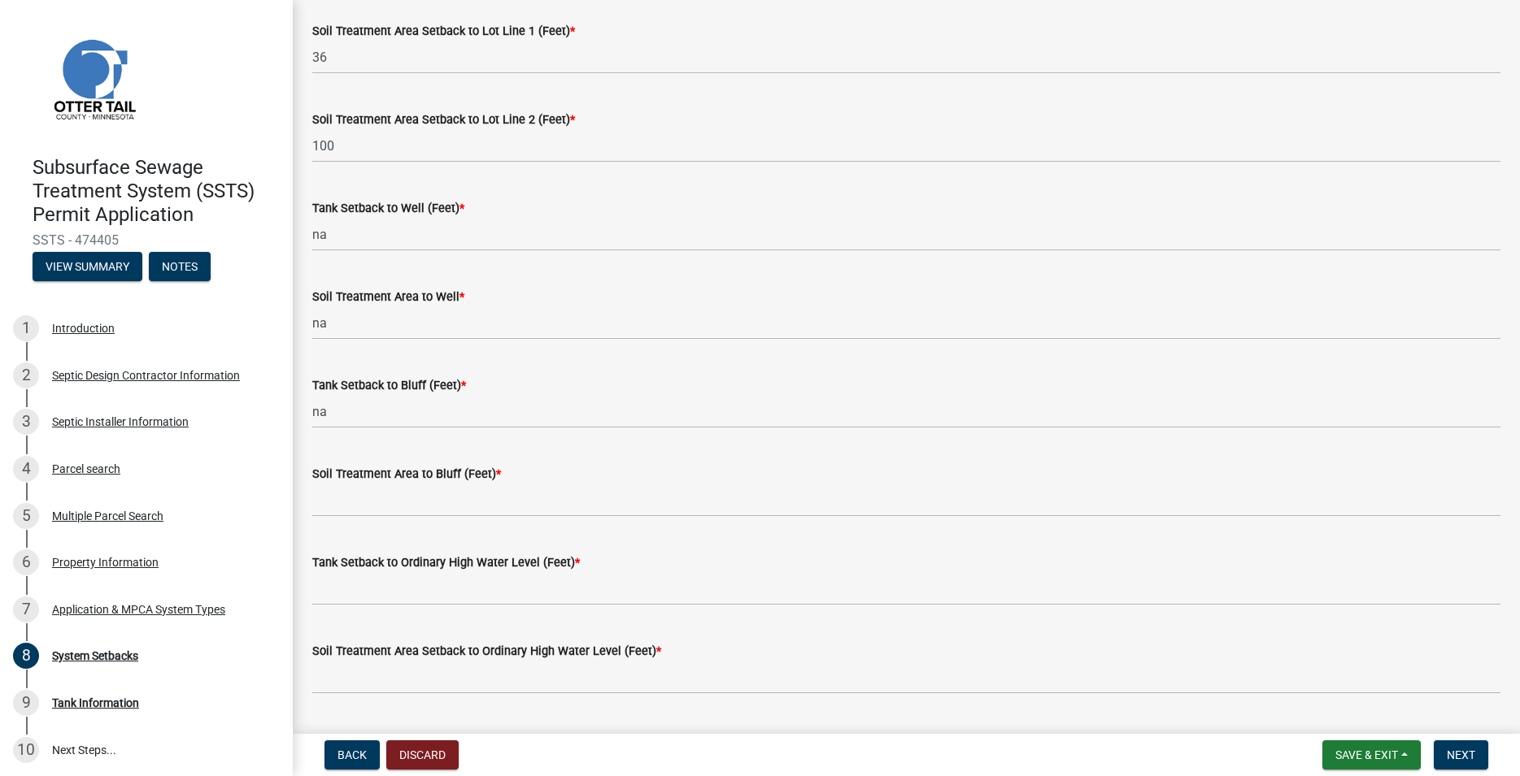
click at [344, 481] on label "Soil Treatment Area to Bluff (Feet) *" at bounding box center [406, 474] width 189 height 11
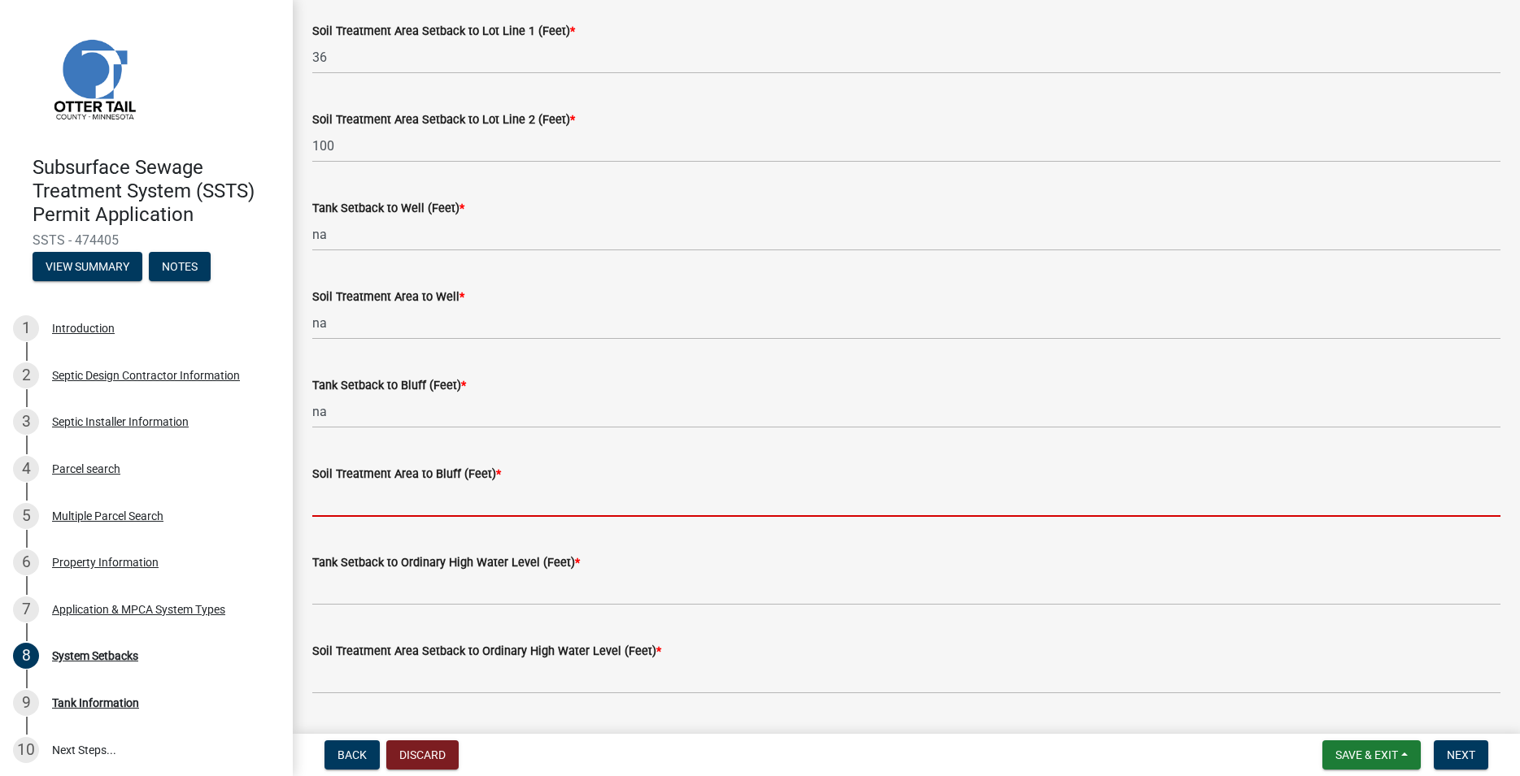
click at [344, 484] on input "Soil Treatment Area to Bluff (Feet) *" at bounding box center [906, 500] width 1188 height 33
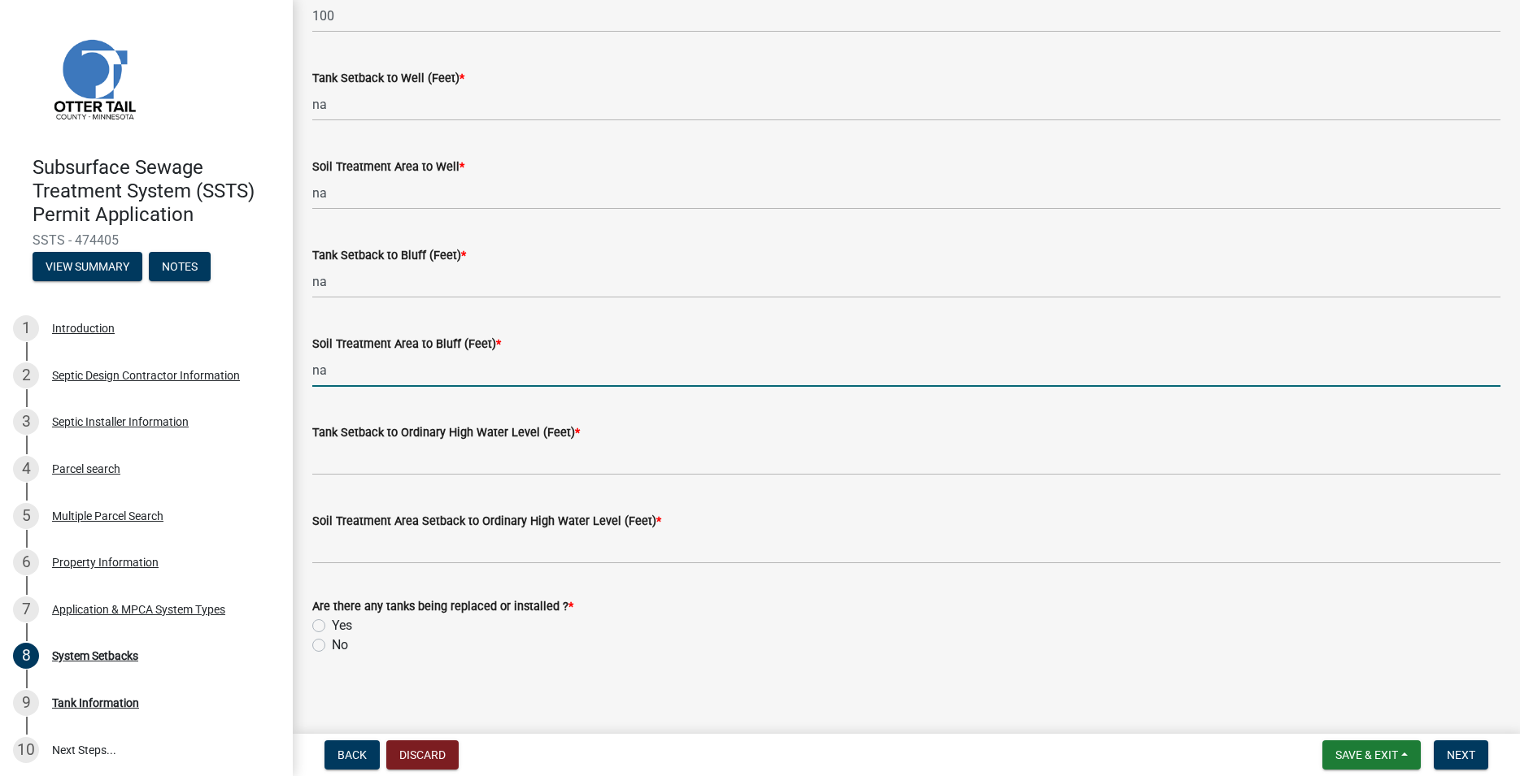
scroll to position [970, 0]
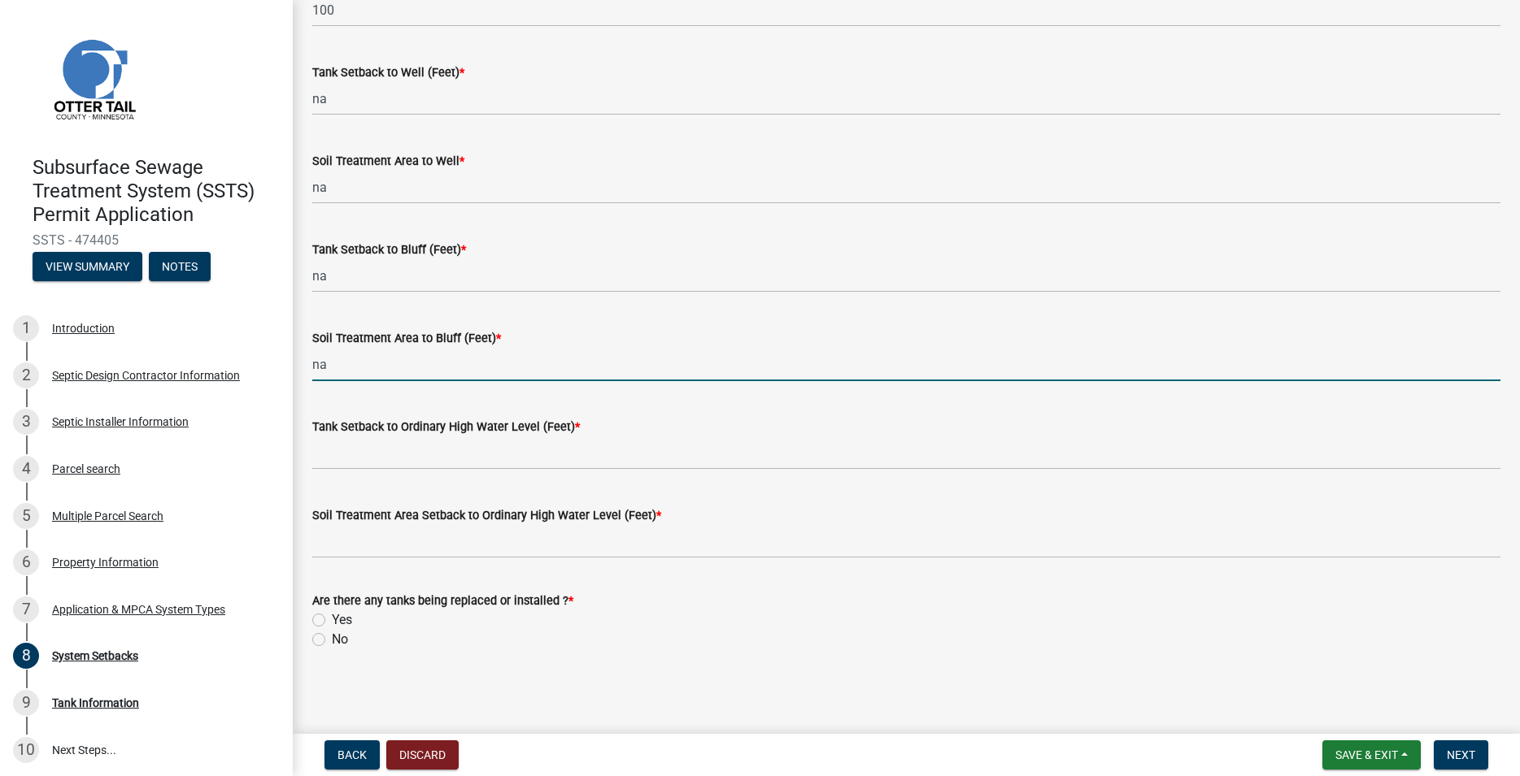
type input "na"
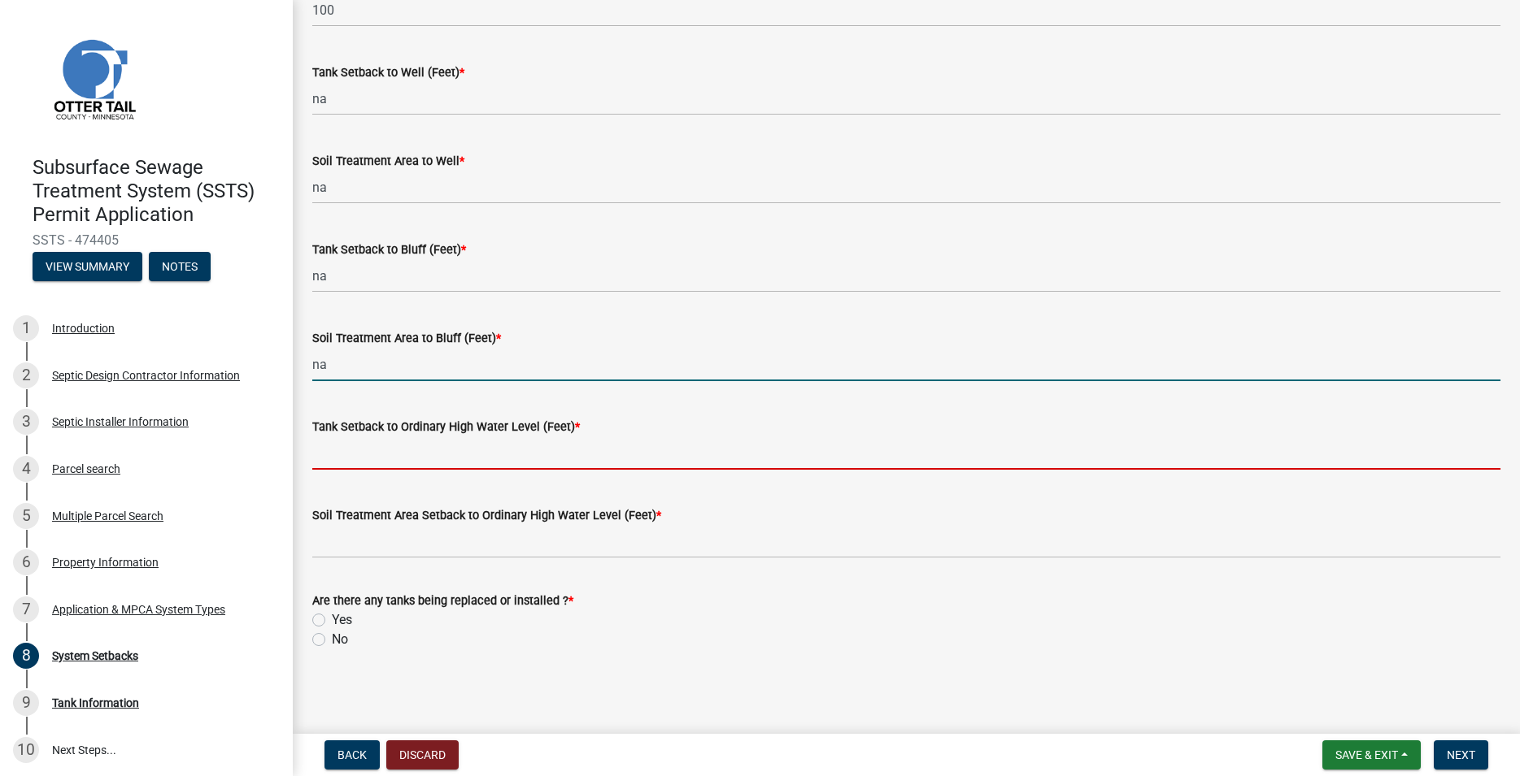
click at [347, 459] on input "Tank Setback to Ordinary High Water Level (Feet) *" at bounding box center [906, 453] width 1188 height 33
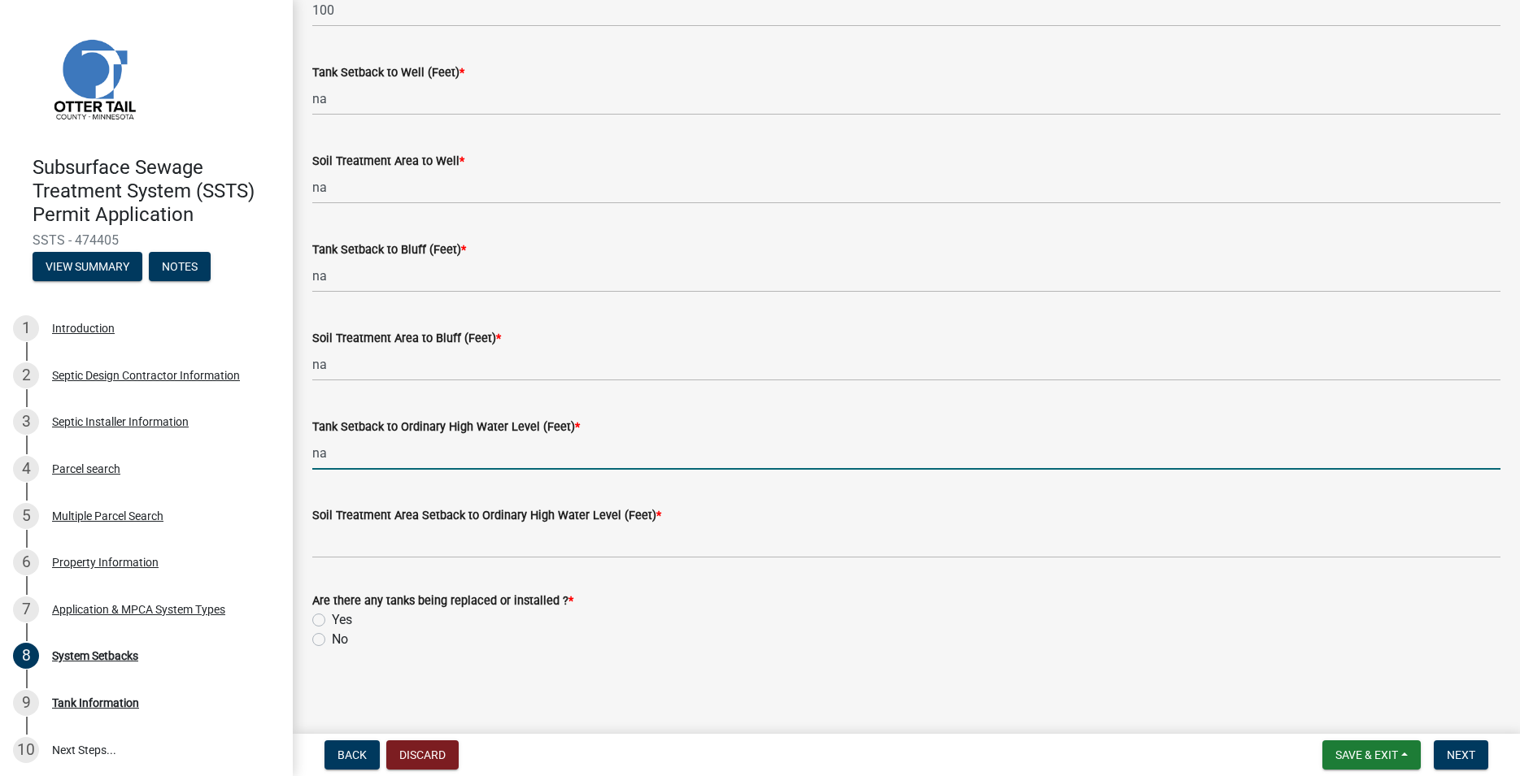
type input "na"
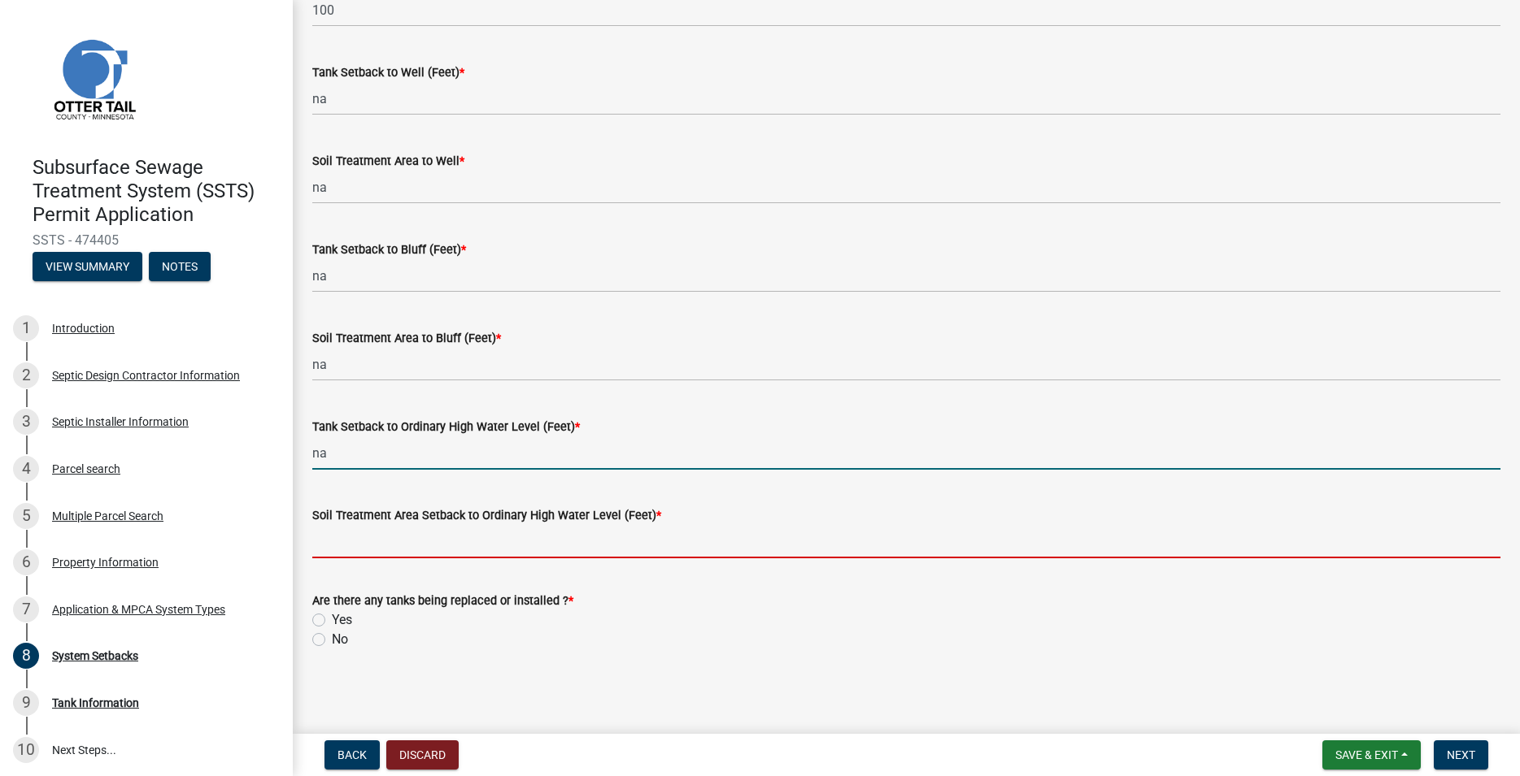
click at [339, 540] on input "Soil Treatment Area Setback to Ordinary High Water Level (Feet) *" at bounding box center [906, 541] width 1188 height 33
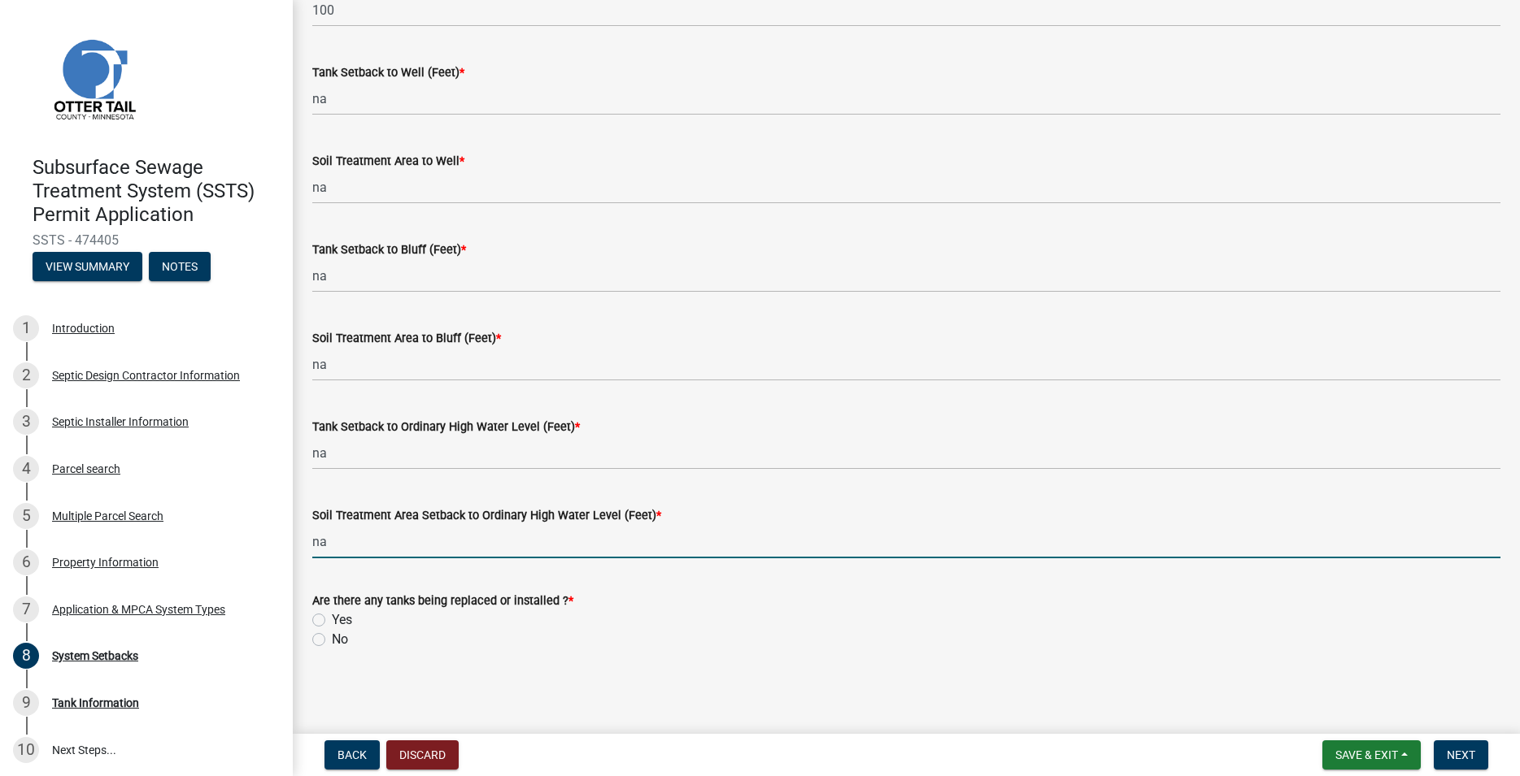
type input "na"
click at [332, 622] on label "Yes" at bounding box center [342, 621] width 20 height 20
click at [332, 621] on input "Yes" at bounding box center [337, 616] width 11 height 11
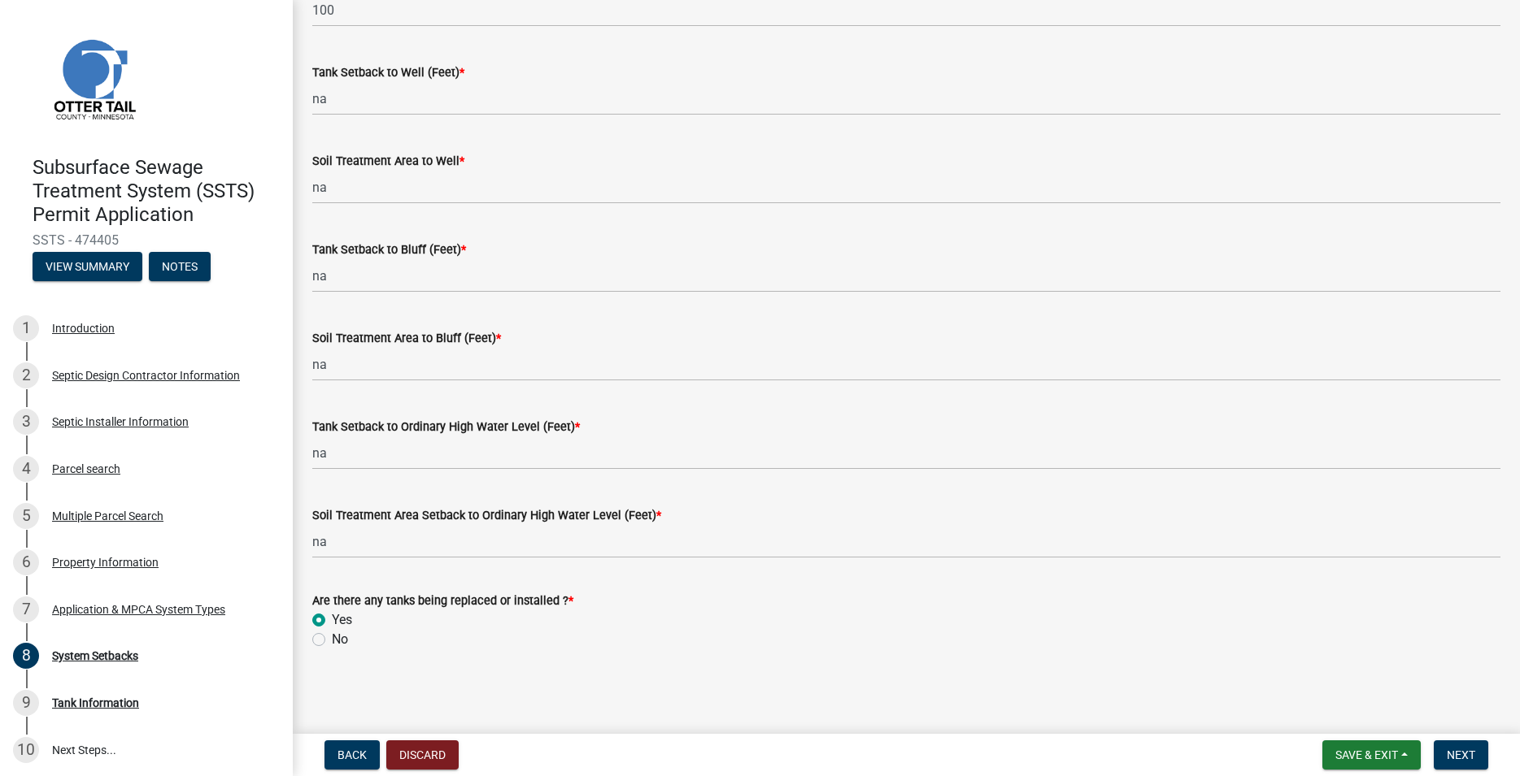
radio input "true"
click at [1465, 753] on span "Next" at bounding box center [1460, 755] width 28 height 13
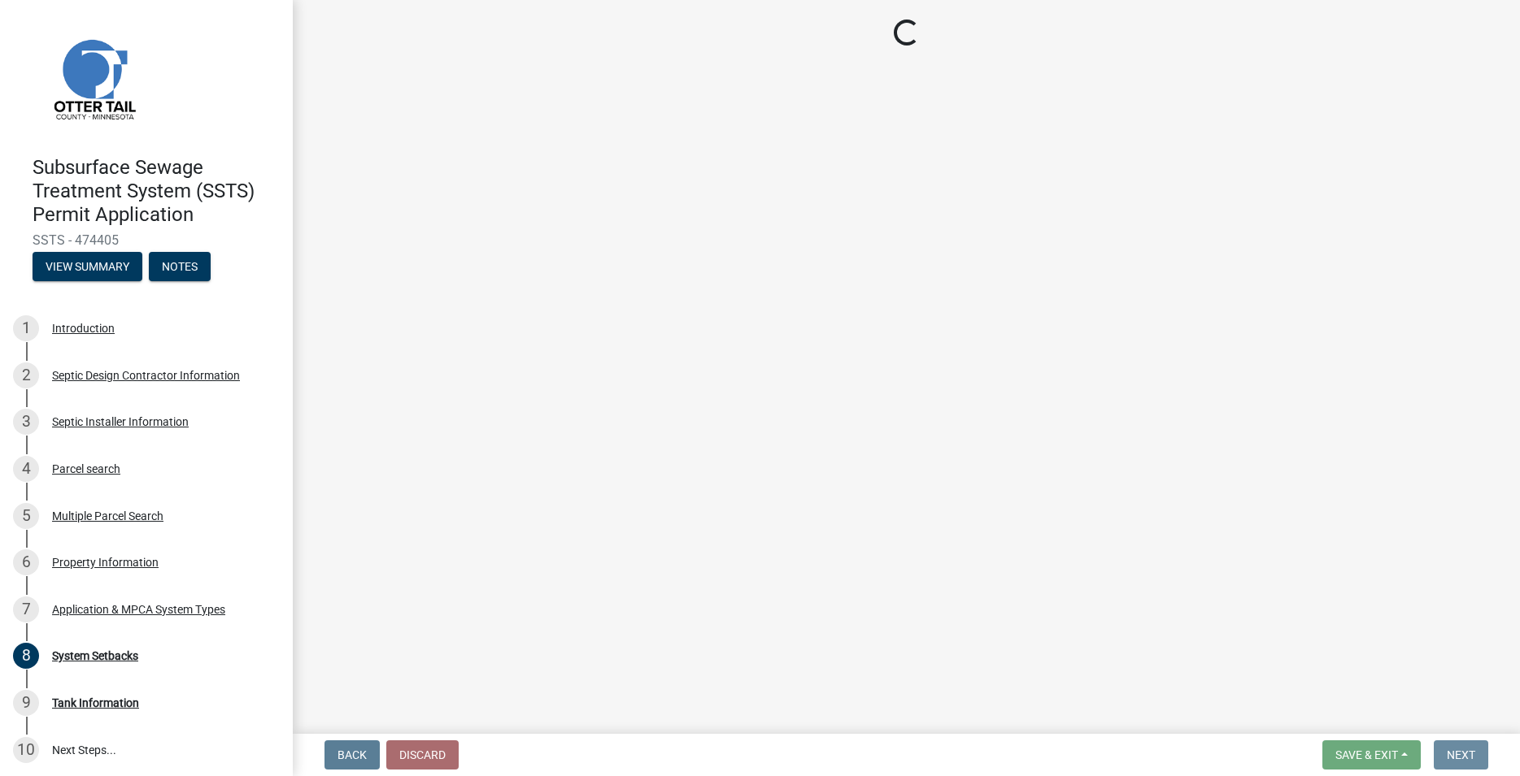
scroll to position [0, 0]
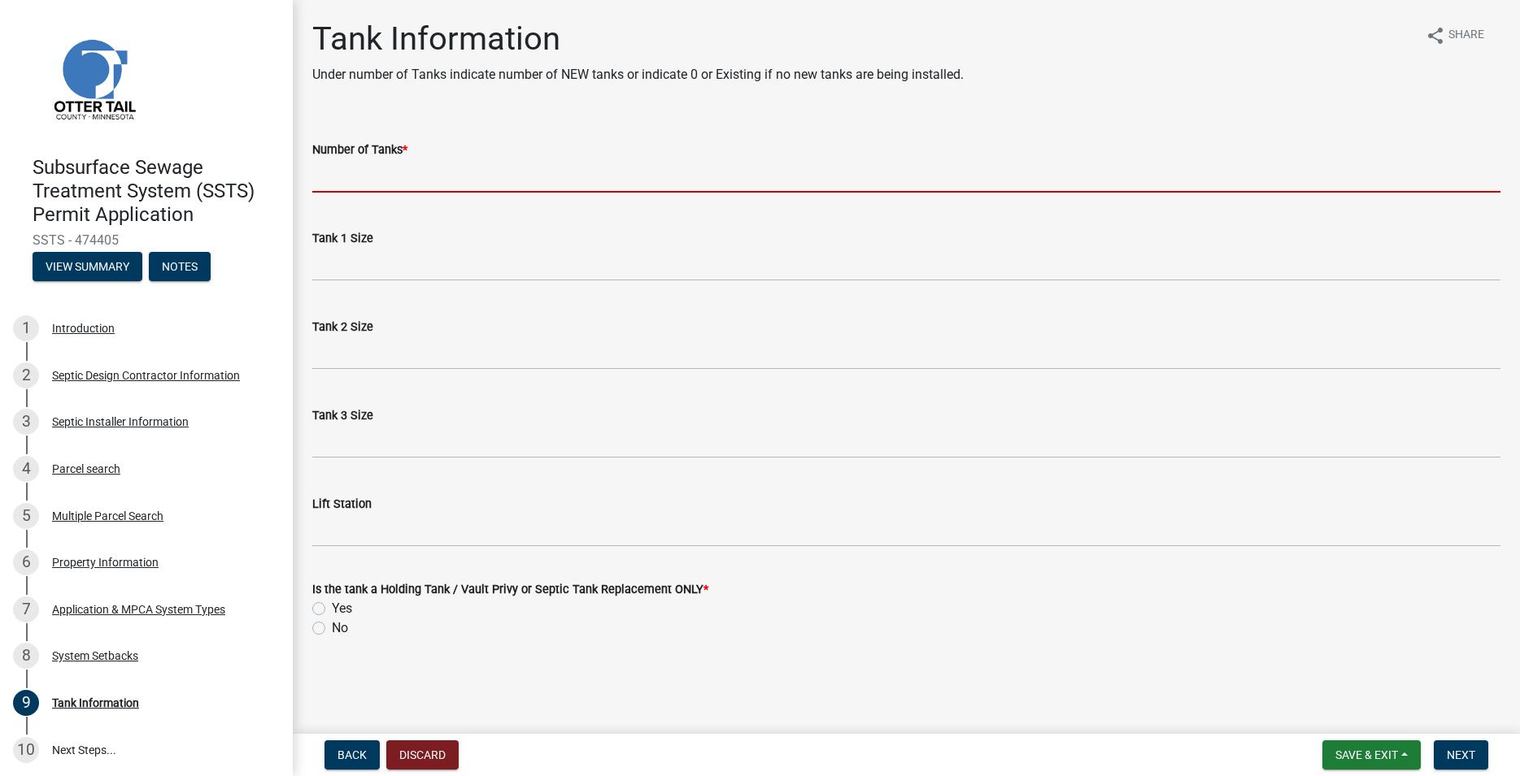
click at [341, 176] on input "Number of Tanks *" at bounding box center [906, 175] width 1188 height 33
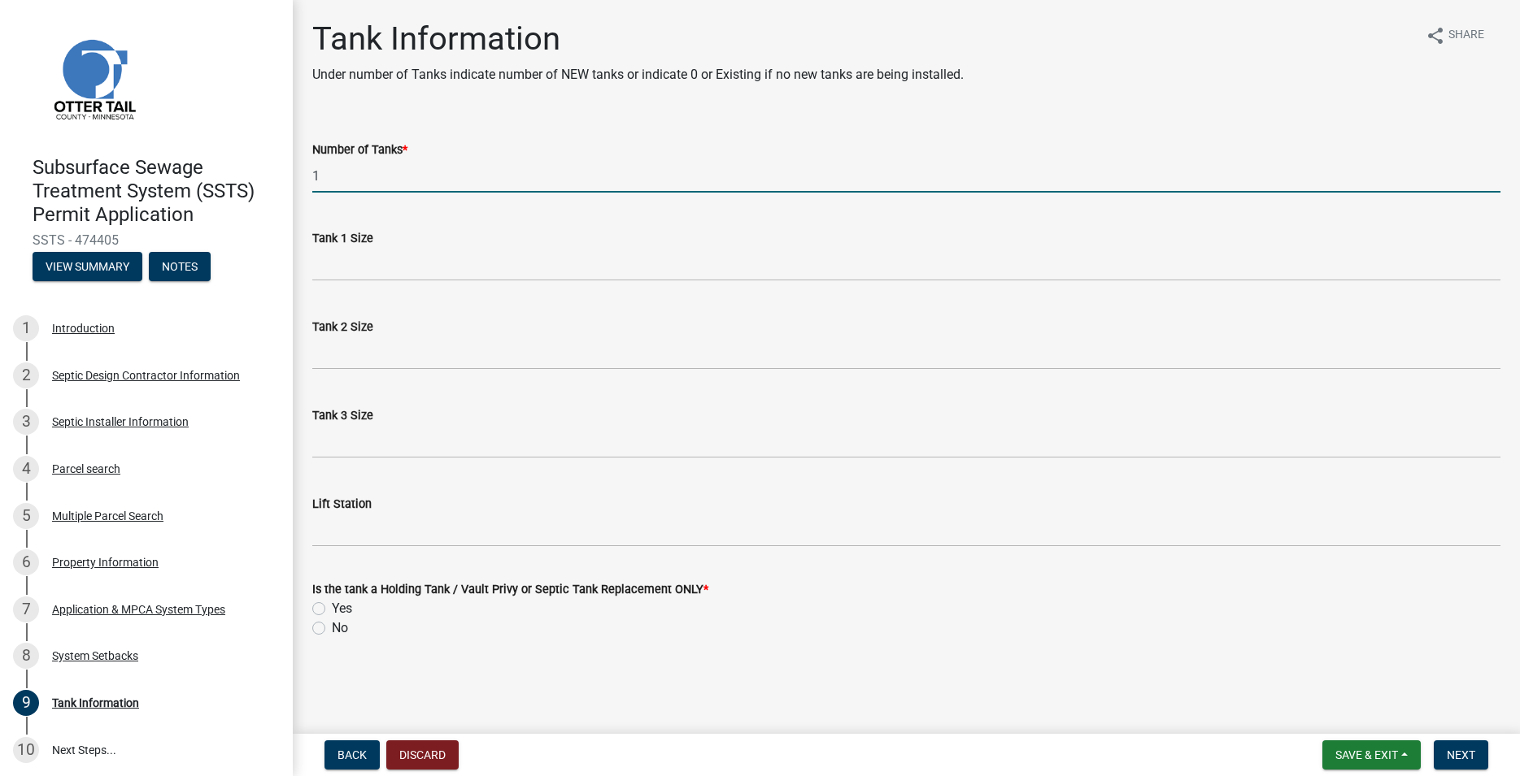
type input "1"
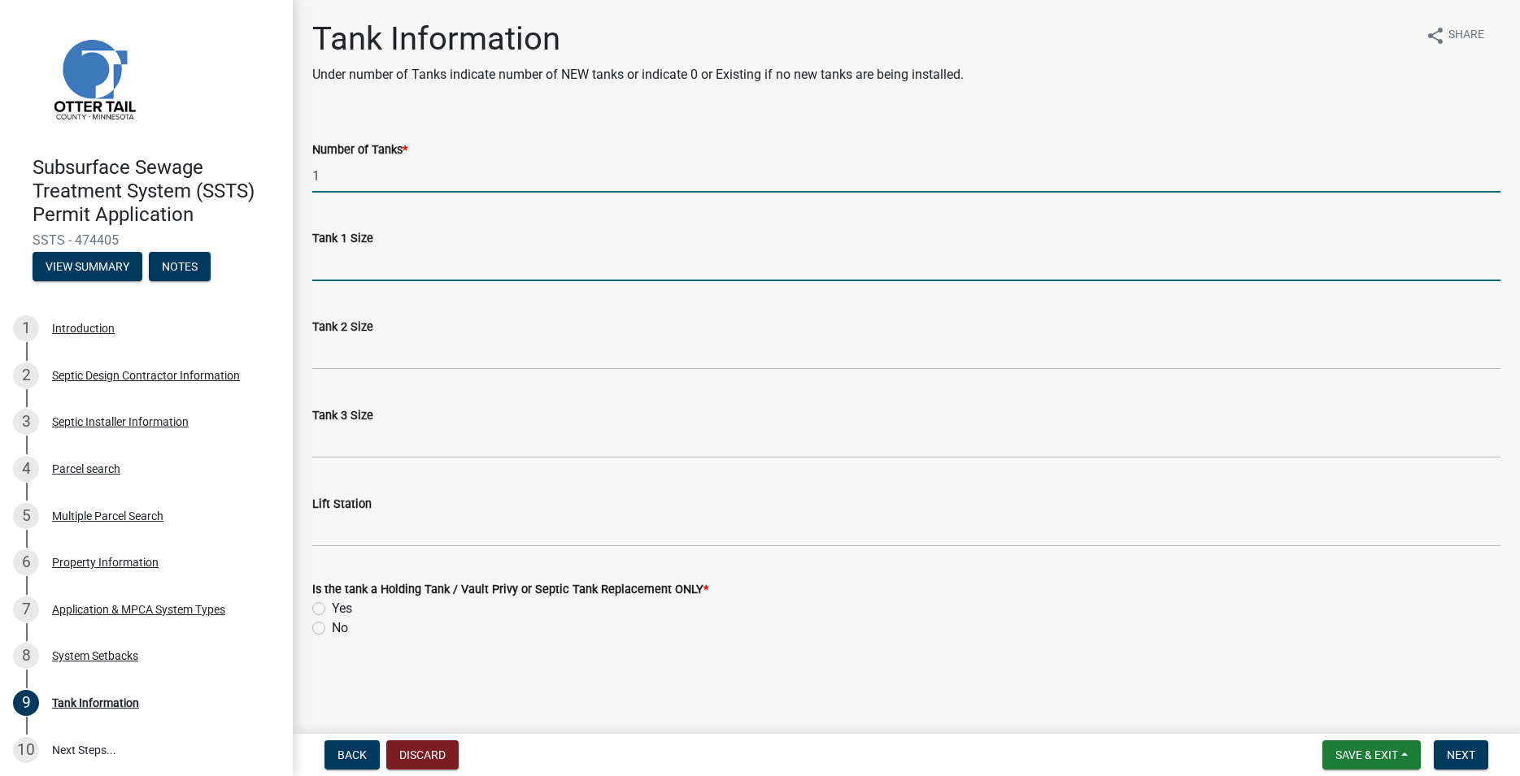
click at [345, 251] on input "Tank 1 Size" at bounding box center [906, 264] width 1188 height 33
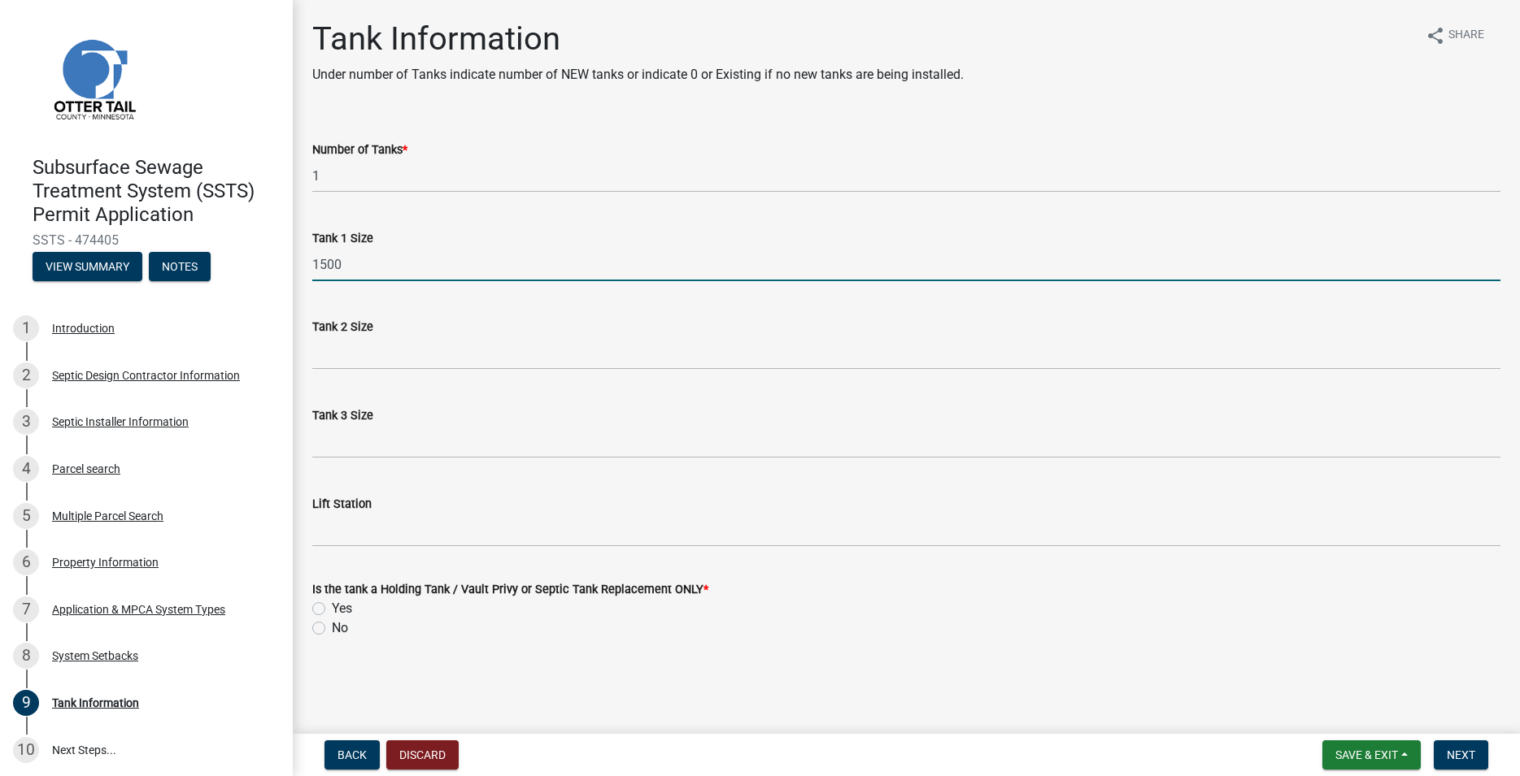
type input "1500"
click at [332, 628] on label "No" at bounding box center [340, 629] width 16 height 20
click at [332, 628] on input "No" at bounding box center [337, 624] width 11 height 11
radio input "true"
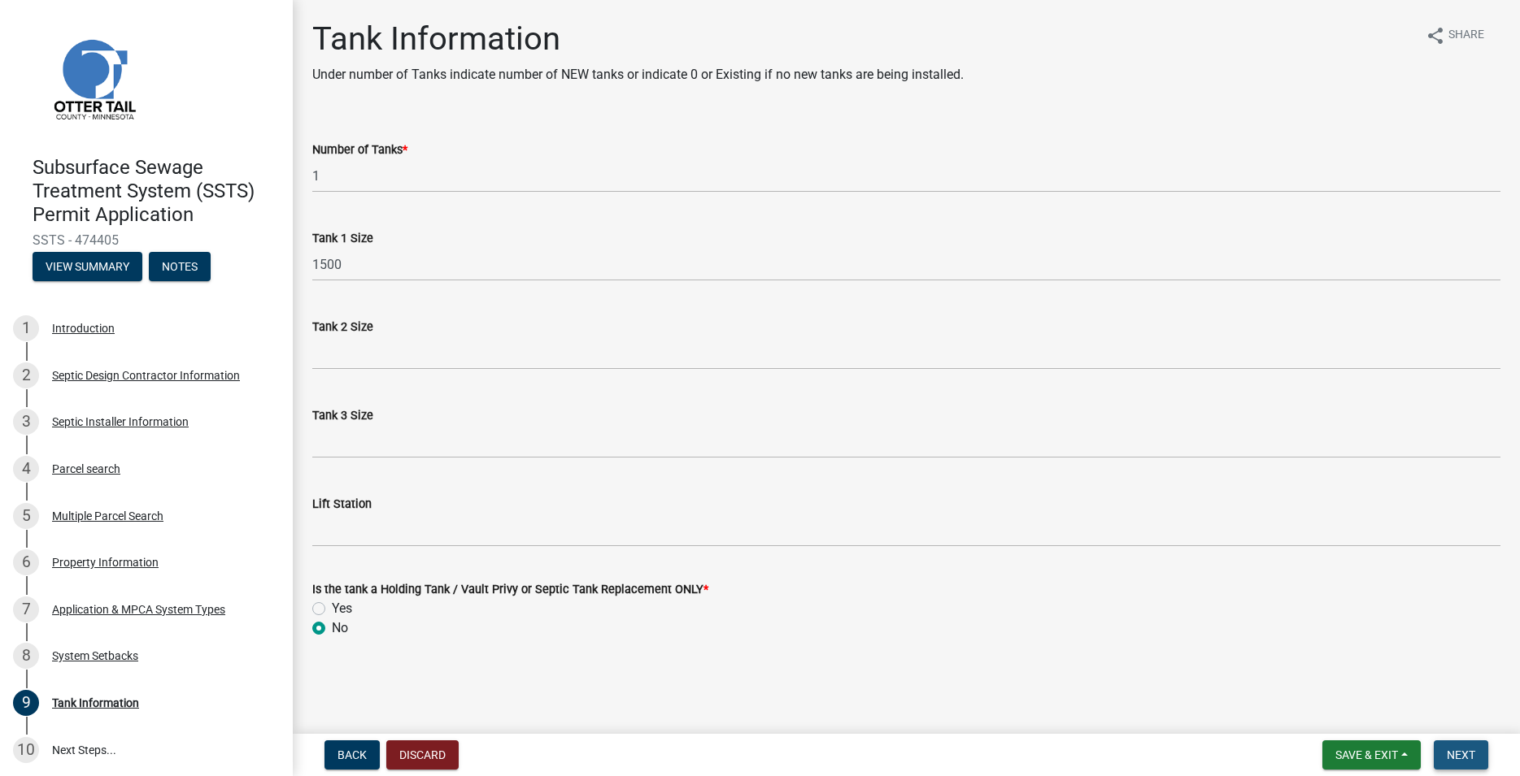
click at [1470, 746] on button "Next" at bounding box center [1460, 755] width 54 height 29
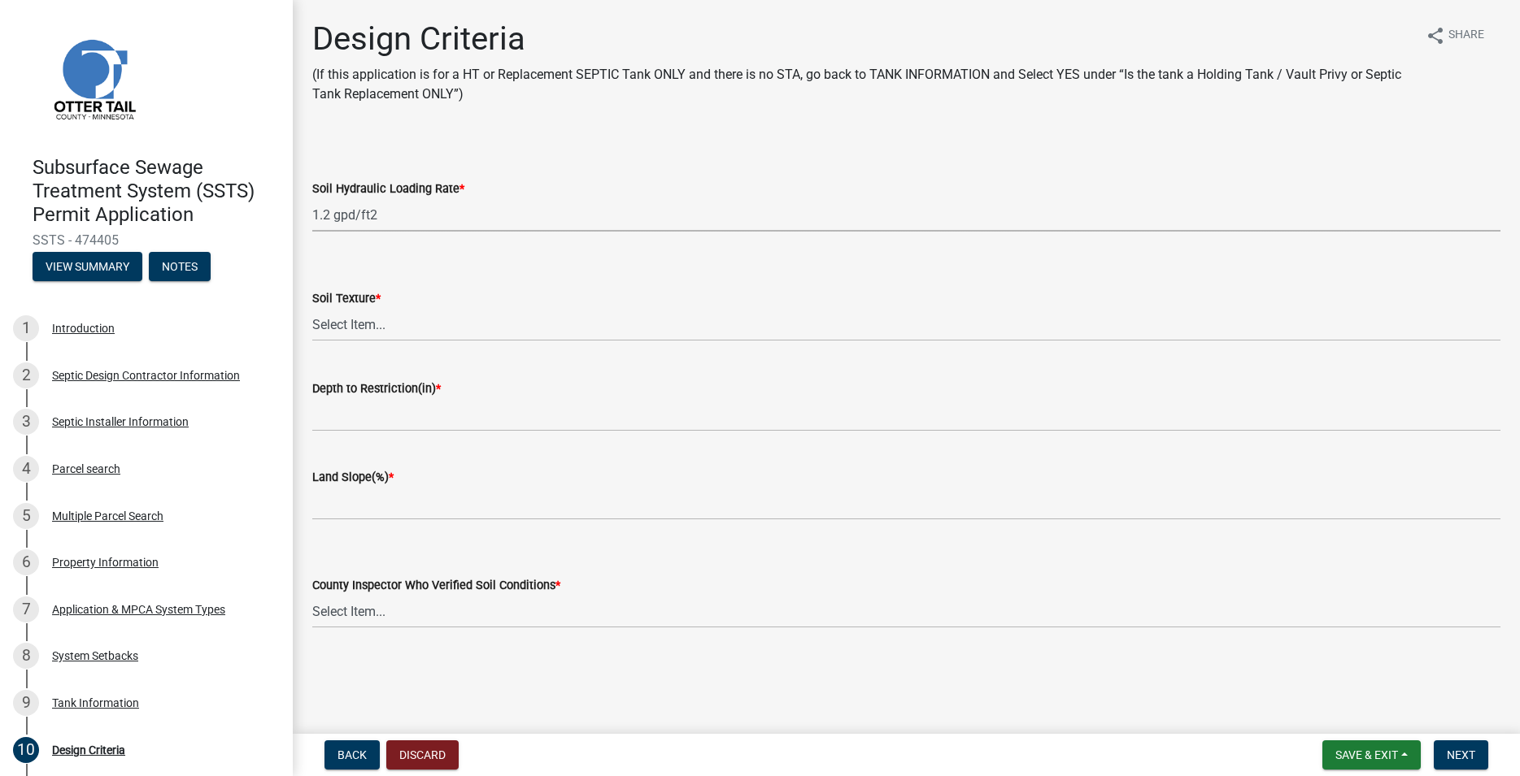
click option "1.2 gpd/ft2" at bounding box center [0, 0] width 0 height 0
select select "eaa6e4cf-be76-4366-bfe5-e87acfaaf3f4"
click at [312, 308] on select "Select Item... Coarse Sand (COS) Sand (S) Fine Sand (FS) Very Fine Sand (VFS) L…" at bounding box center [906, 324] width 1188 height 33
click option "Sand (S)" at bounding box center [0, 0] width 0 height 0
select select "48b77c43-c0ca-4757-a1b1-e2e69db0f822"
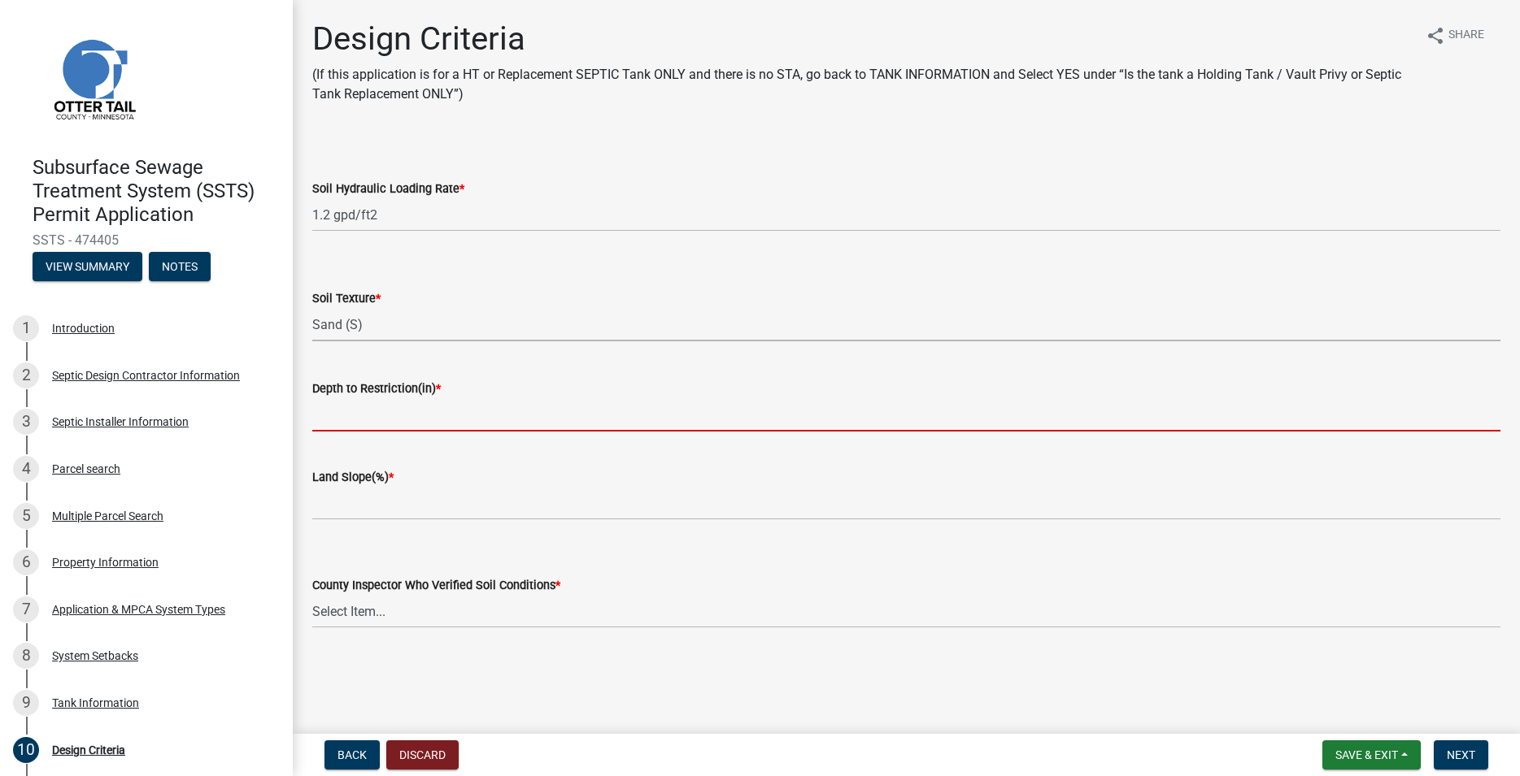
click at [376, 410] on input "Depth to Restriction(in) *" at bounding box center [906, 414] width 1188 height 33
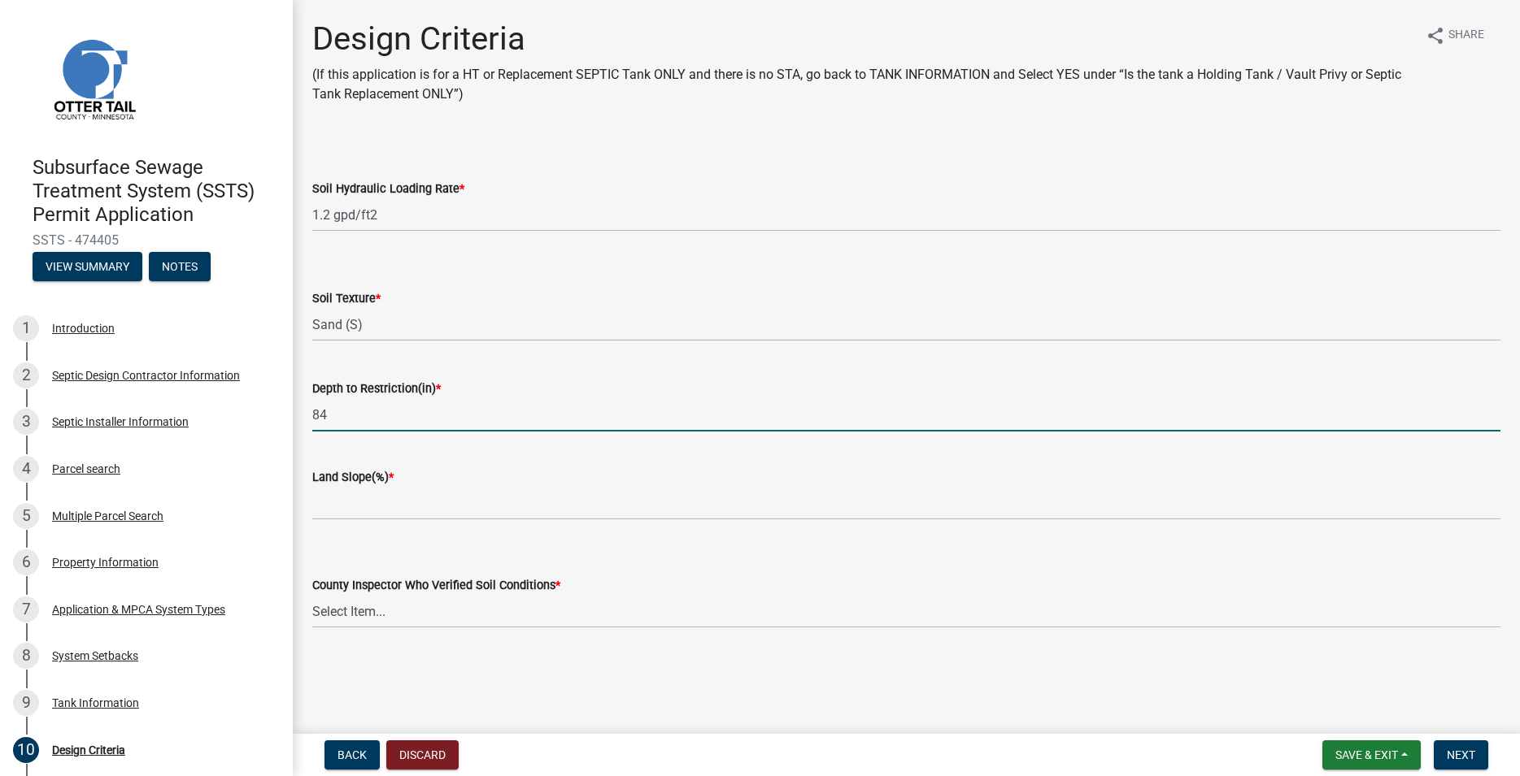
type input "84"
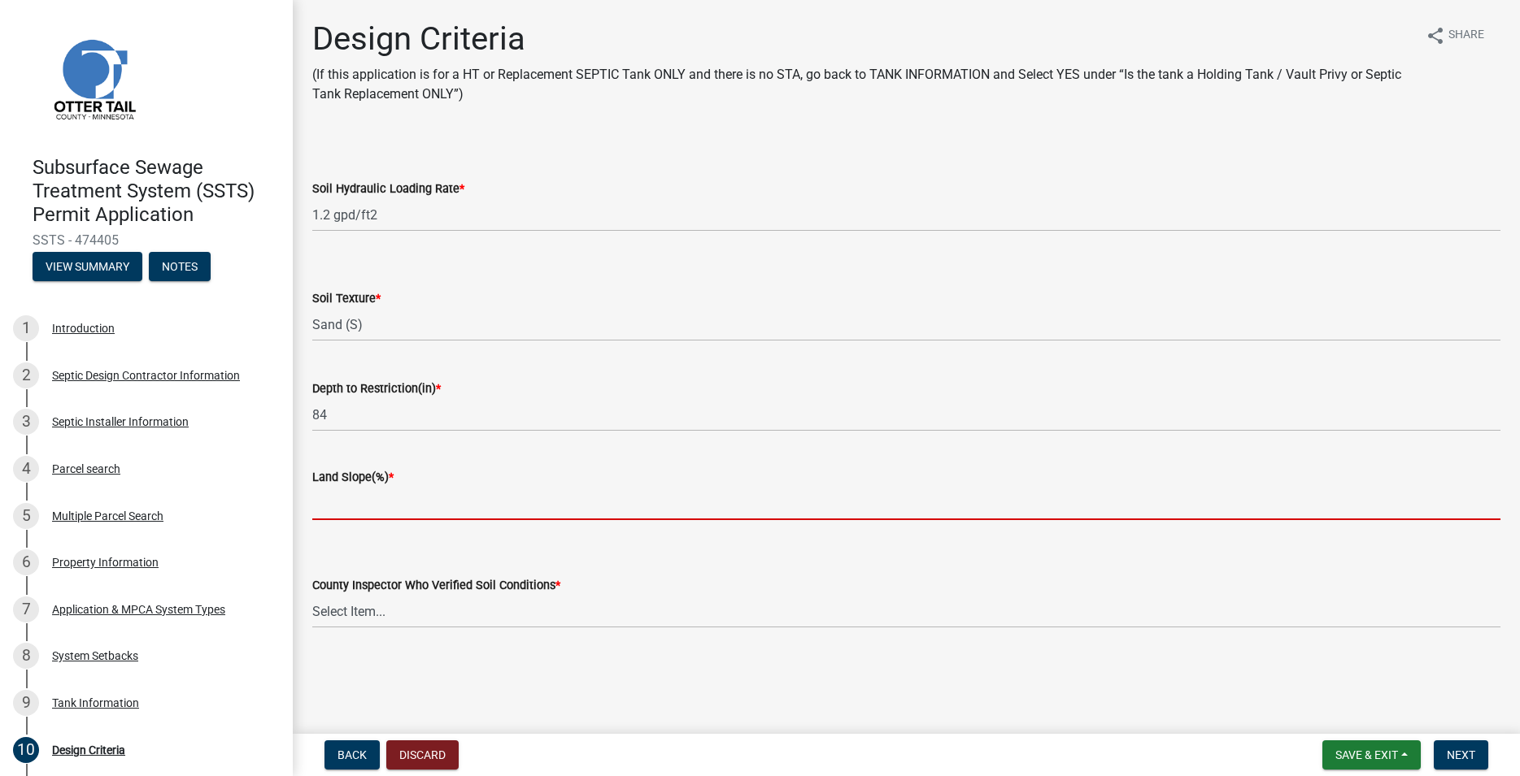
click at [397, 489] on input "Land Slope(%) *" at bounding box center [906, 503] width 1188 height 33
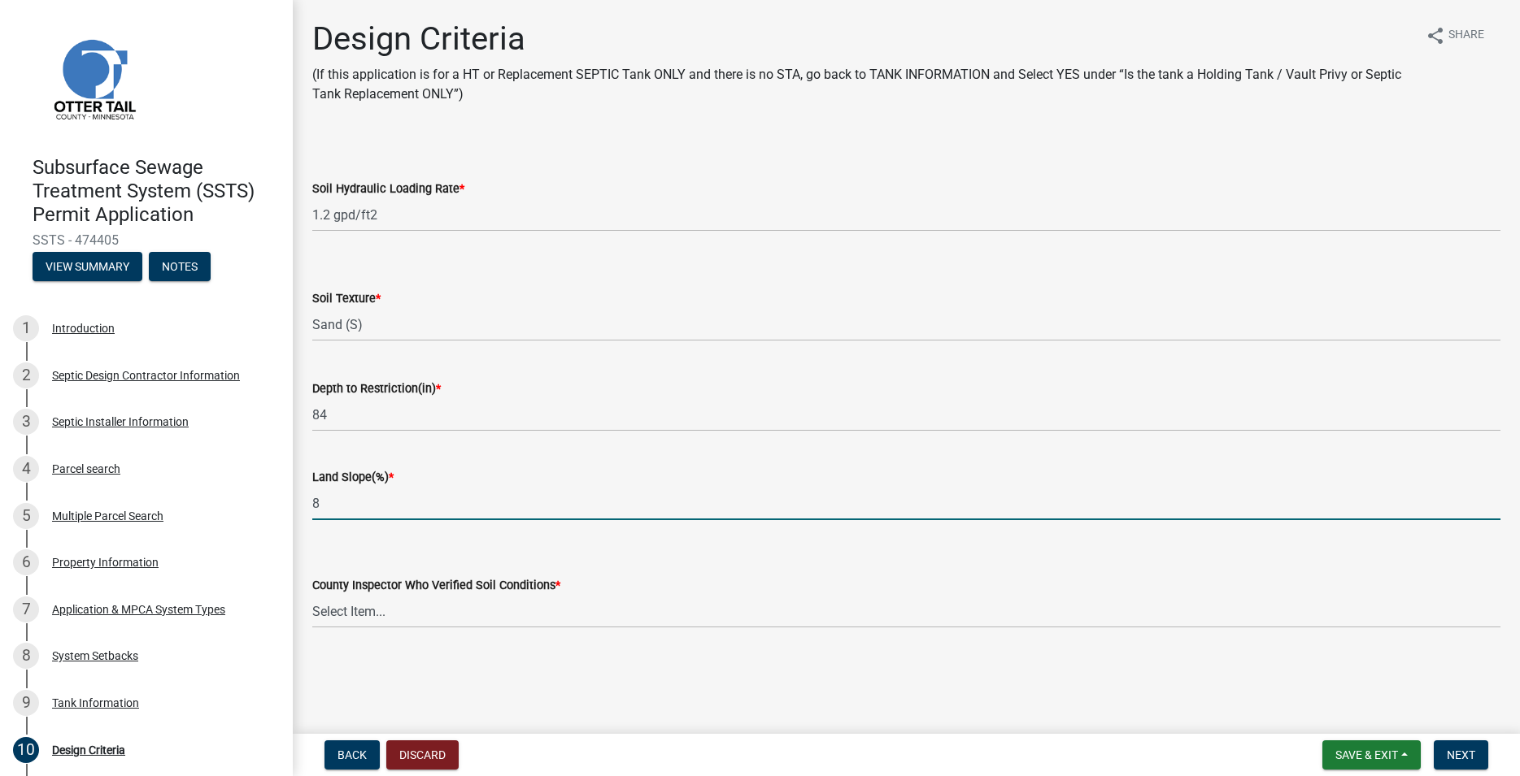
type input "8"
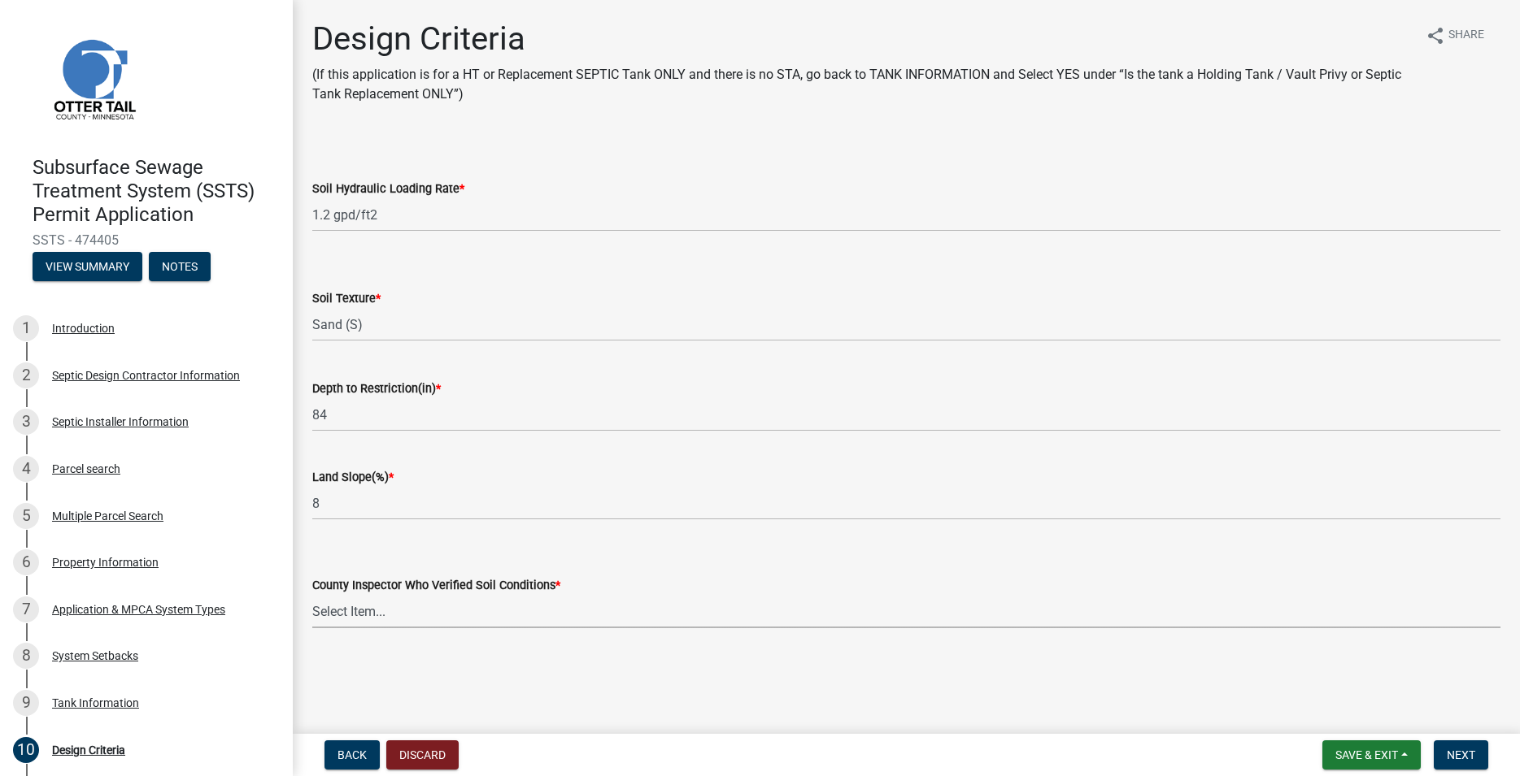
click at [312, 595] on select "Select Item... Alexis Newark Andrea Perales Brittany Tollefson Chris LeClair Co…" at bounding box center [906, 611] width 1188 height 33
click option "[PERSON_NAME]" at bounding box center [0, 0] width 0 height 0
select select "77ed3ba4-a6d5-4048-ab27-59c0bc717e6e"
click at [1464, 746] on button "Next" at bounding box center [1460, 755] width 54 height 29
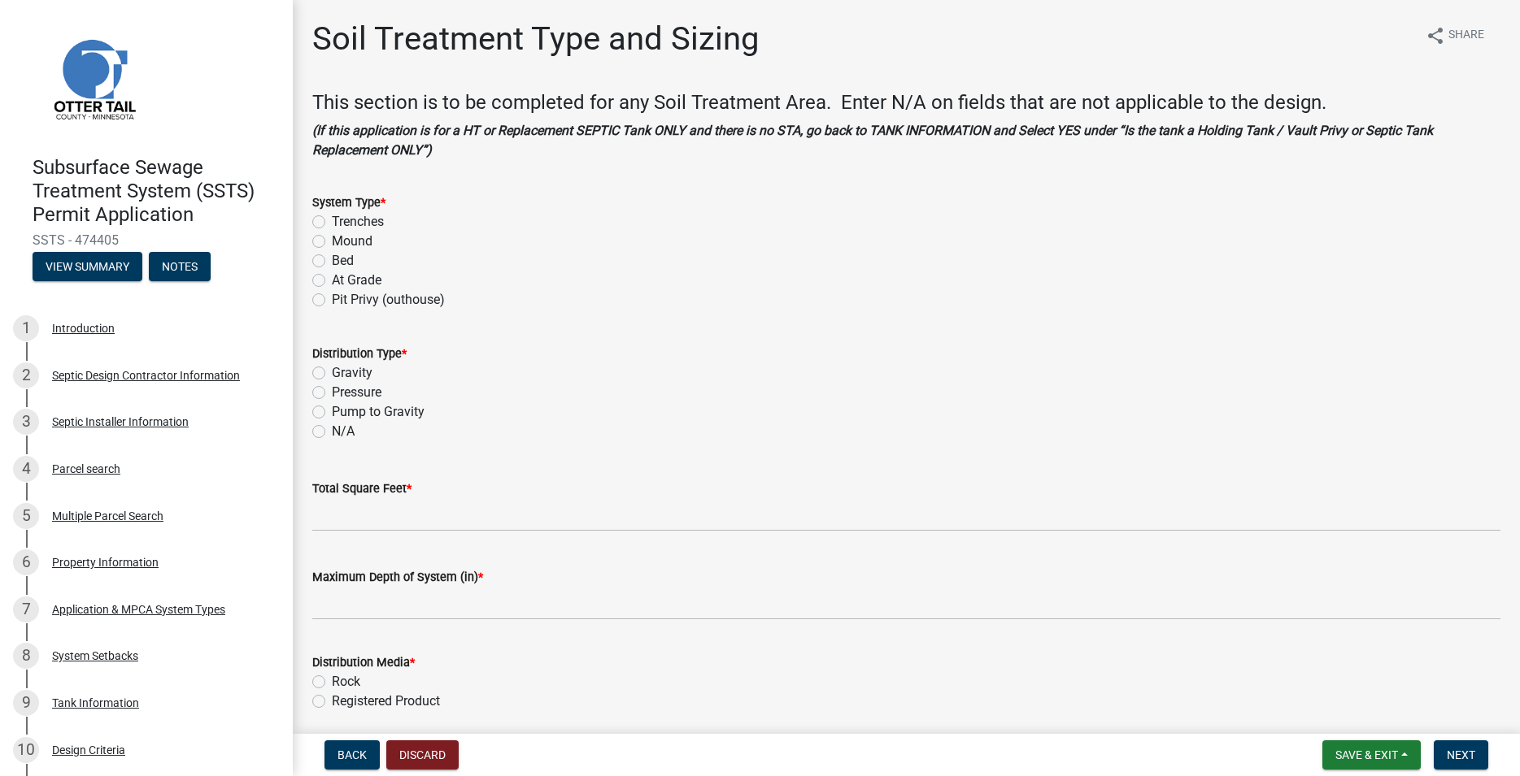
click at [332, 218] on label "Trenches" at bounding box center [358, 222] width 52 height 20
click at [332, 218] on input "Trenches" at bounding box center [337, 217] width 11 height 11
radio input "true"
click at [332, 372] on label "Gravity" at bounding box center [352, 373] width 41 height 20
click at [332, 372] on input "Gravity" at bounding box center [337, 368] width 11 height 11
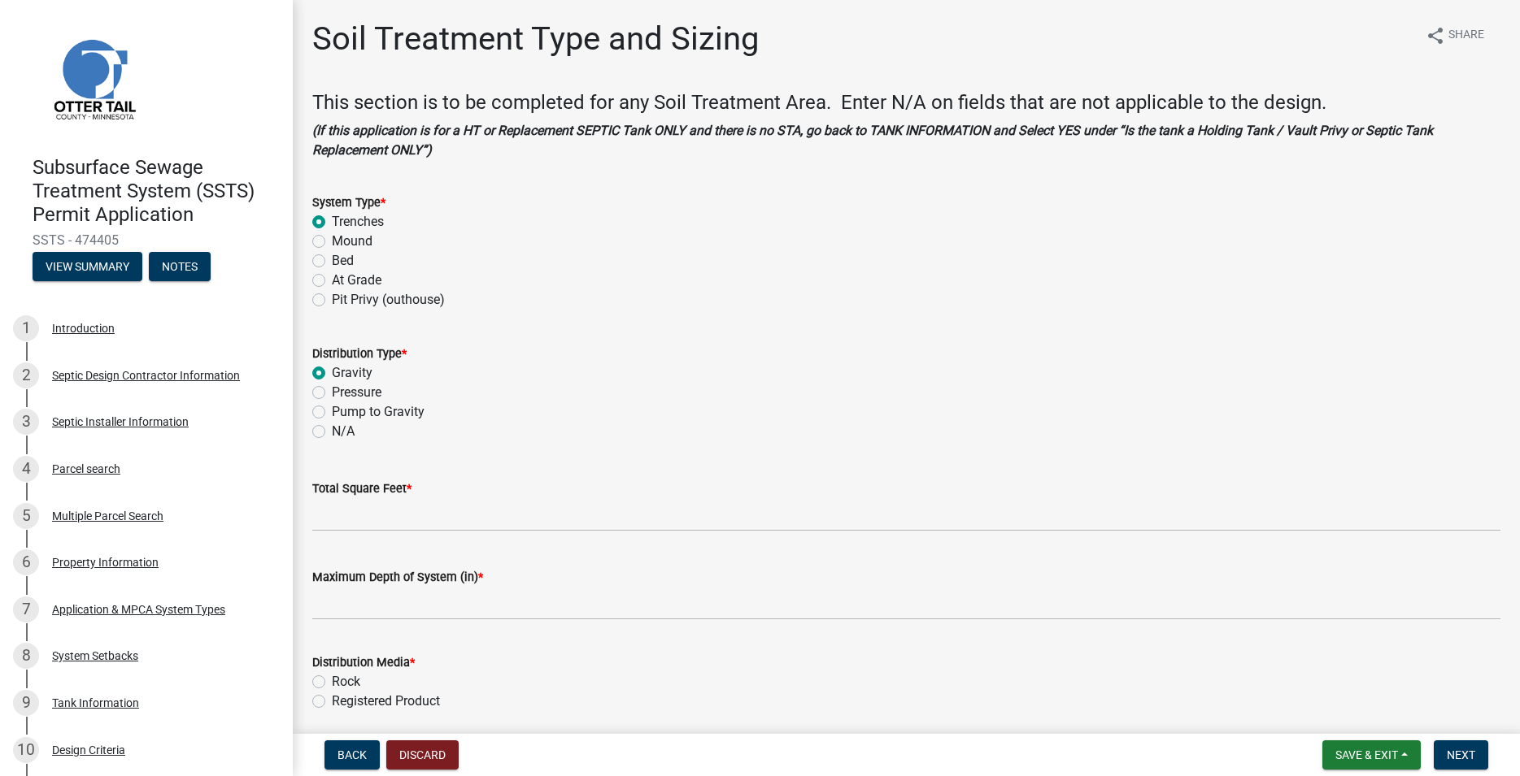
radio input "true"
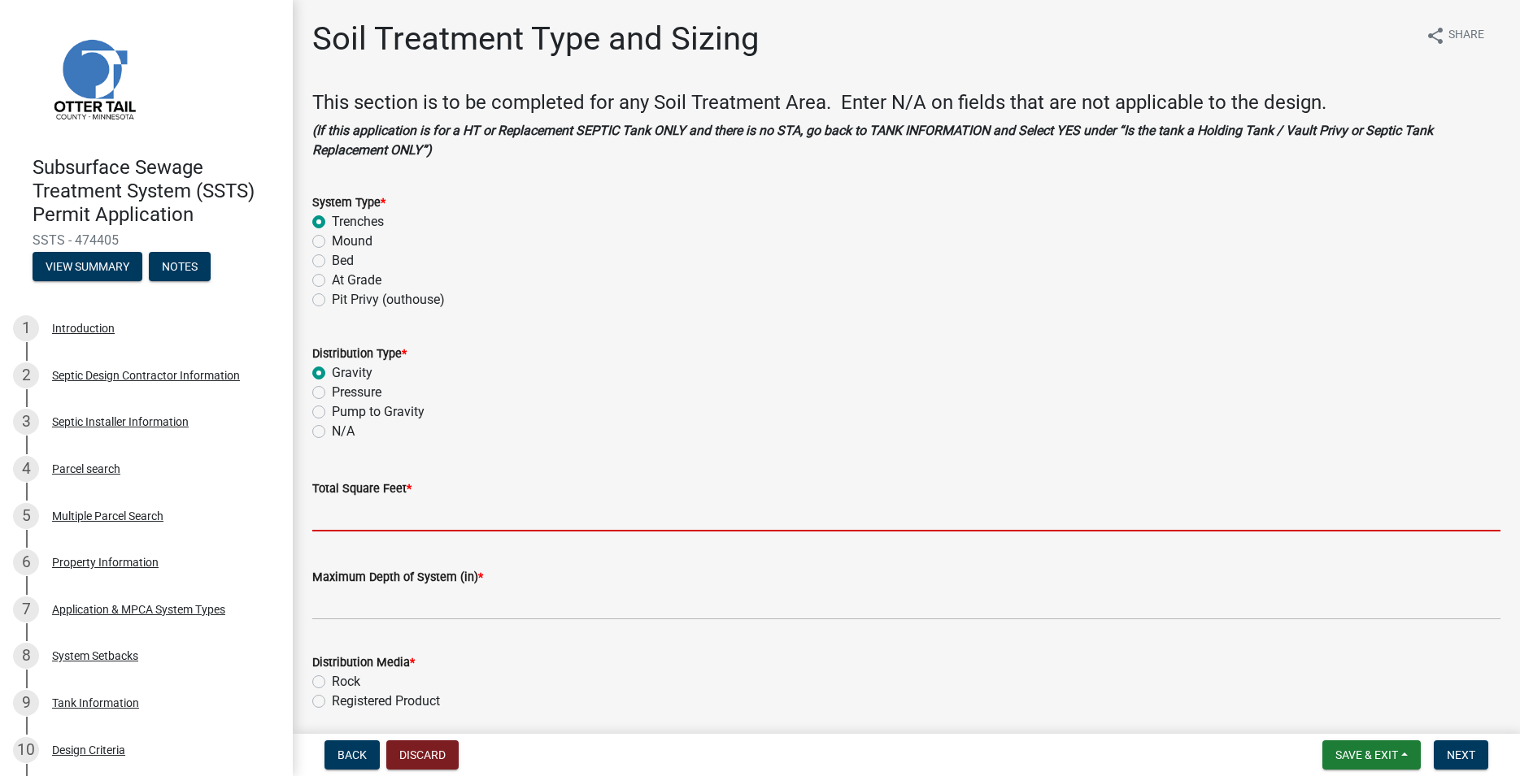
click at [378, 520] on input "Total Square Feet *" at bounding box center [906, 514] width 1188 height 33
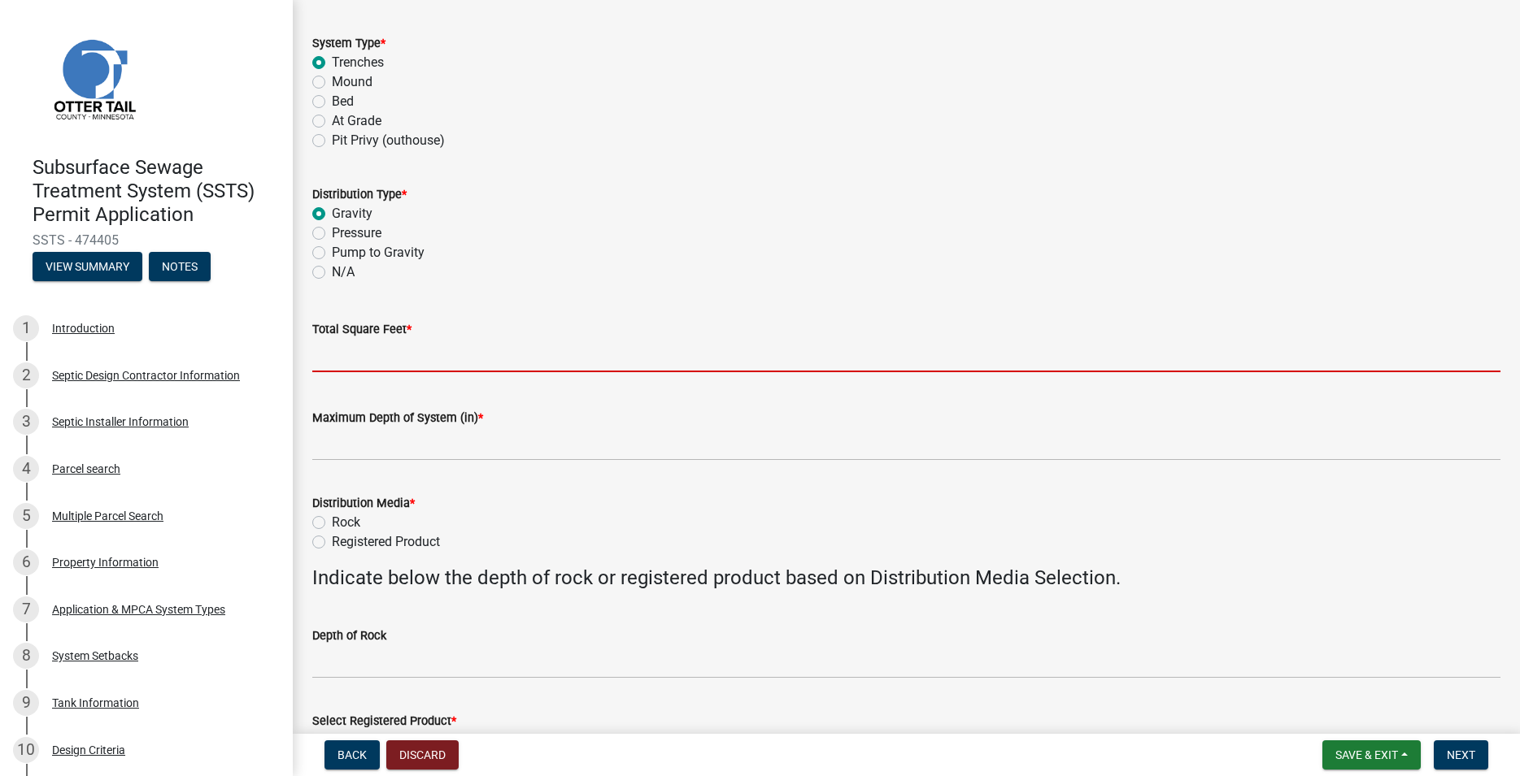
scroll to position [185, 0]
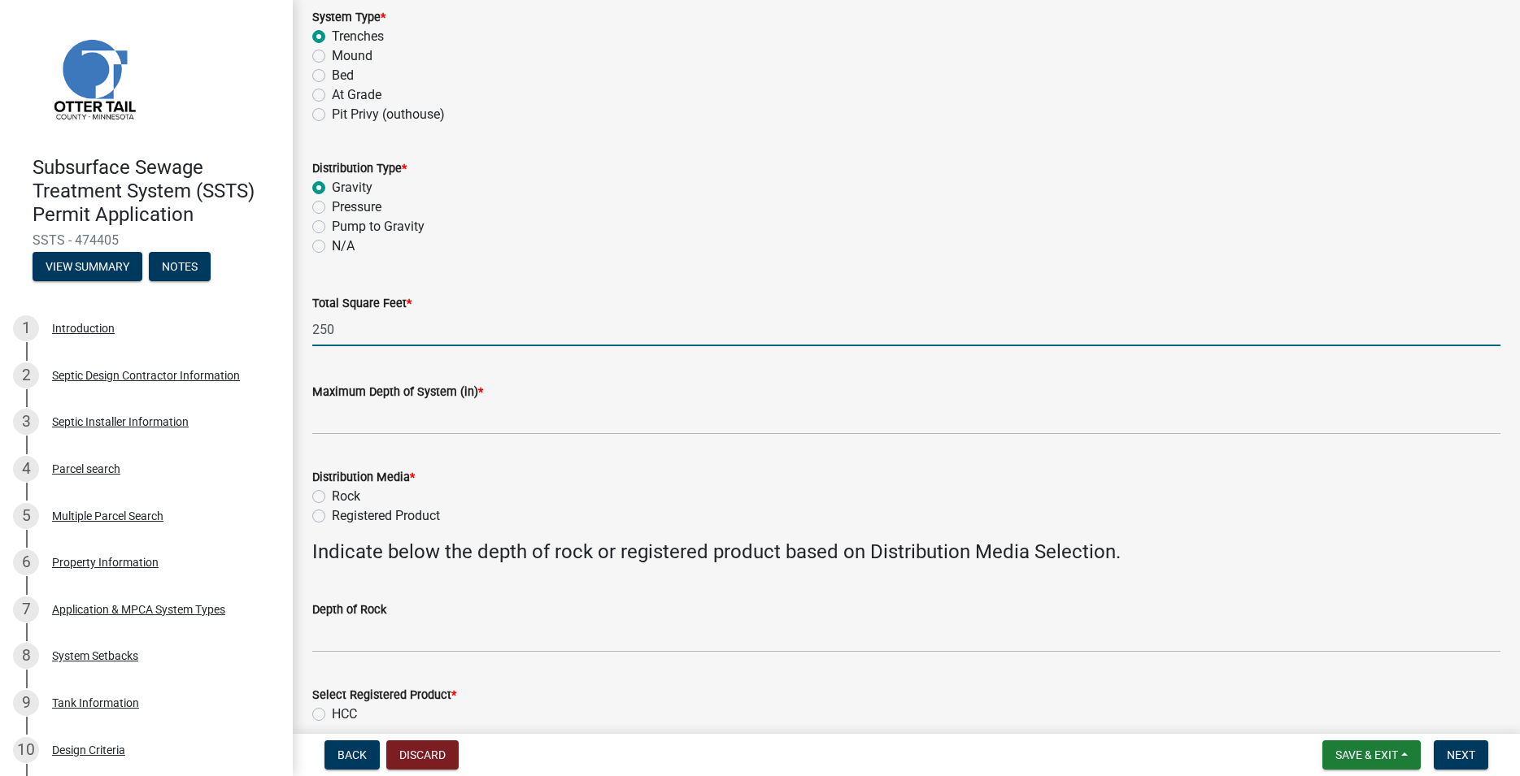
type input "250"
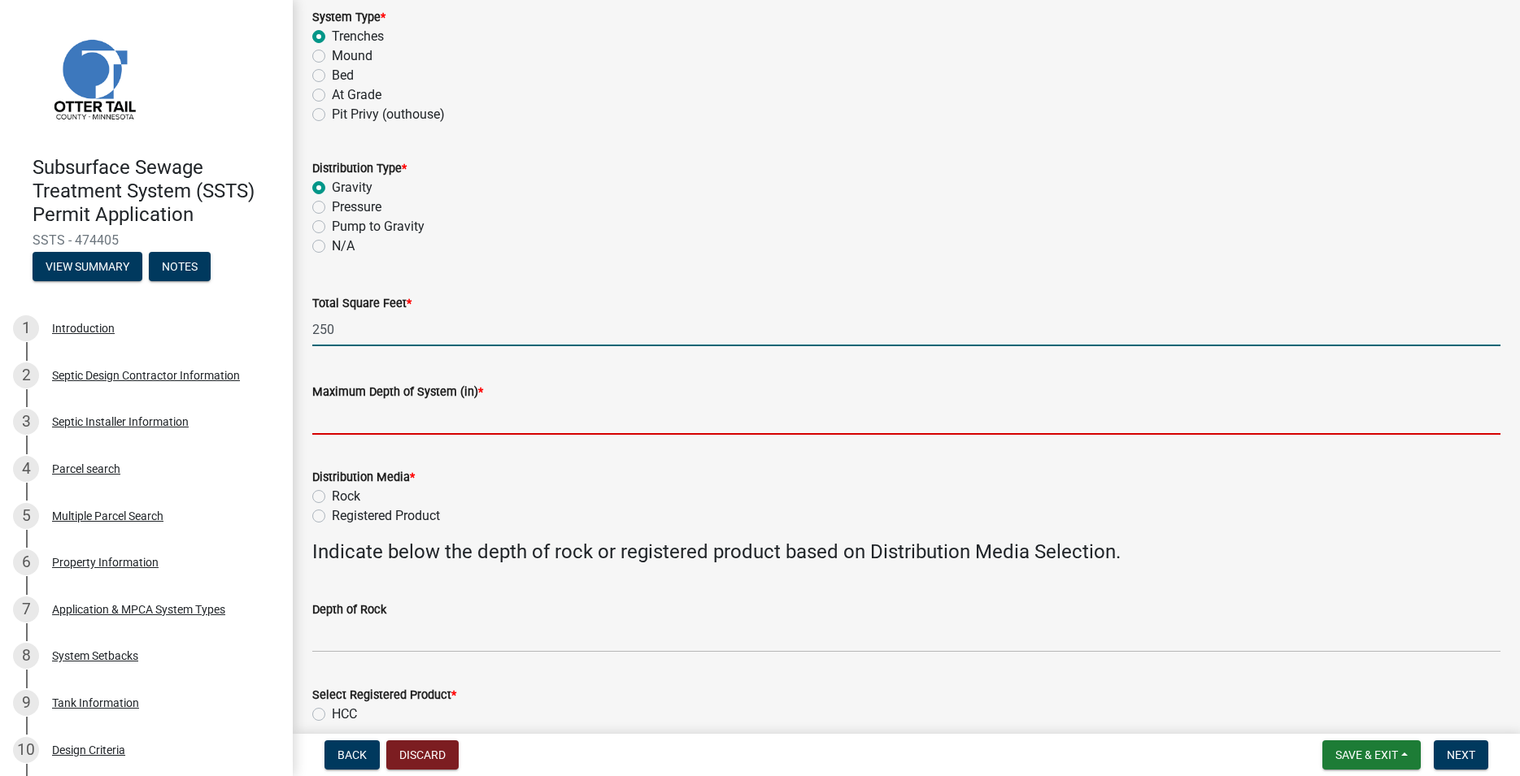
click at [350, 420] on input "Maximum Depth of System (in) *" at bounding box center [906, 418] width 1188 height 33
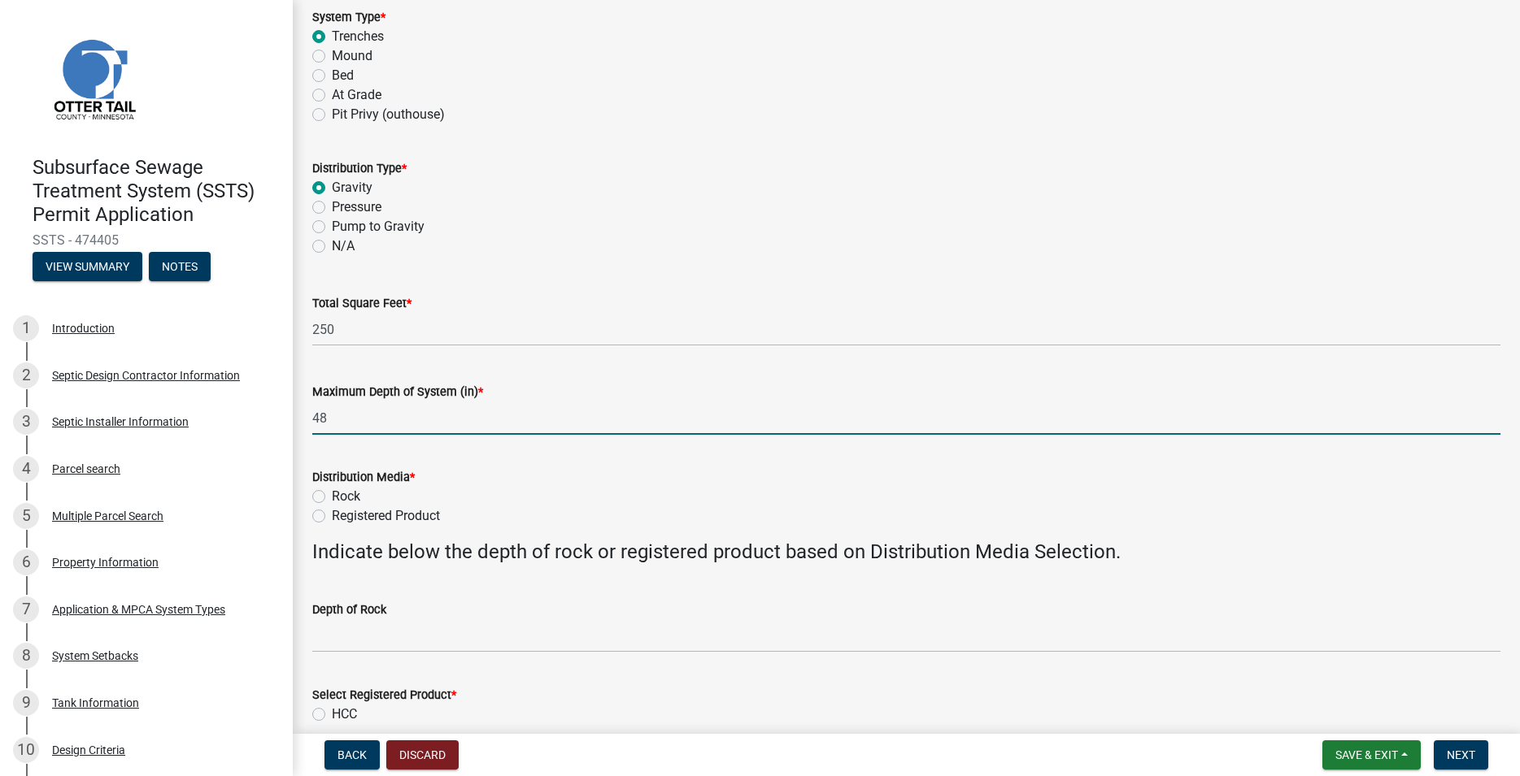
type input "48"
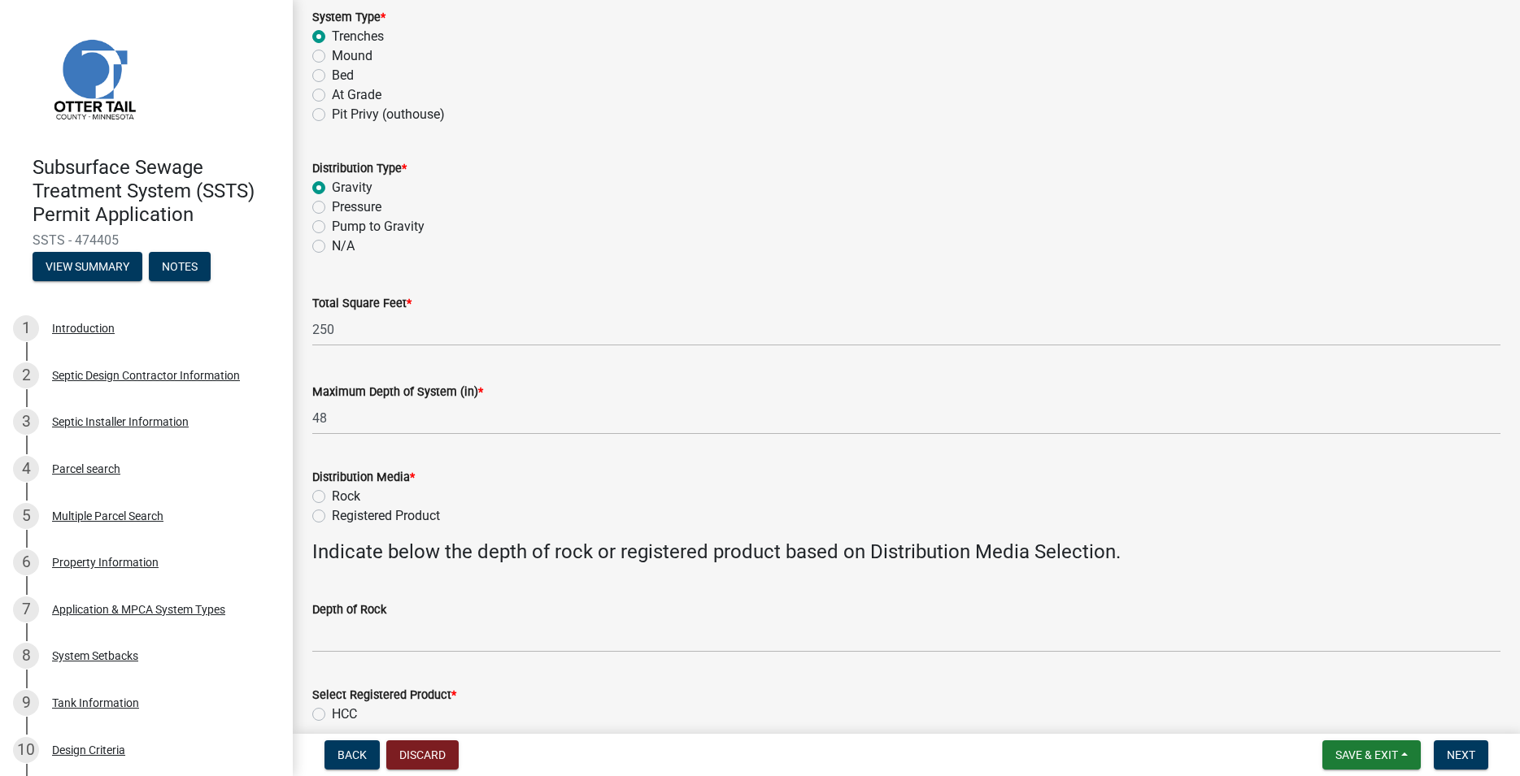
click at [332, 515] on label "Registered Product" at bounding box center [386, 517] width 108 height 20
click at [332, 515] on input "Registered Product" at bounding box center [337, 512] width 11 height 11
radio input "true"
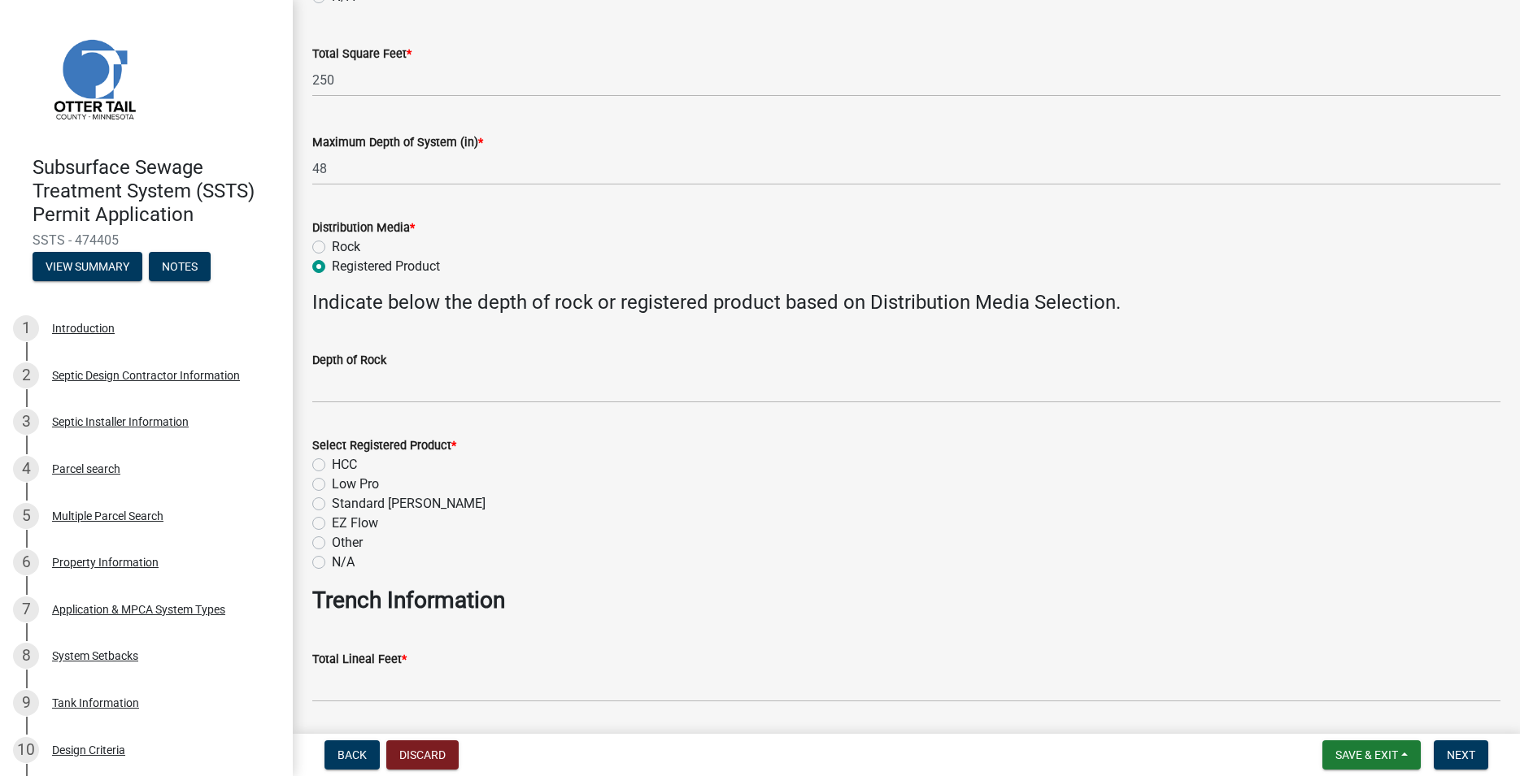
scroll to position [463, 0]
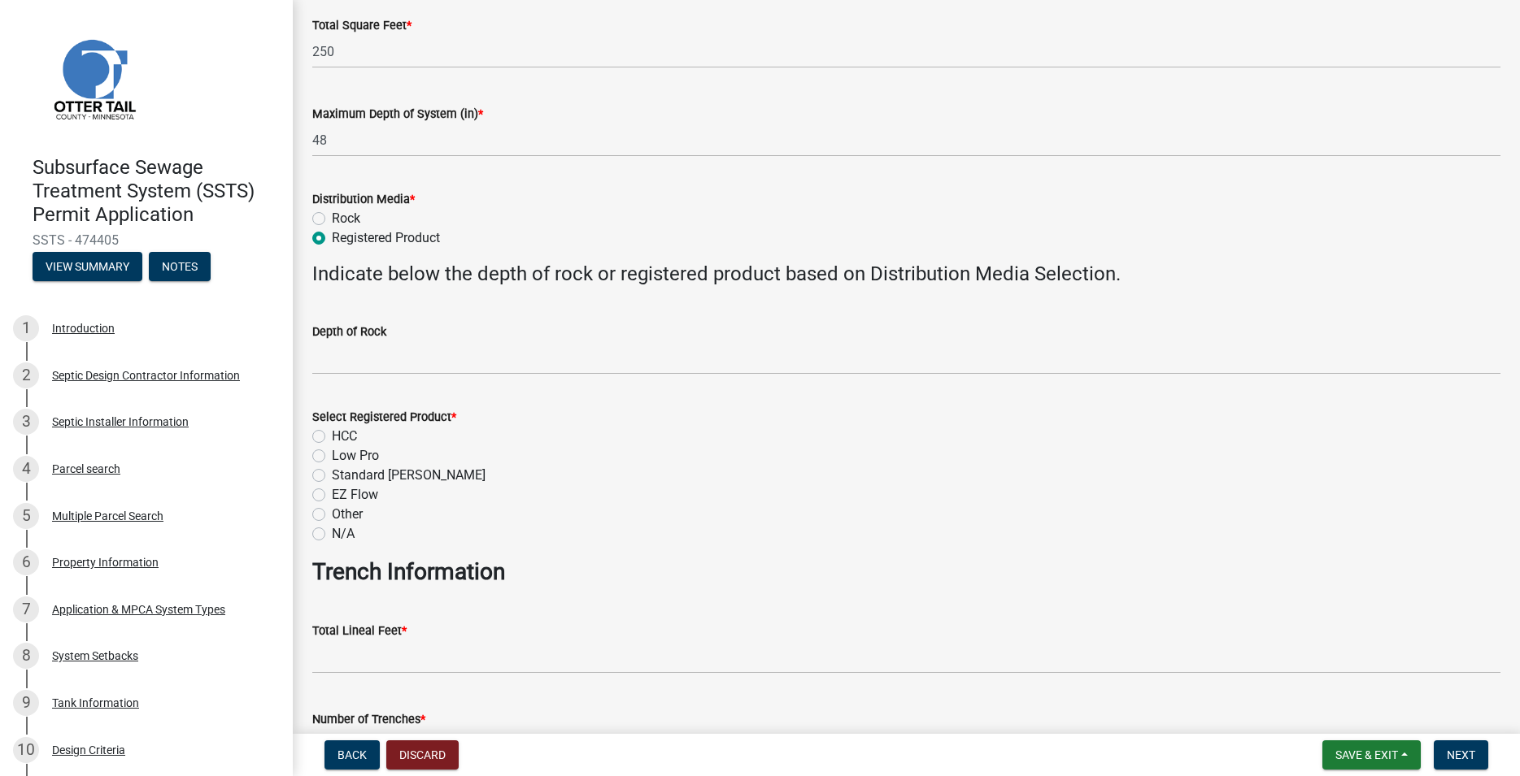
click at [332, 436] on label "HCC" at bounding box center [344, 437] width 25 height 20
click at [332, 436] on input "HCC" at bounding box center [337, 432] width 11 height 11
radio input "true"
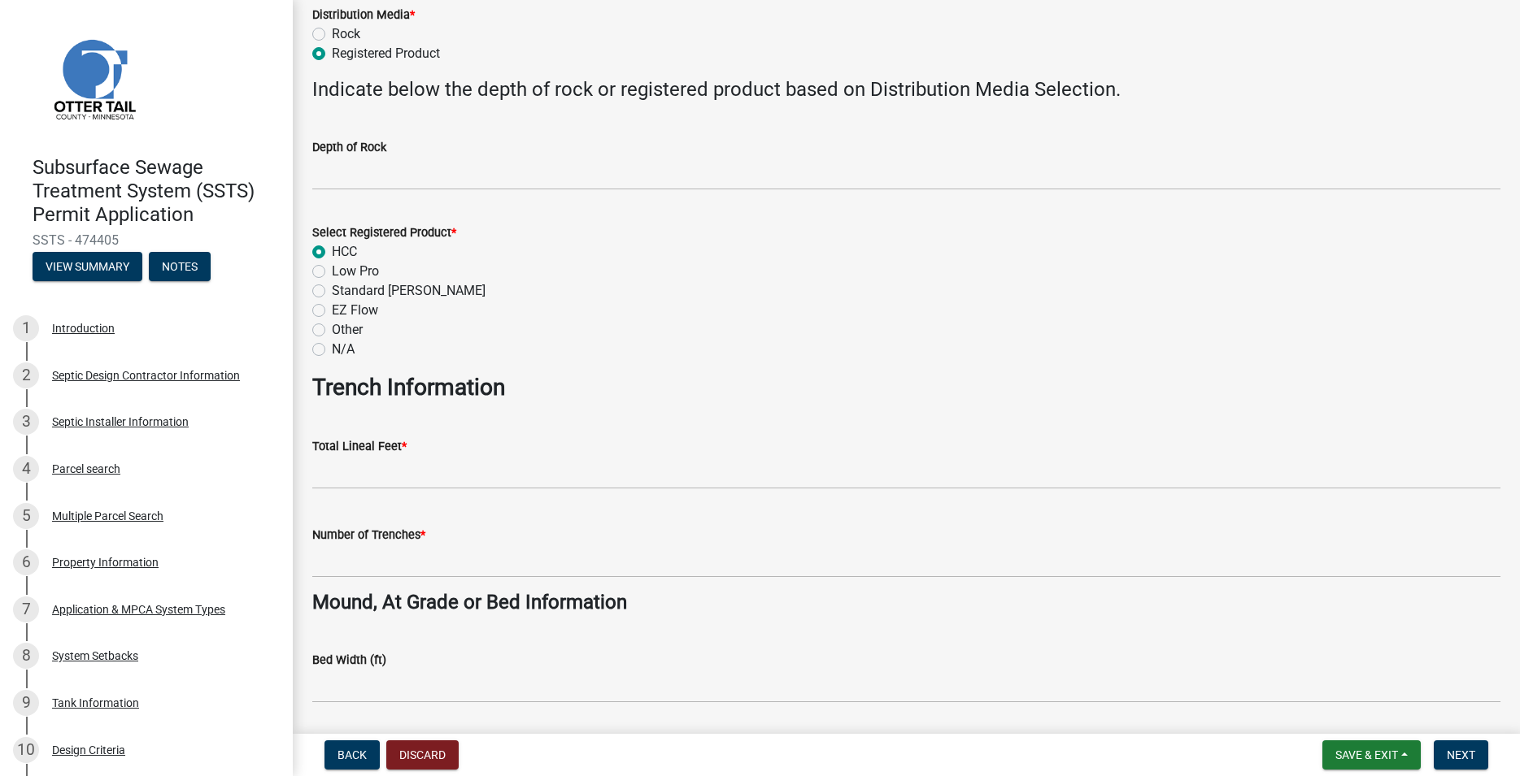
scroll to position [741, 0]
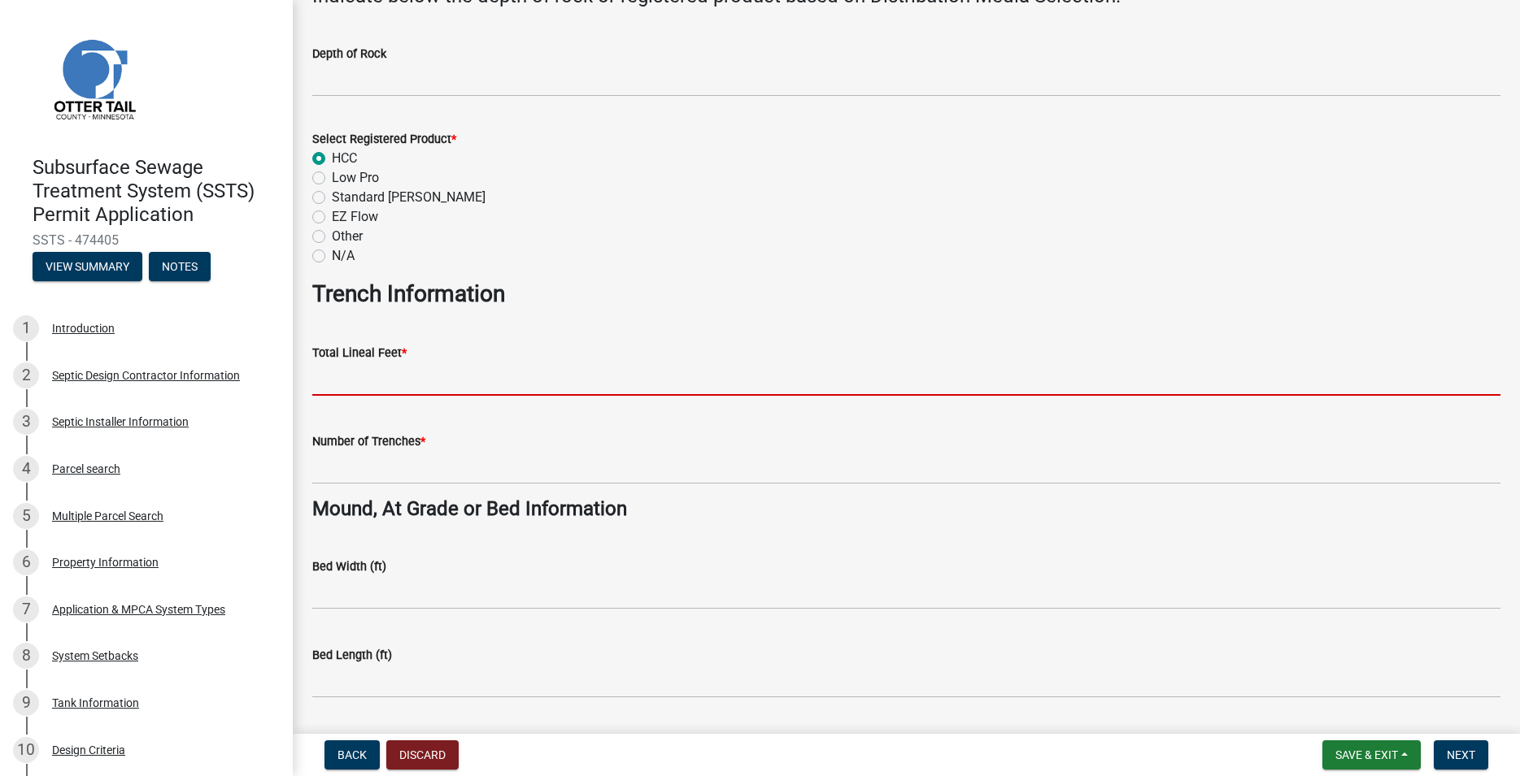
click at [349, 393] on input "Total Lineal Feet *" at bounding box center [906, 379] width 1188 height 33
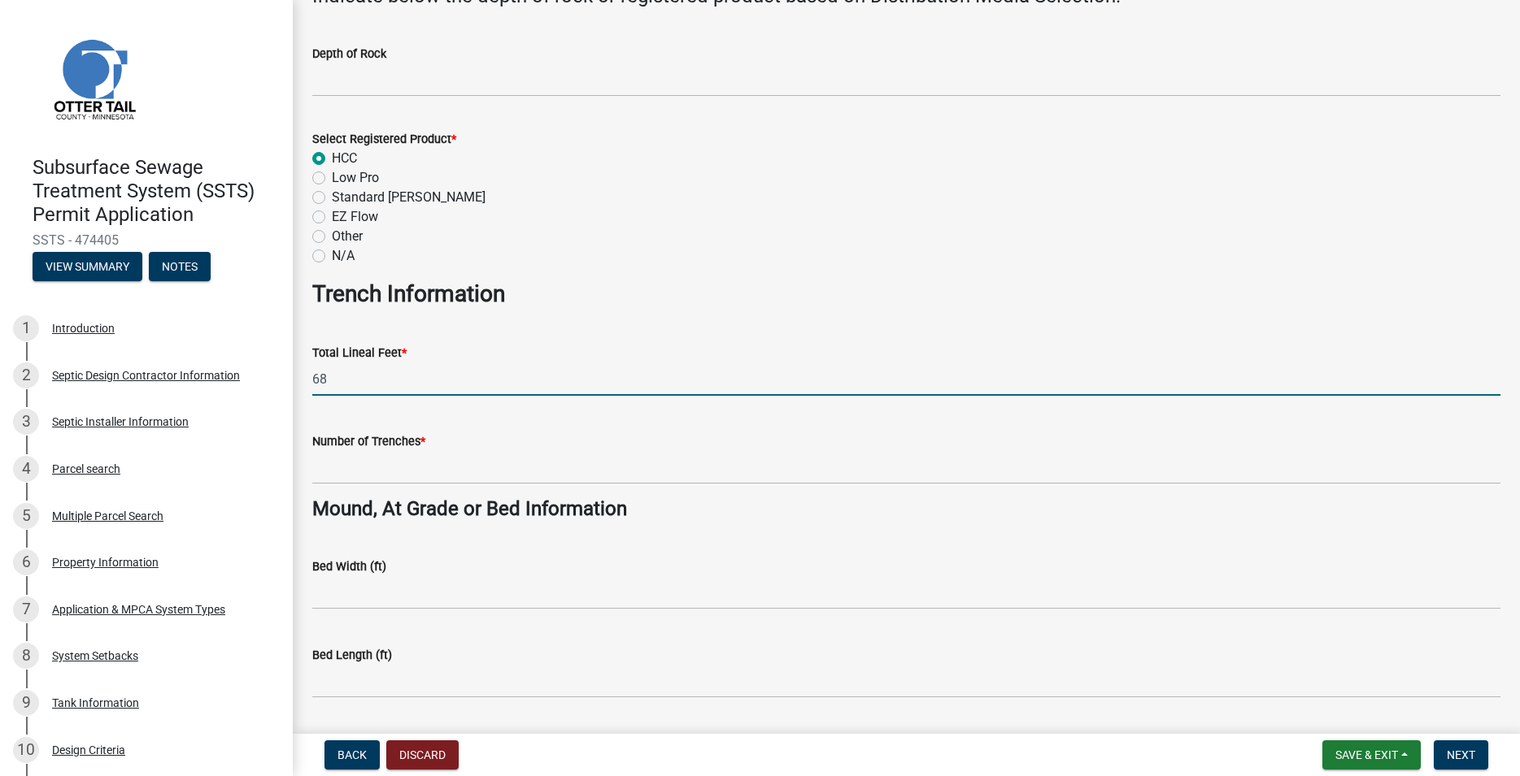
type input "68"
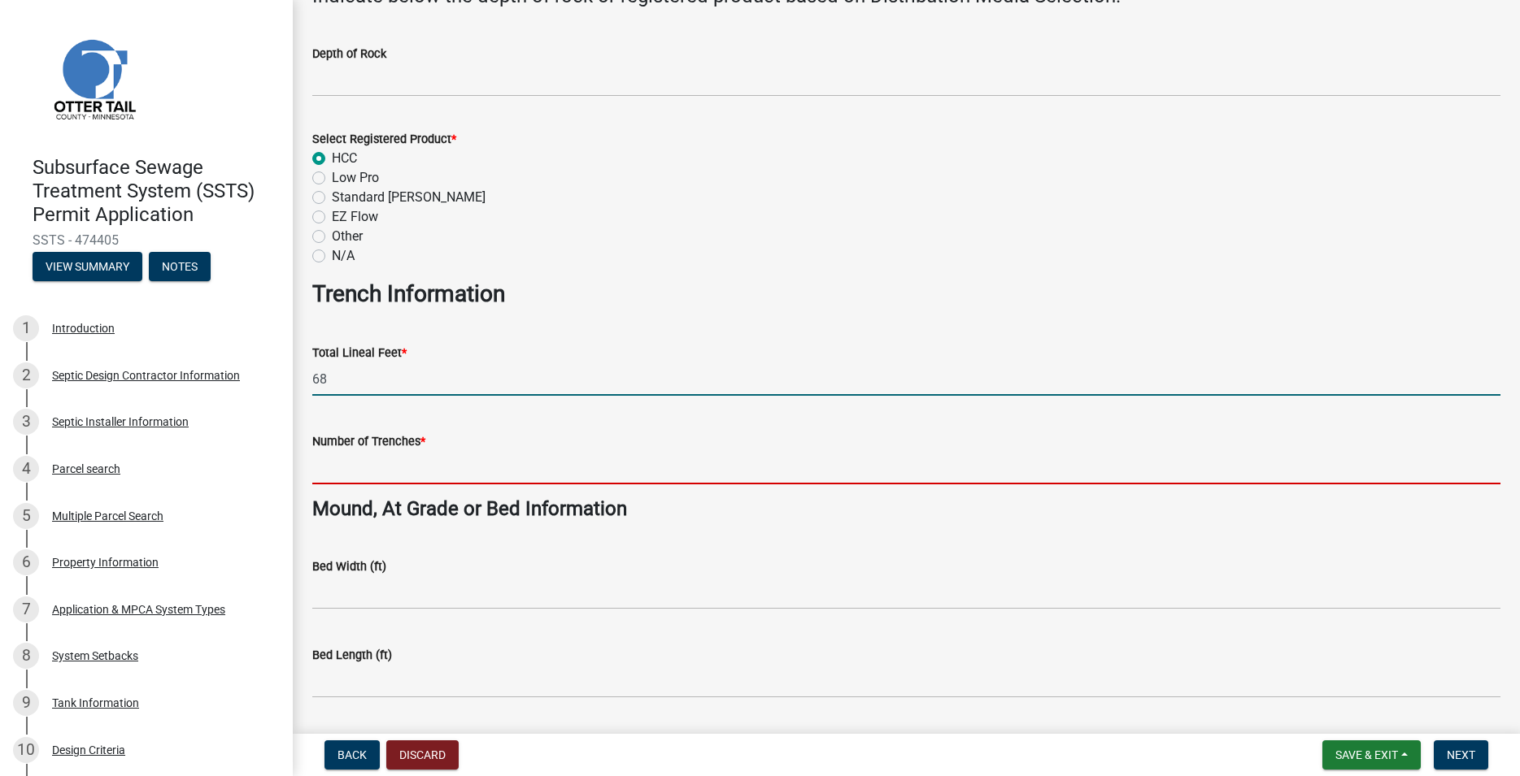
click at [354, 463] on input "Number of Trenches *" at bounding box center [906, 467] width 1188 height 33
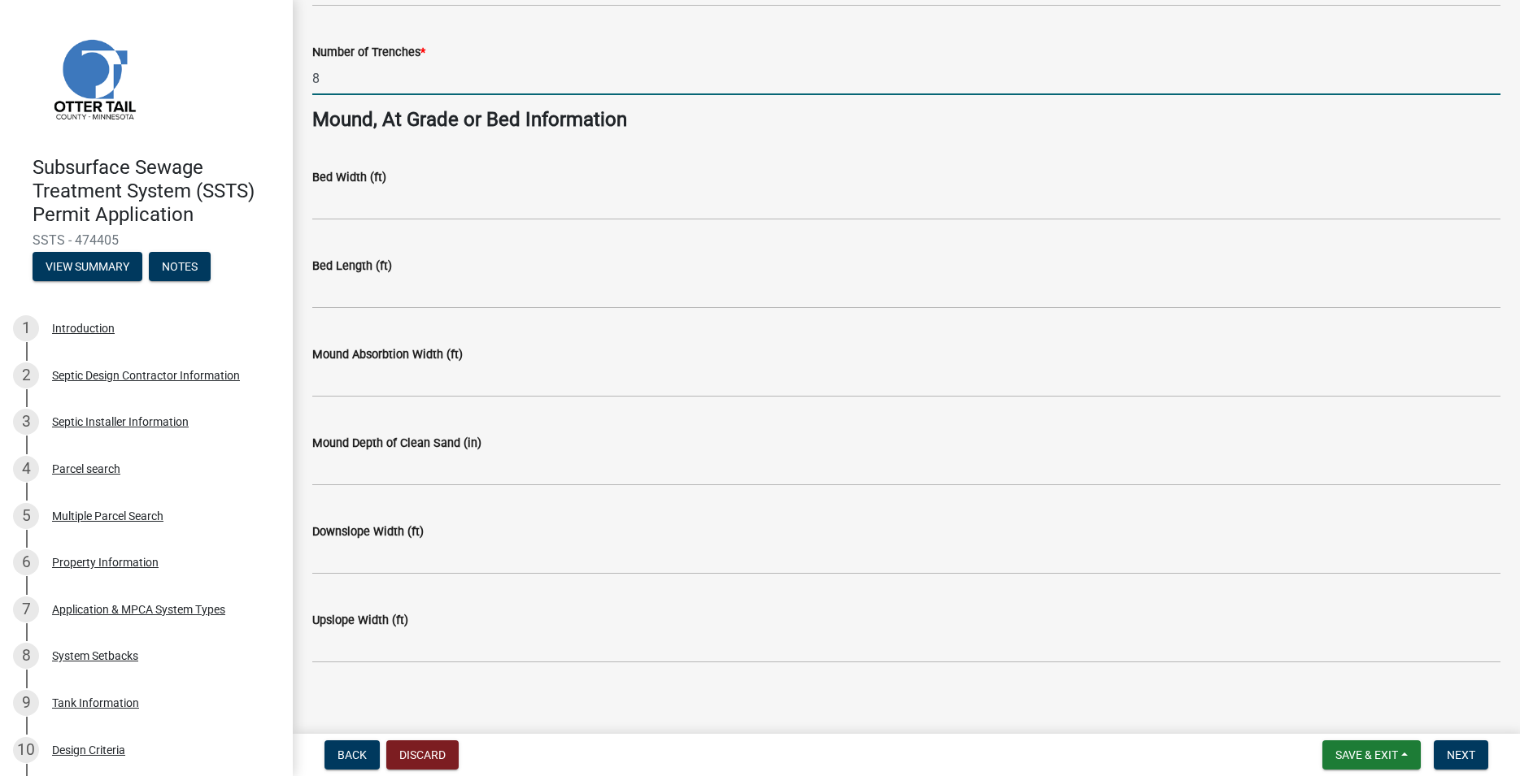
scroll to position [1143, 0]
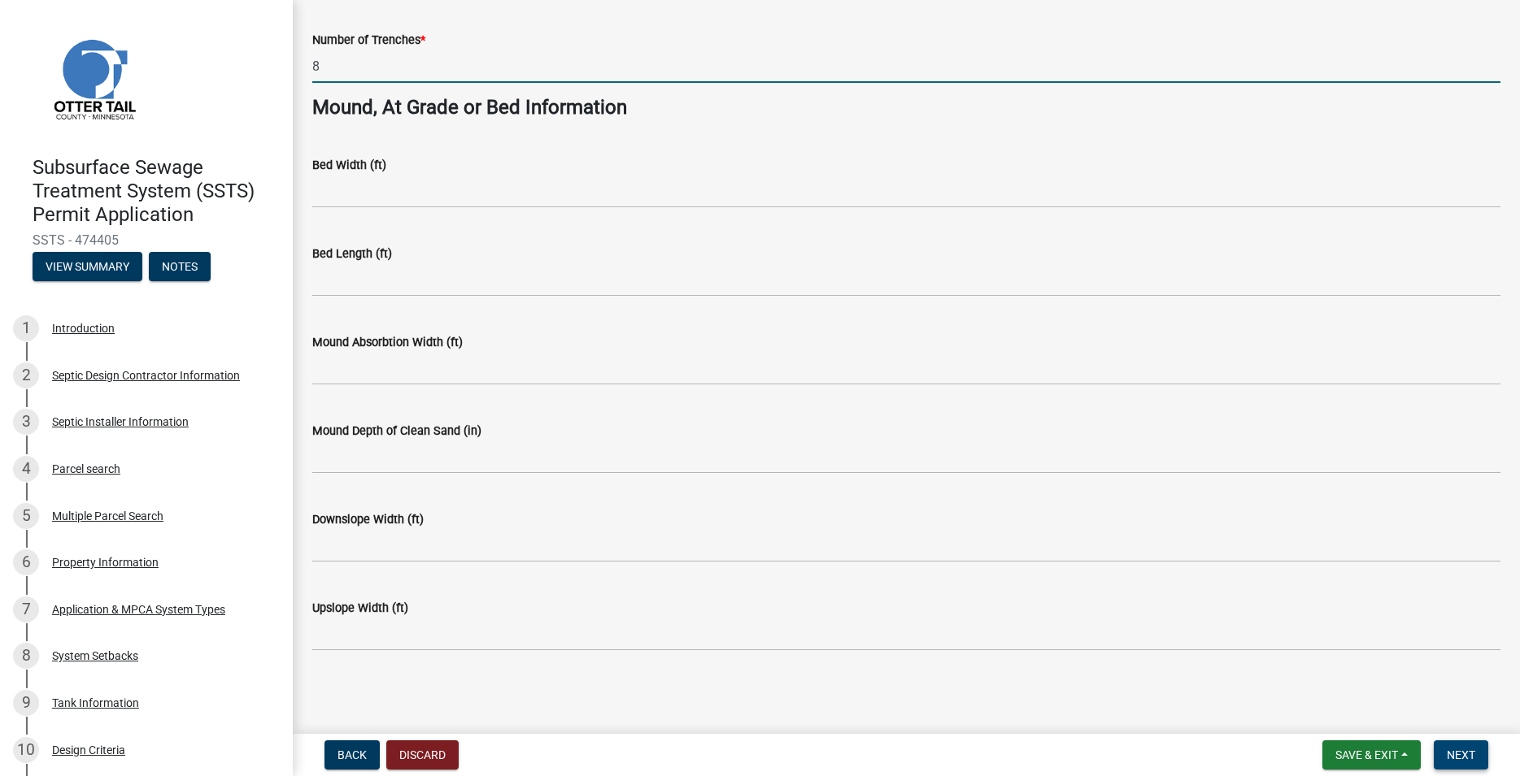
type input "8"
click at [1465, 752] on span "Next" at bounding box center [1460, 755] width 28 height 13
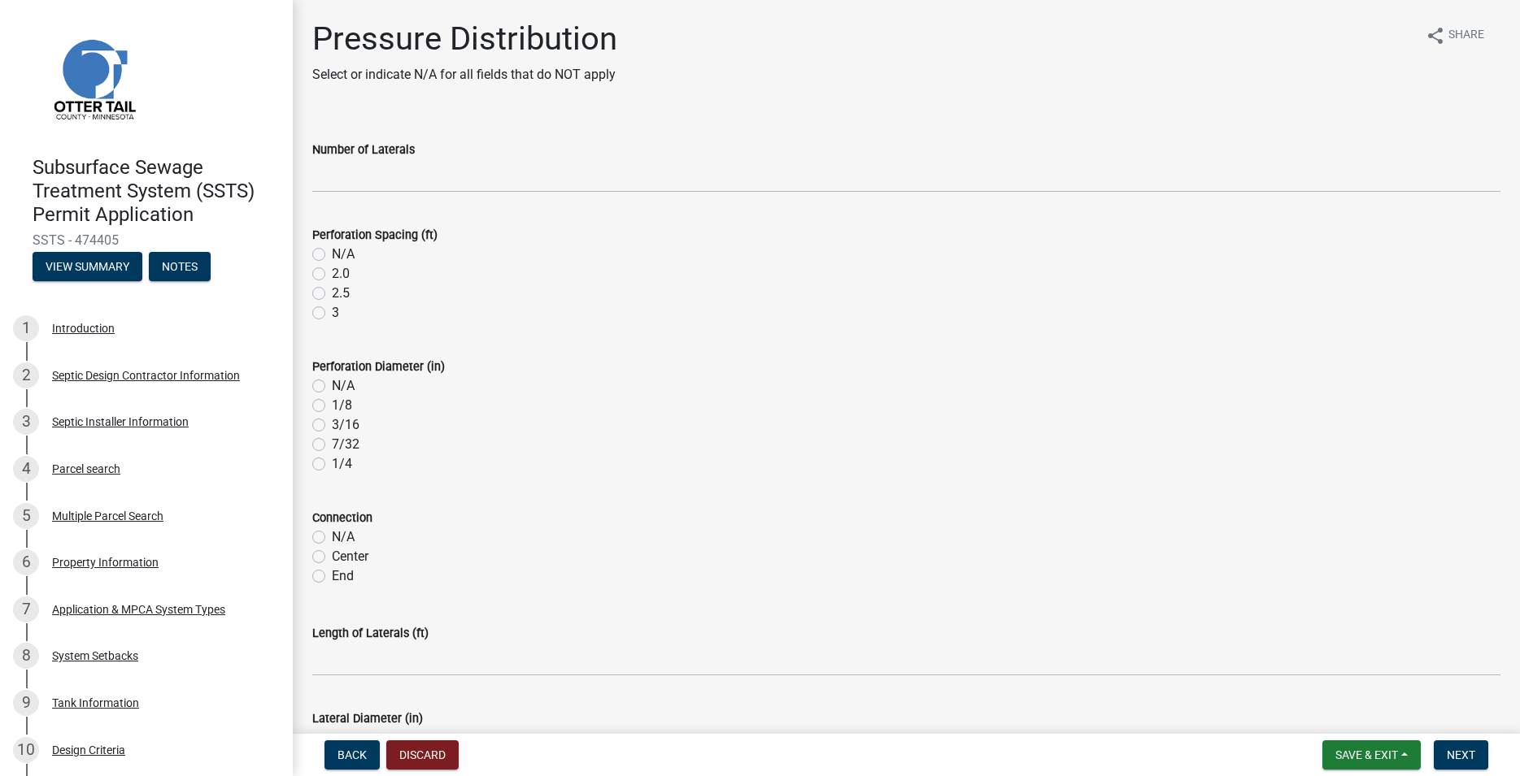
scroll to position [544, 0]
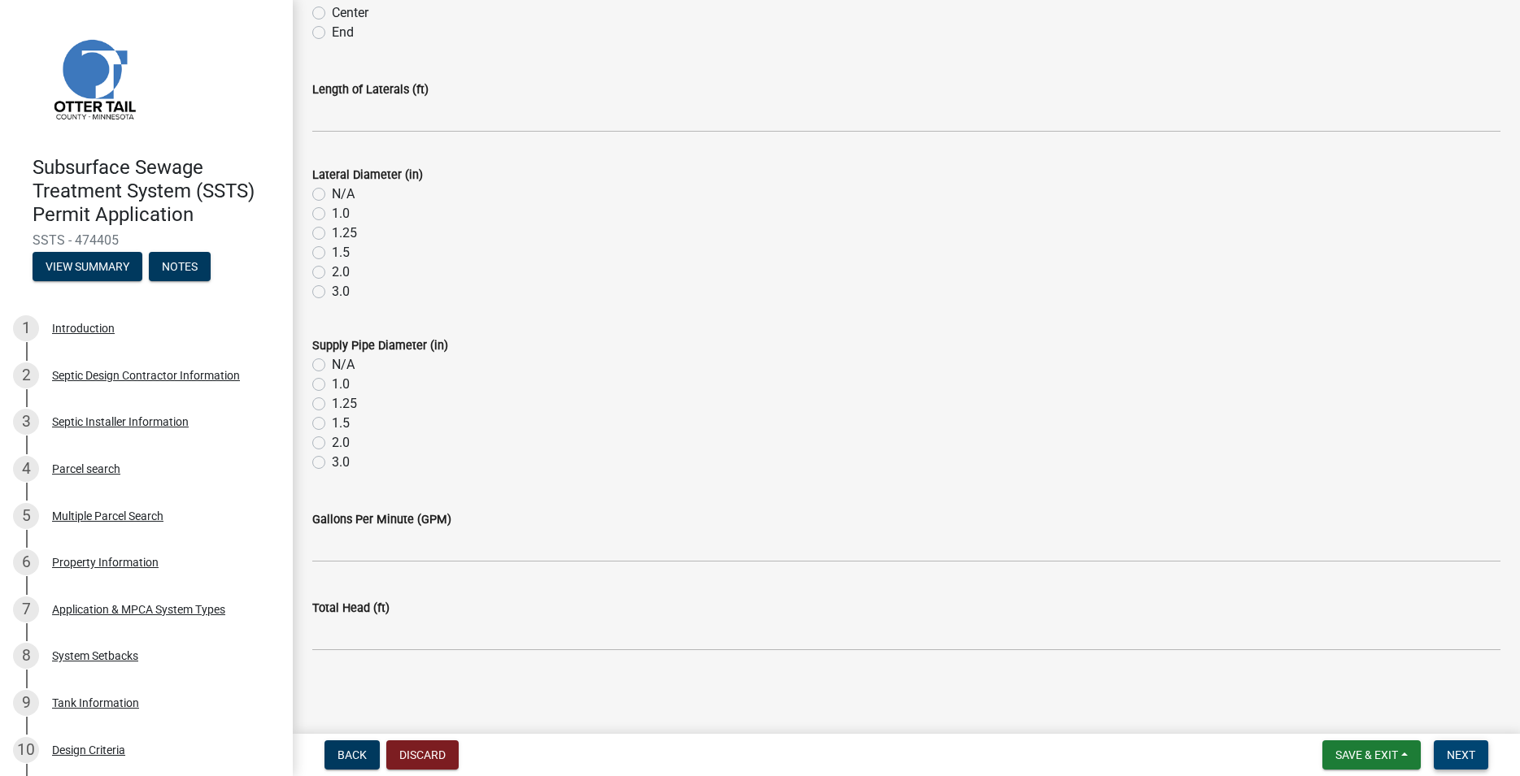
click at [1477, 748] on button "Next" at bounding box center [1460, 755] width 54 height 29
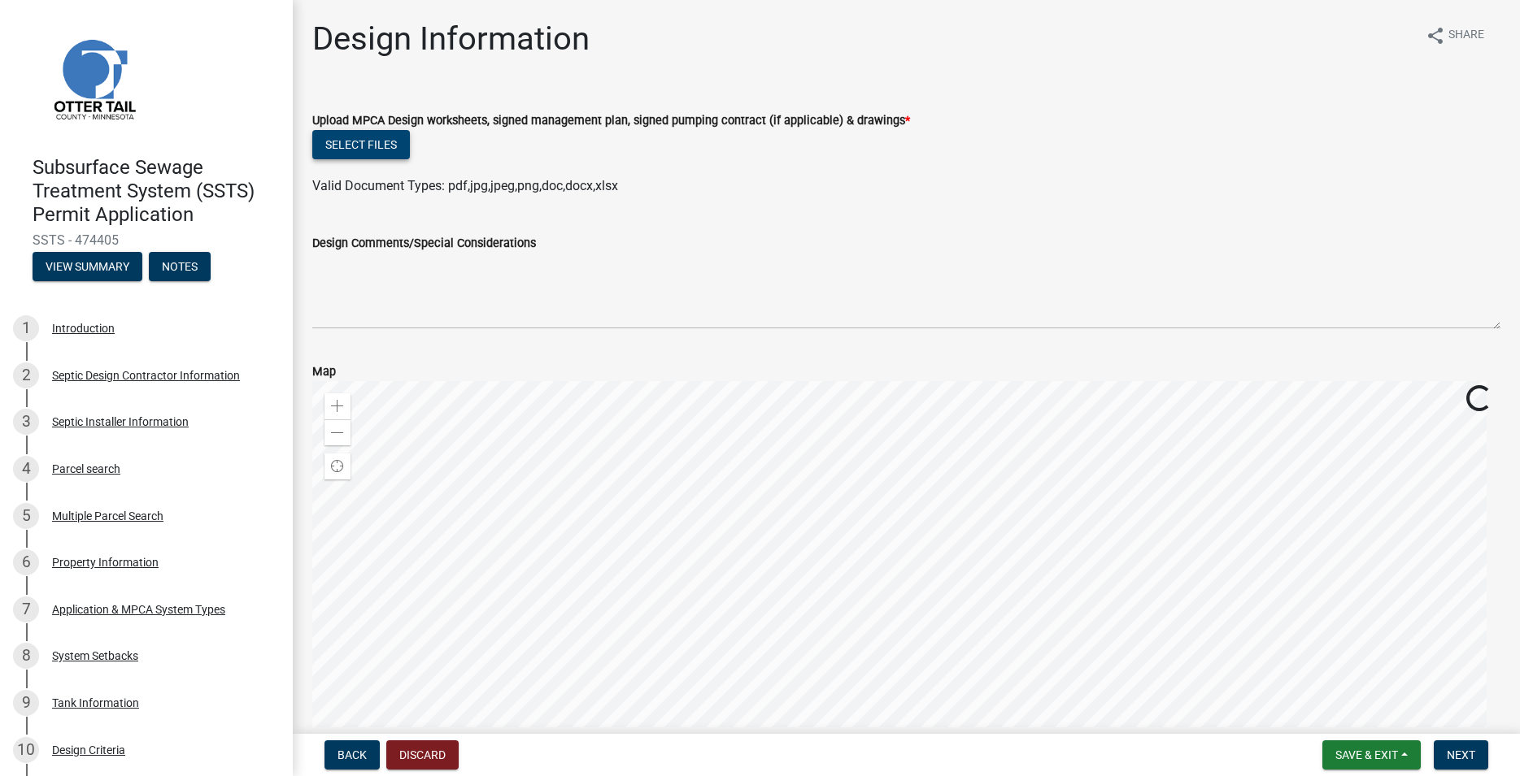
click at [391, 140] on button "Select files" at bounding box center [361, 144] width 98 height 29
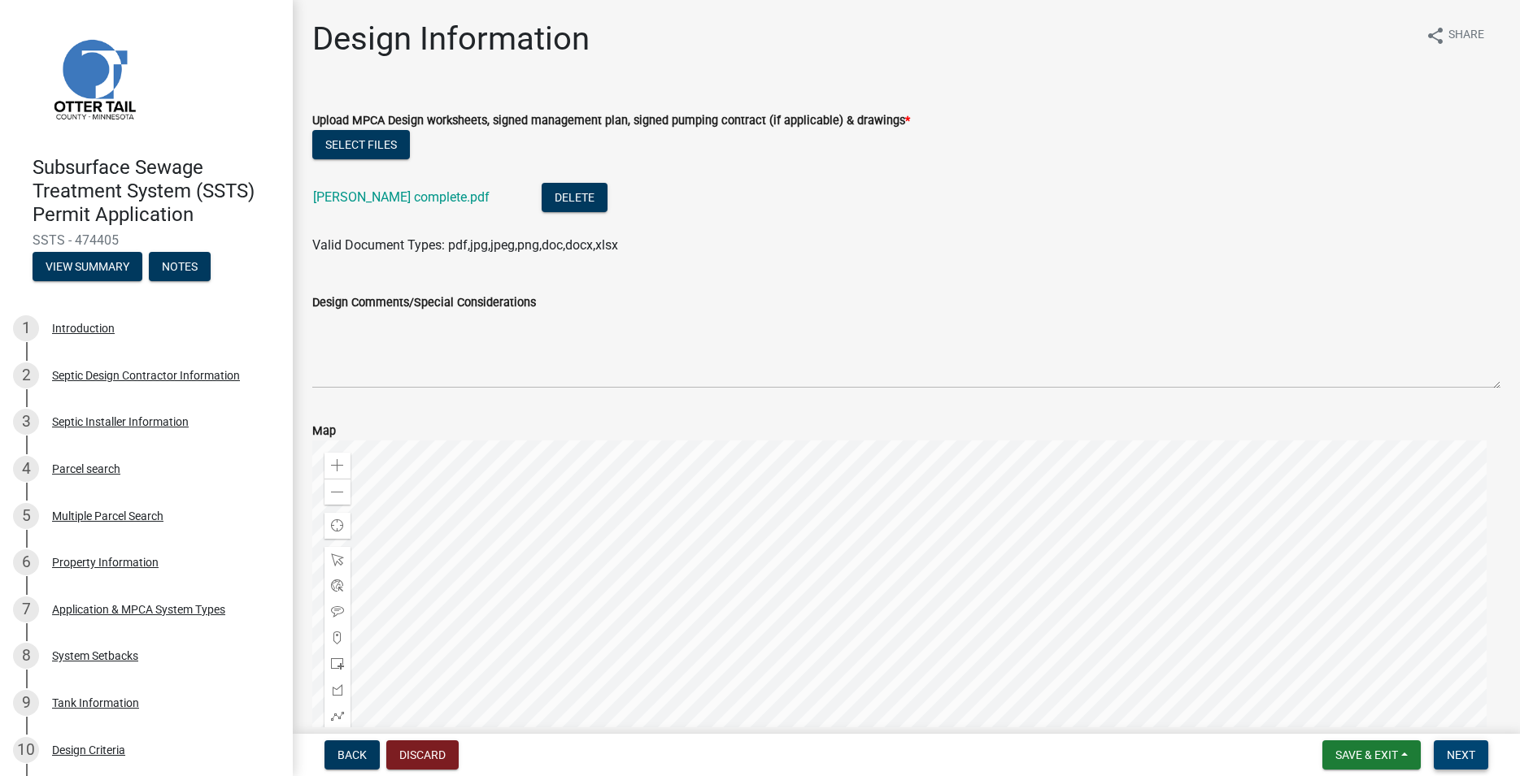
click at [1460, 748] on button "Next" at bounding box center [1460, 755] width 54 height 29
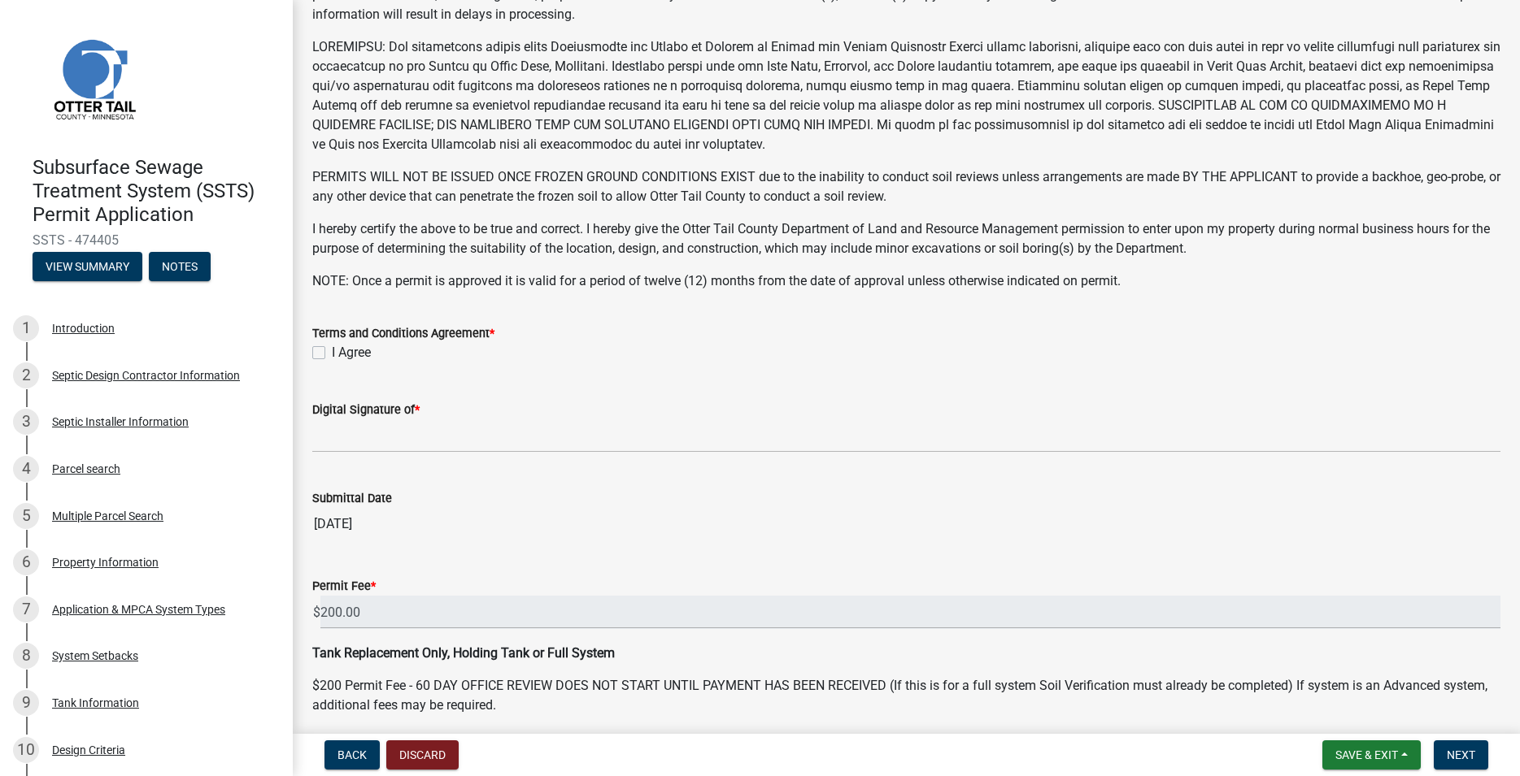
scroll to position [278, 0]
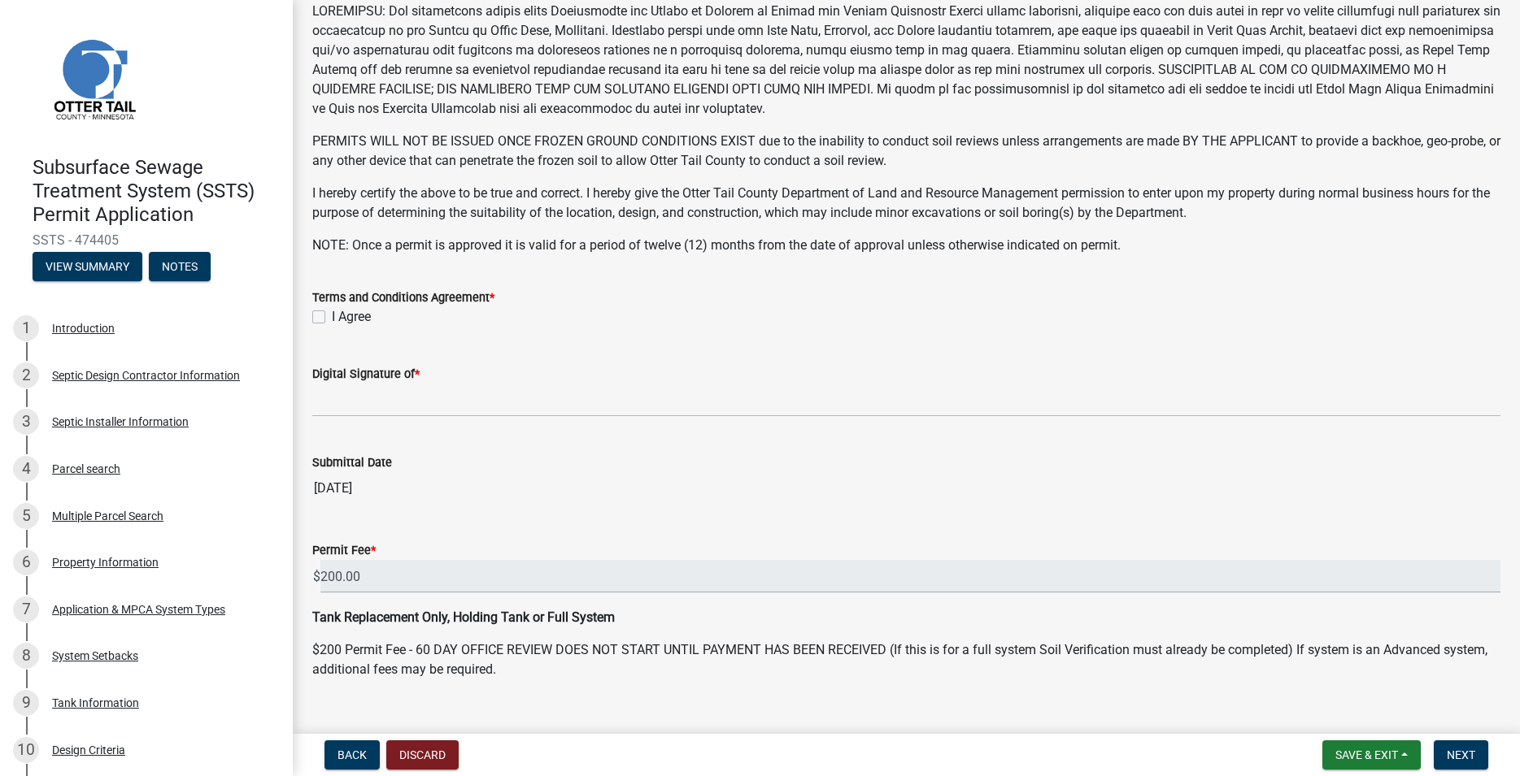
click at [332, 319] on label "I Agree" at bounding box center [351, 317] width 39 height 20
click at [332, 318] on input "I Agree" at bounding box center [337, 312] width 11 height 11
checkbox input "true"
click at [402, 427] on wm-data-entity-input "Digital Signature of *" at bounding box center [906, 385] width 1188 height 89
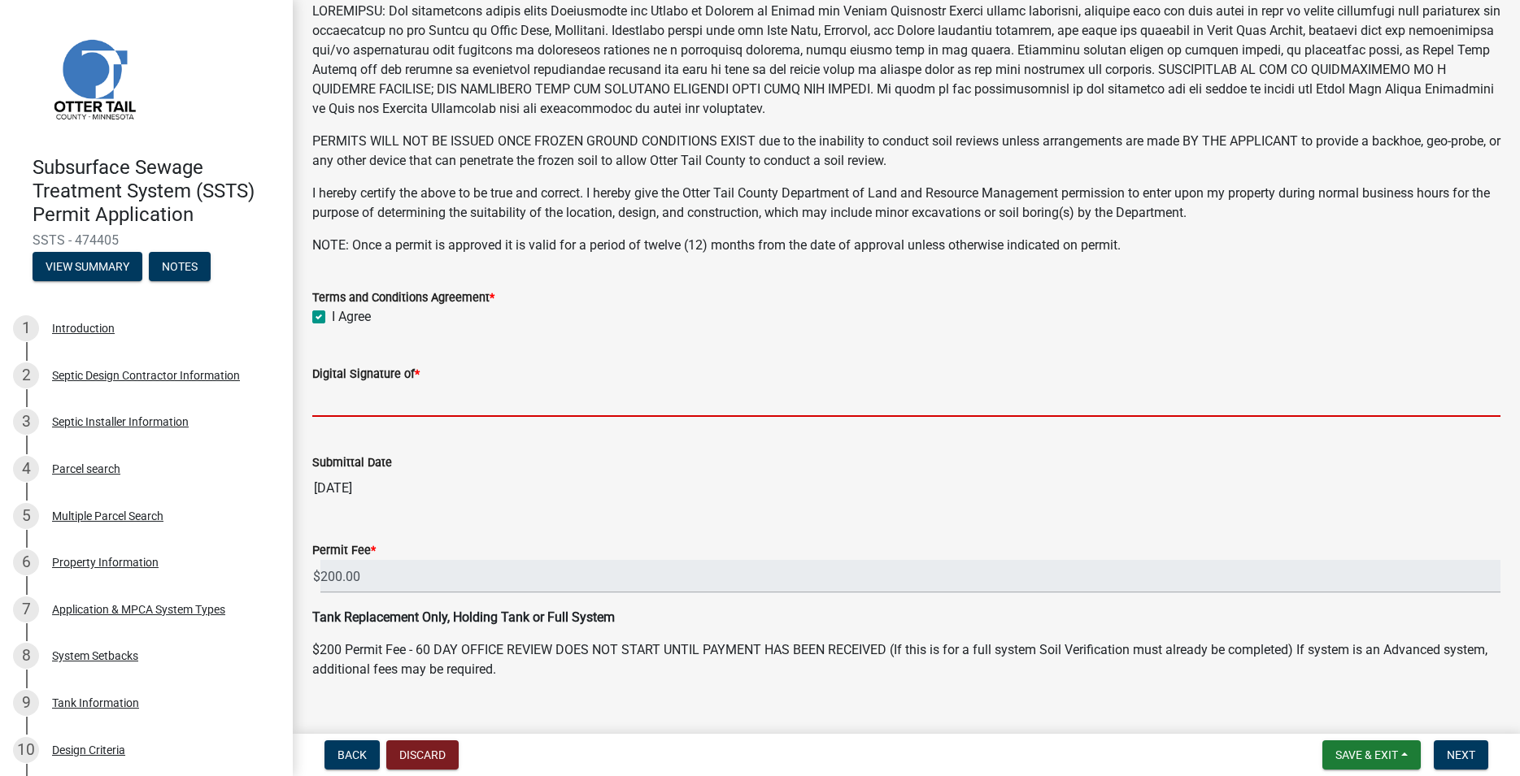
click at [395, 412] on input "Digital Signature of *" at bounding box center [906, 400] width 1188 height 33
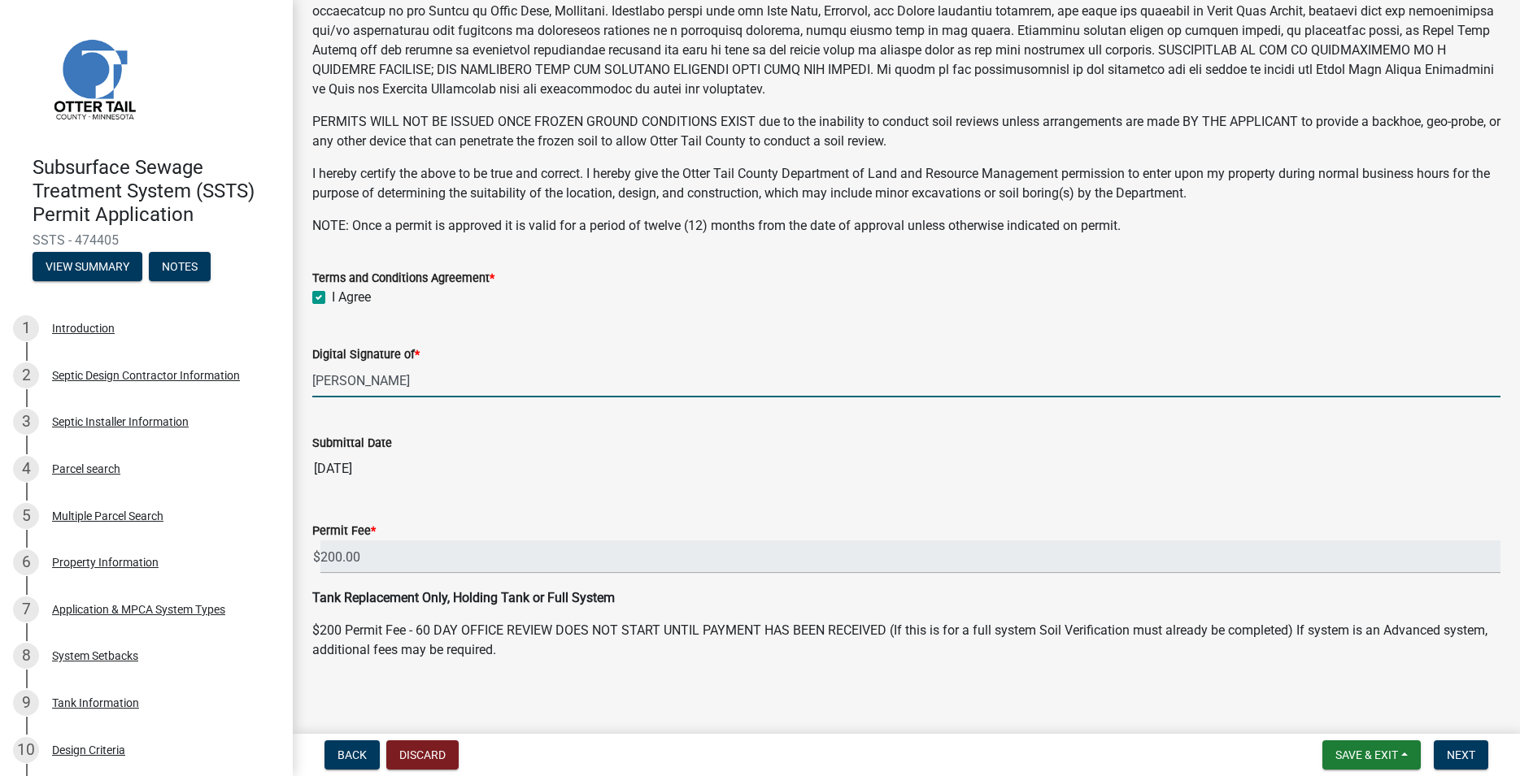
scroll to position [307, 0]
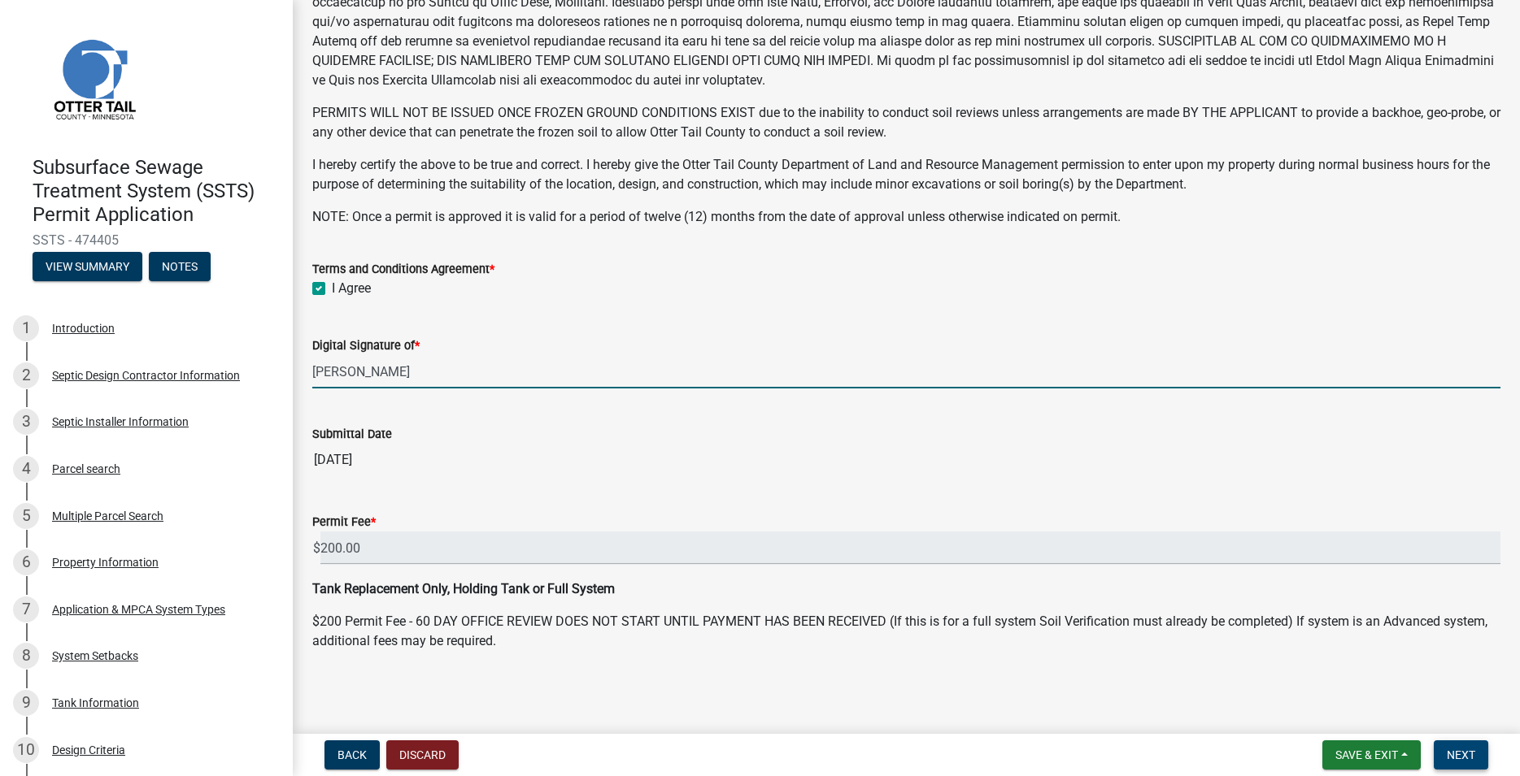
type input "[PERSON_NAME]"
click at [1463, 756] on span "Next" at bounding box center [1460, 755] width 28 height 13
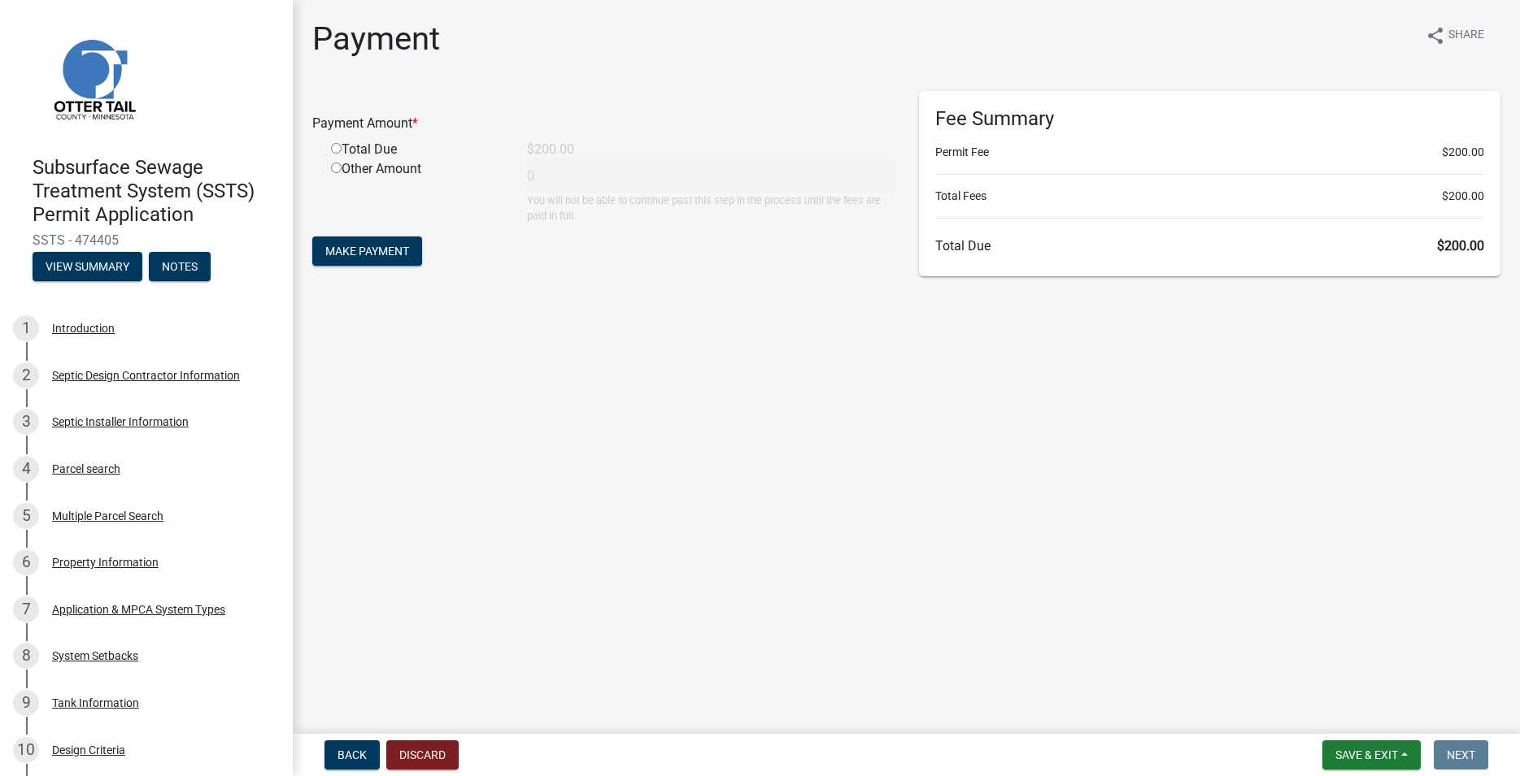
click at [339, 150] on input "radio" at bounding box center [336, 148] width 11 height 11
radio input "true"
type input "200"
click at [362, 237] on button "Make Payment" at bounding box center [367, 251] width 110 height 29
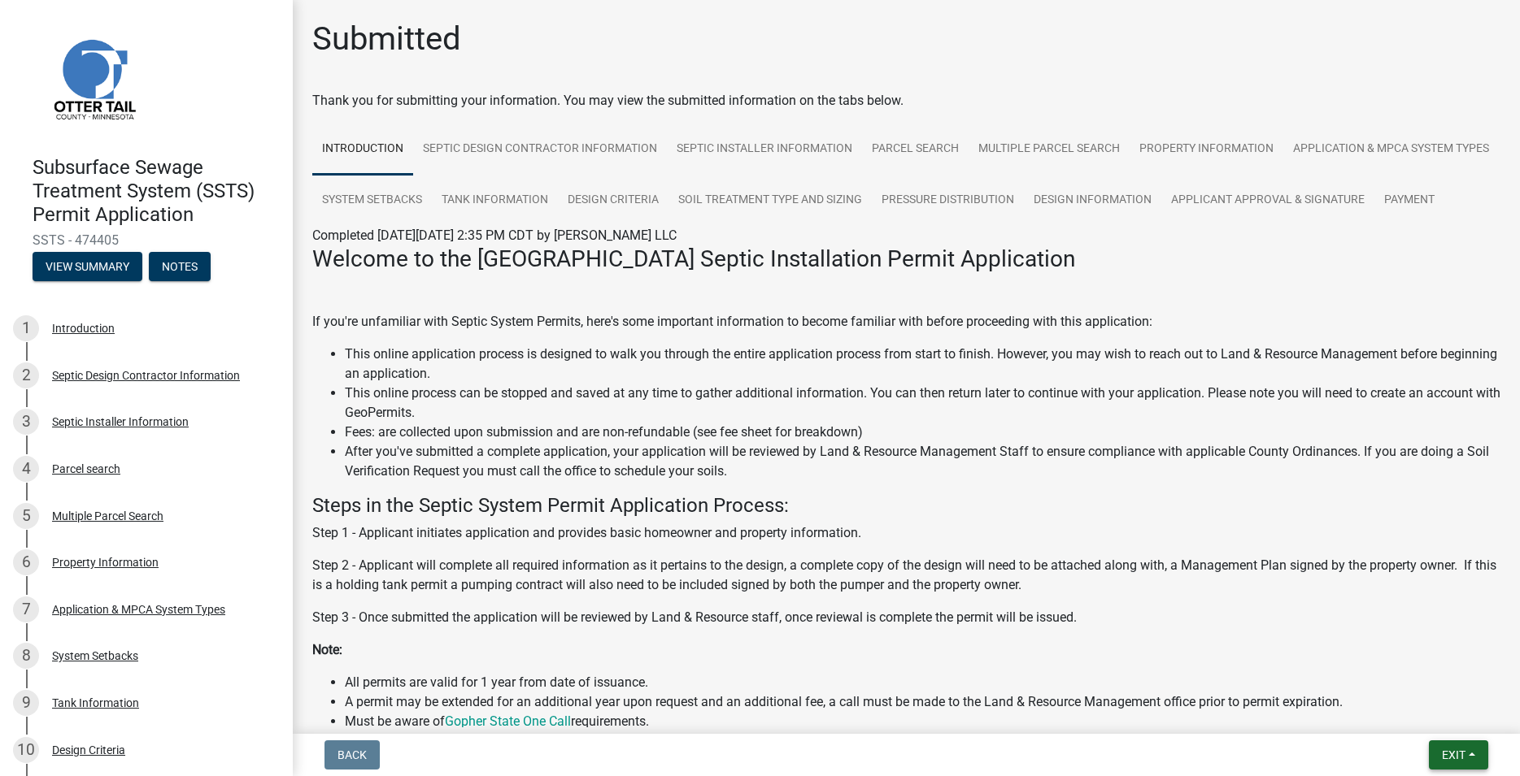
click at [1436, 750] on button "Exit" at bounding box center [1458, 755] width 59 height 29
click at [1430, 731] on button "Save & Exit" at bounding box center [1423, 713] width 130 height 39
